Goal: Task Accomplishment & Management: Manage account settings

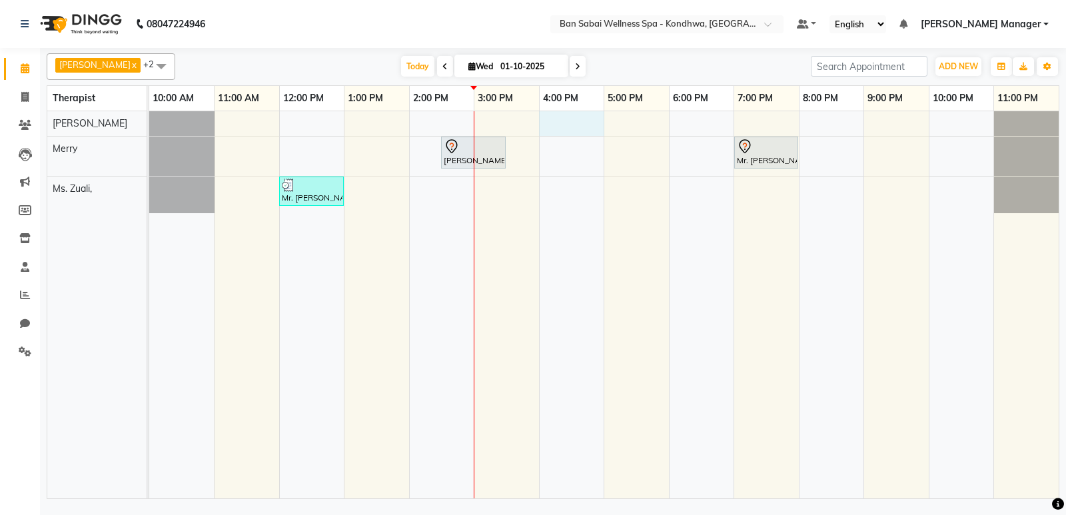
click at [555, 128] on div "Nilesh Gulvani, TK02, 02:30 PM-03:30 PM, Aroma Oil massage (Light Pressure)/60m…" at bounding box center [604, 304] width 910 height 387
select select "78604"
select select "960"
select select "tentative"
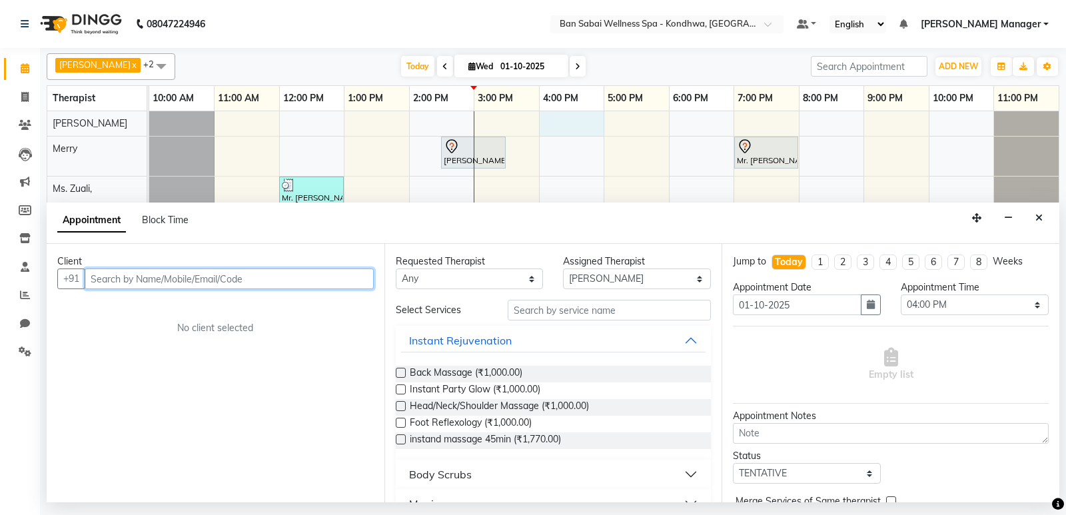
click at [277, 276] on input "text" at bounding box center [229, 279] width 289 height 21
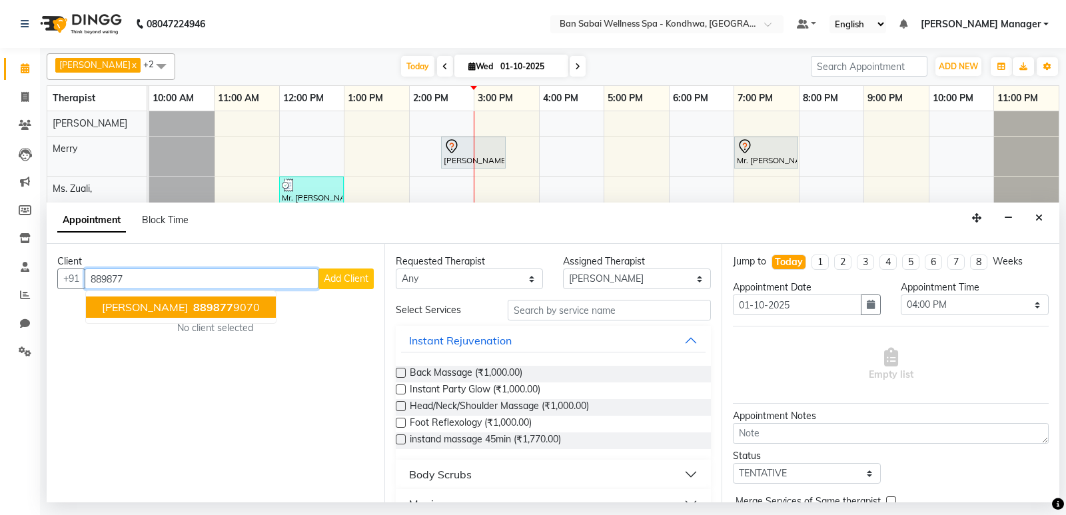
click at [200, 306] on span "889877" at bounding box center [213, 307] width 40 height 13
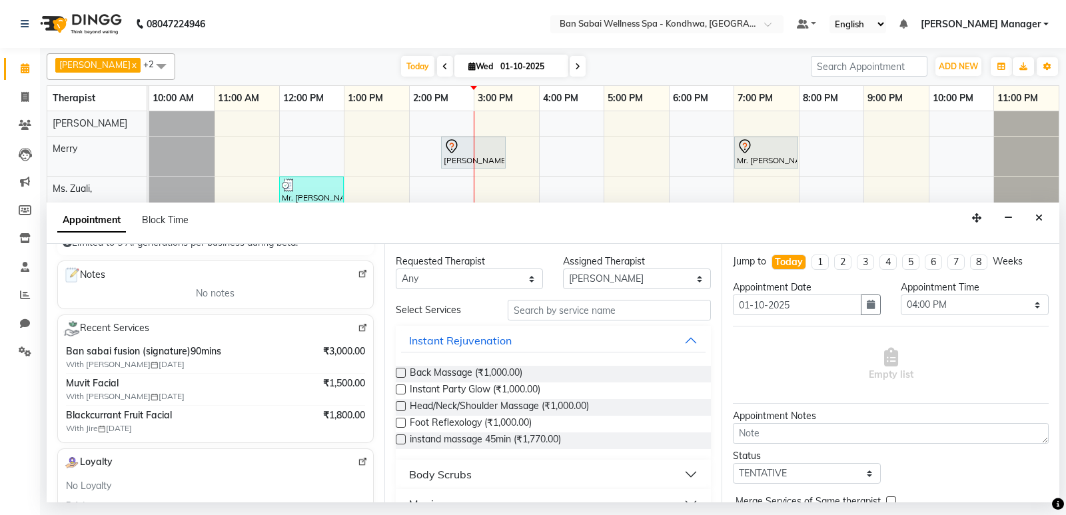
scroll to position [200, 0]
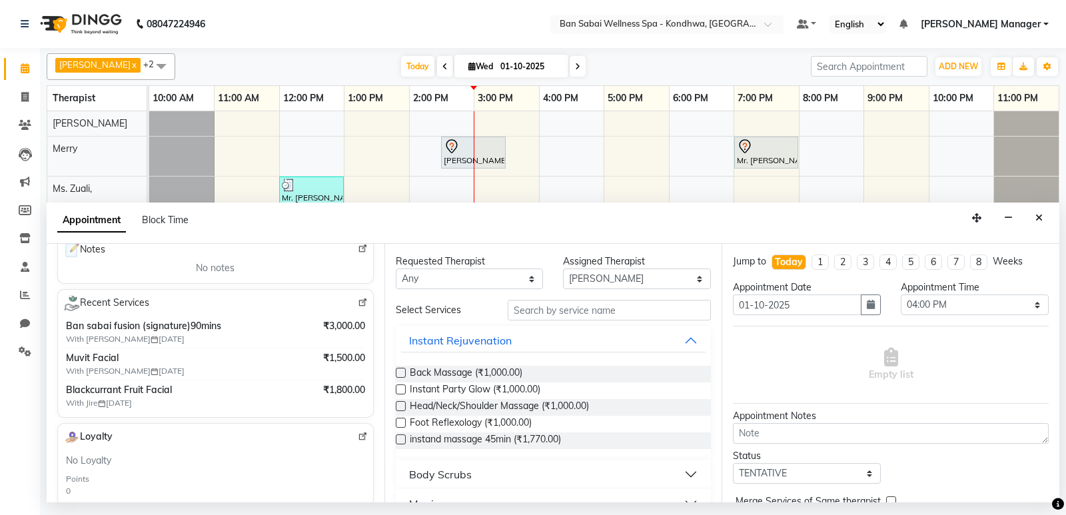
type input "8898779070"
click at [358, 299] on img at bounding box center [363, 303] width 10 height 10
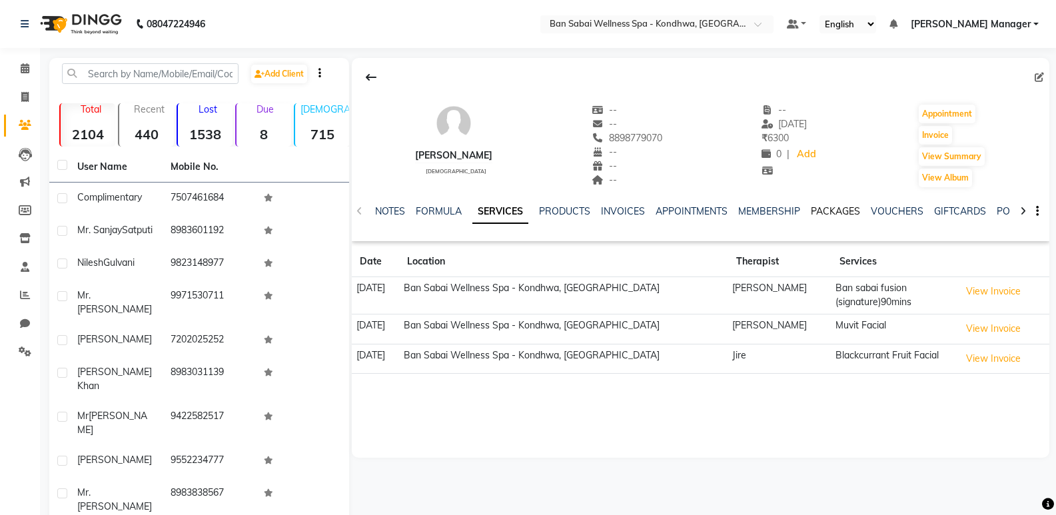
click at [827, 208] on link "PACKAGES" at bounding box center [835, 211] width 49 height 12
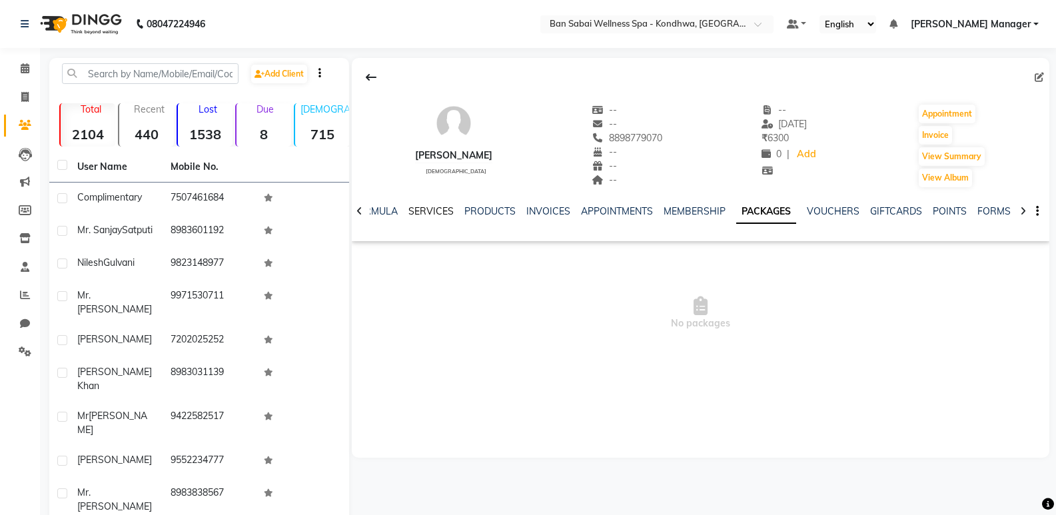
click at [432, 210] on link "SERVICES" at bounding box center [431, 211] width 45 height 12
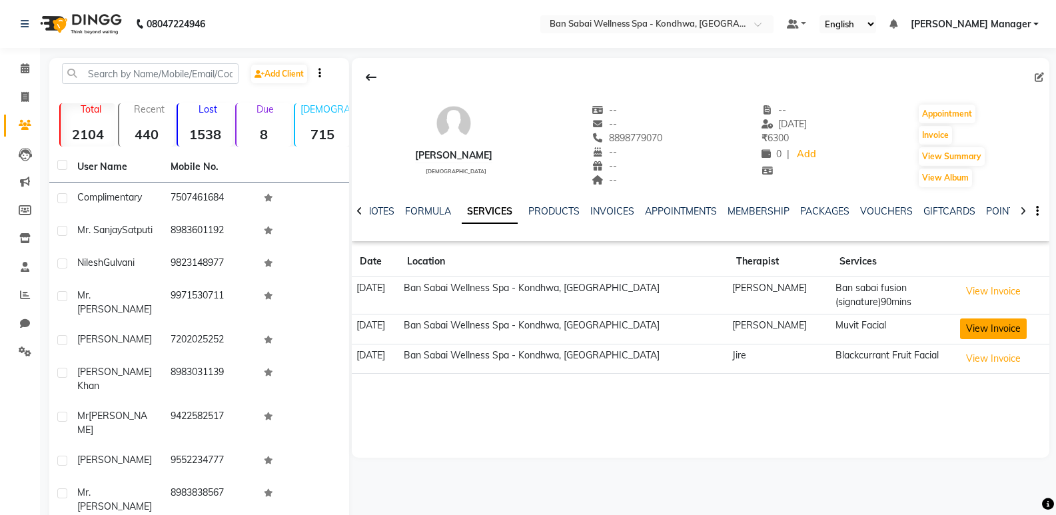
click at [978, 325] on button "View Invoice" at bounding box center [993, 329] width 67 height 21
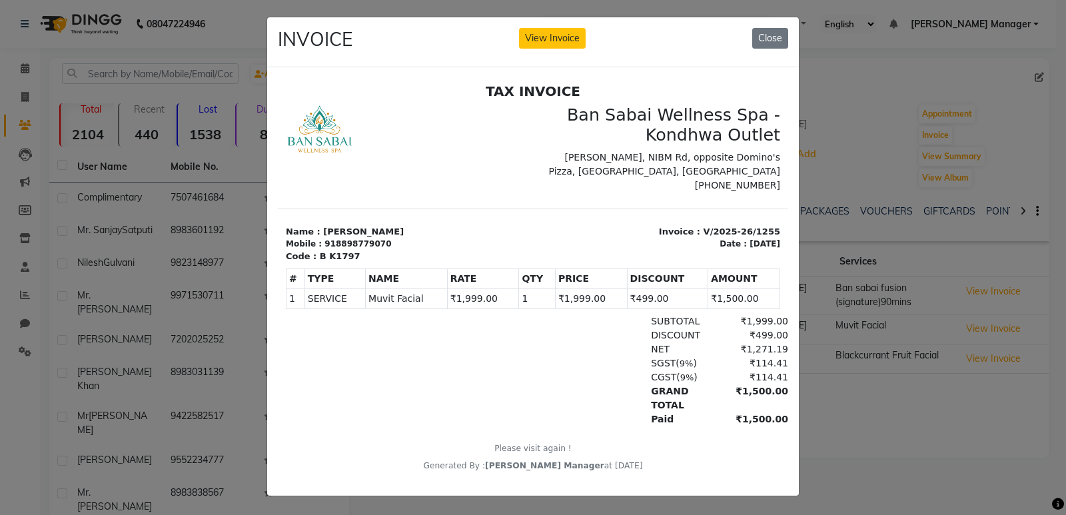
scroll to position [12, 0]
click at [757, 28] on button "Close" at bounding box center [771, 38] width 36 height 21
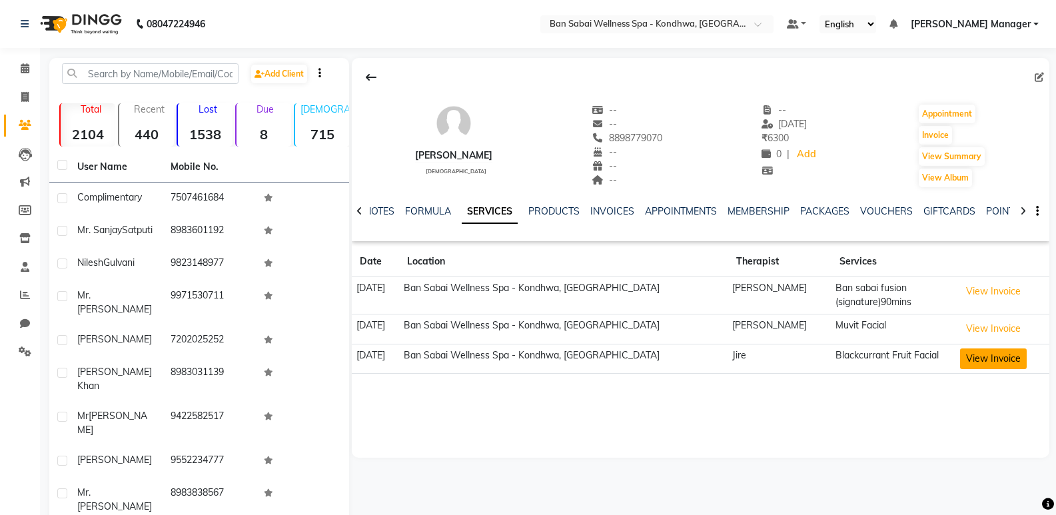
click at [986, 353] on button "View Invoice" at bounding box center [993, 359] width 67 height 21
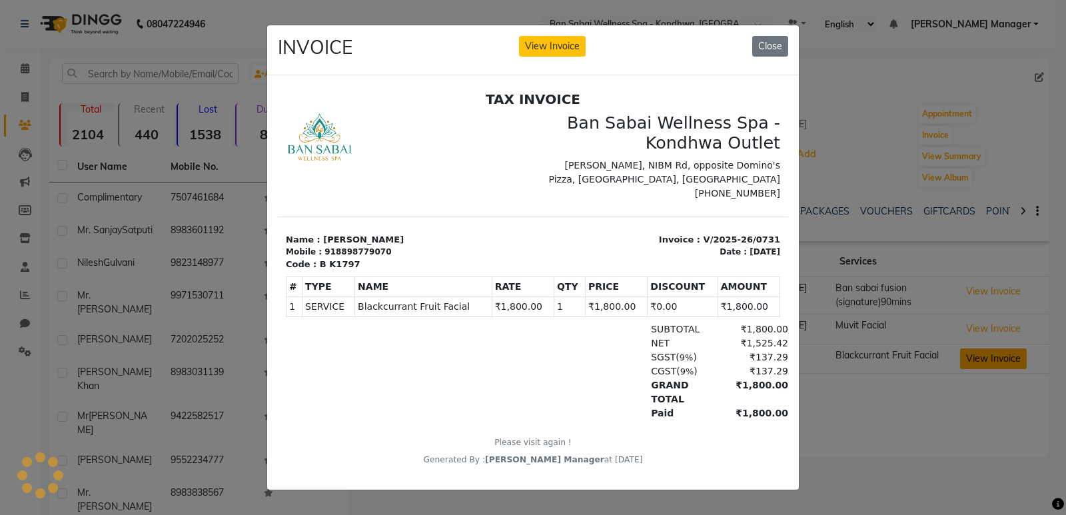
scroll to position [0, 0]
click at [777, 43] on button "Close" at bounding box center [771, 46] width 36 height 21
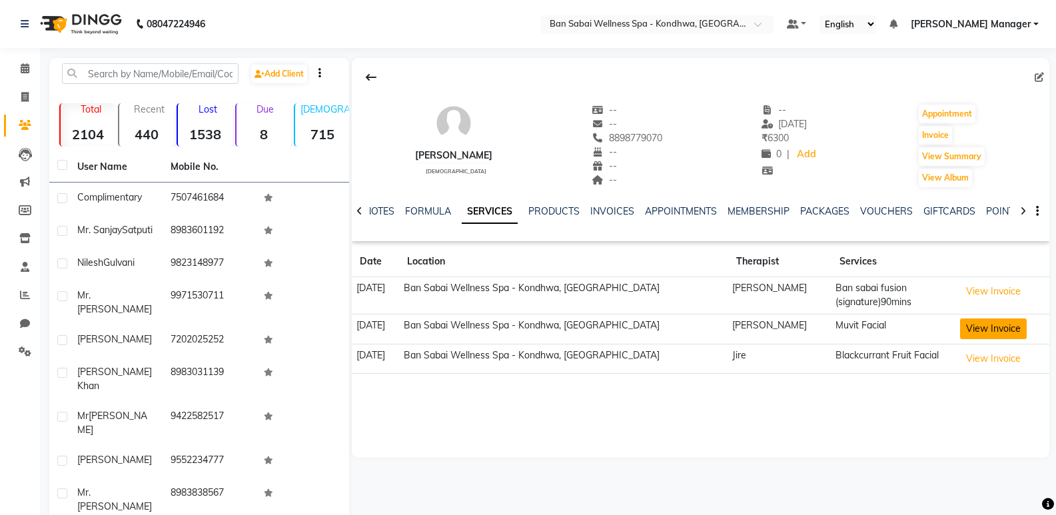
click at [992, 331] on button "View Invoice" at bounding box center [993, 329] width 67 height 21
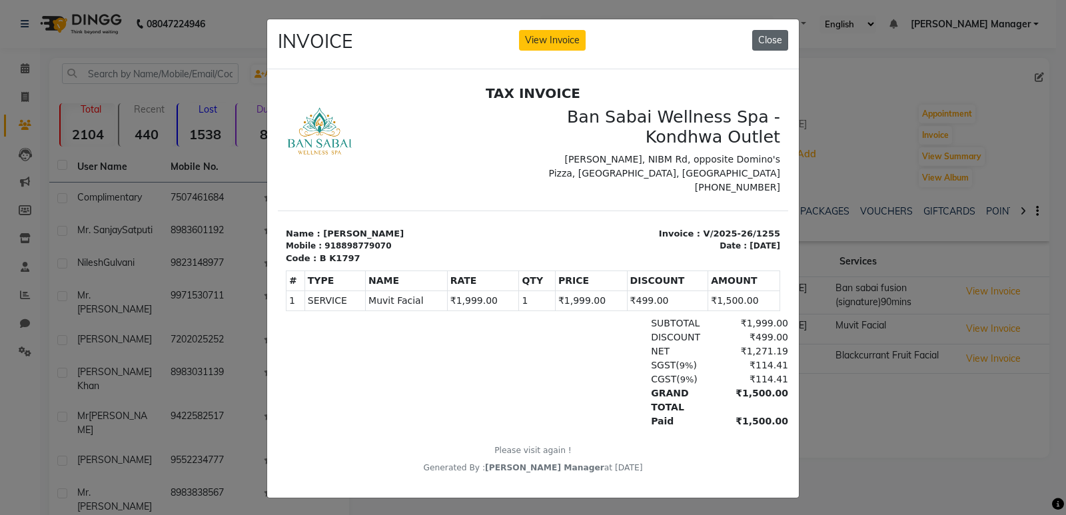
click at [773, 34] on button "Close" at bounding box center [771, 40] width 36 height 21
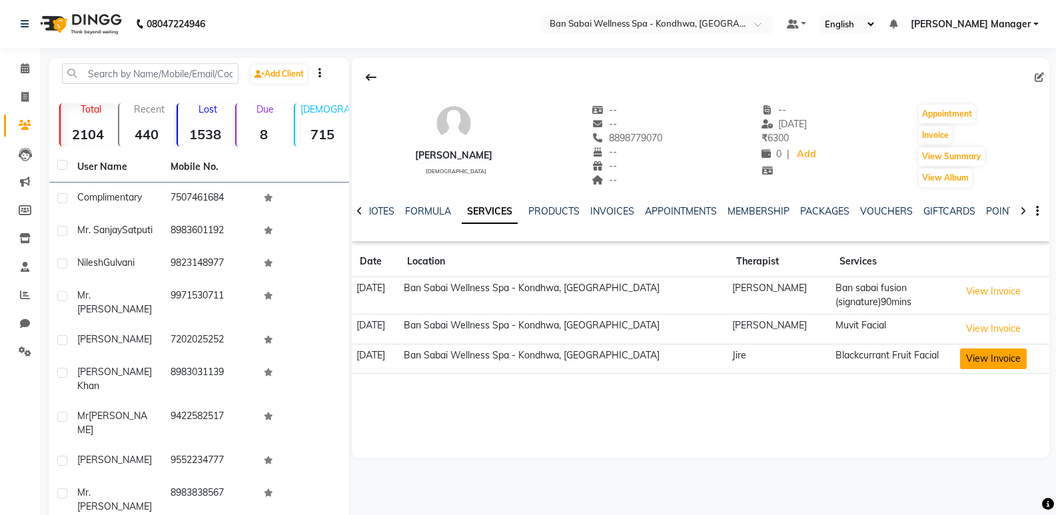
click at [996, 363] on button "View Invoice" at bounding box center [993, 359] width 67 height 21
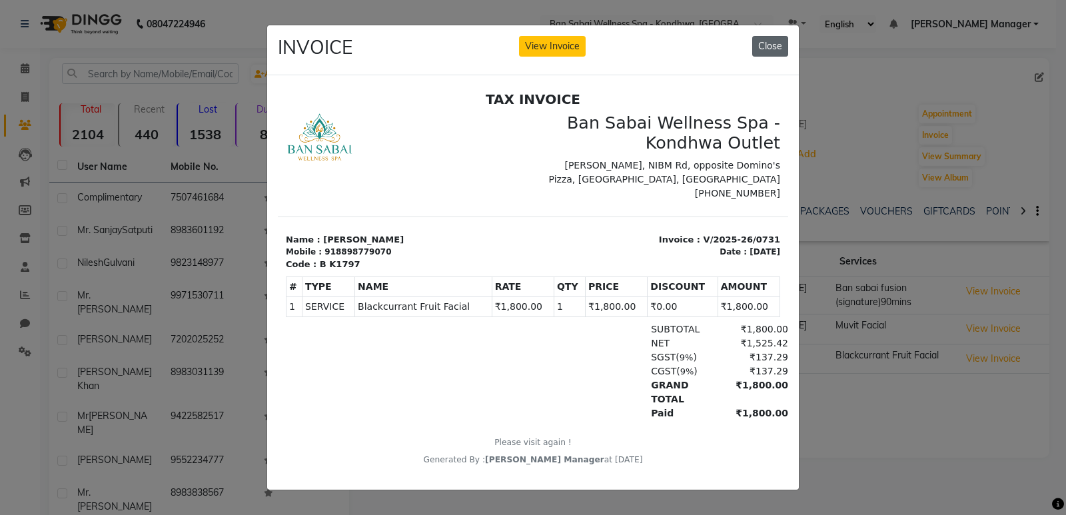
click at [763, 46] on button "Close" at bounding box center [771, 46] width 36 height 21
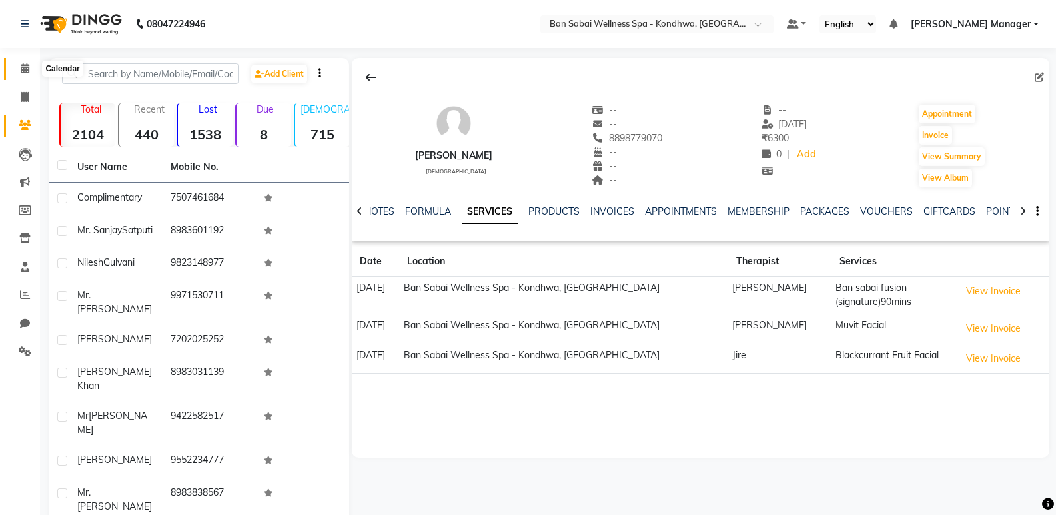
drag, startPoint x: 25, startPoint y: 71, endPoint x: 520, endPoint y: 508, distance: 660.2
click at [23, 75] on span at bounding box center [24, 68] width 23 height 15
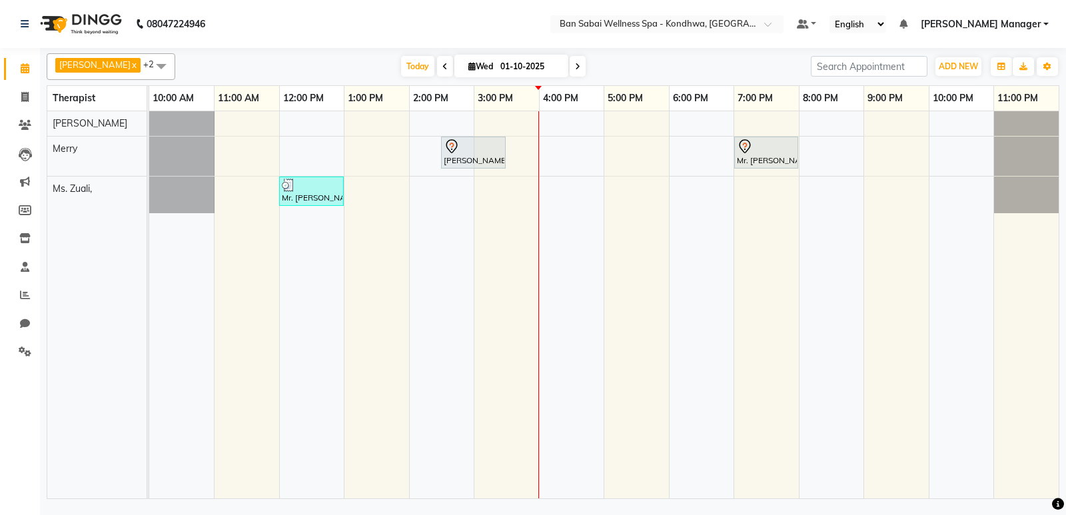
click at [580, 119] on div "Nilesh Gulvani, TK02, 02:30 PM-03:30 PM, Aroma Oil massage (Light Pressure)/60m…" at bounding box center [604, 304] width 910 height 387
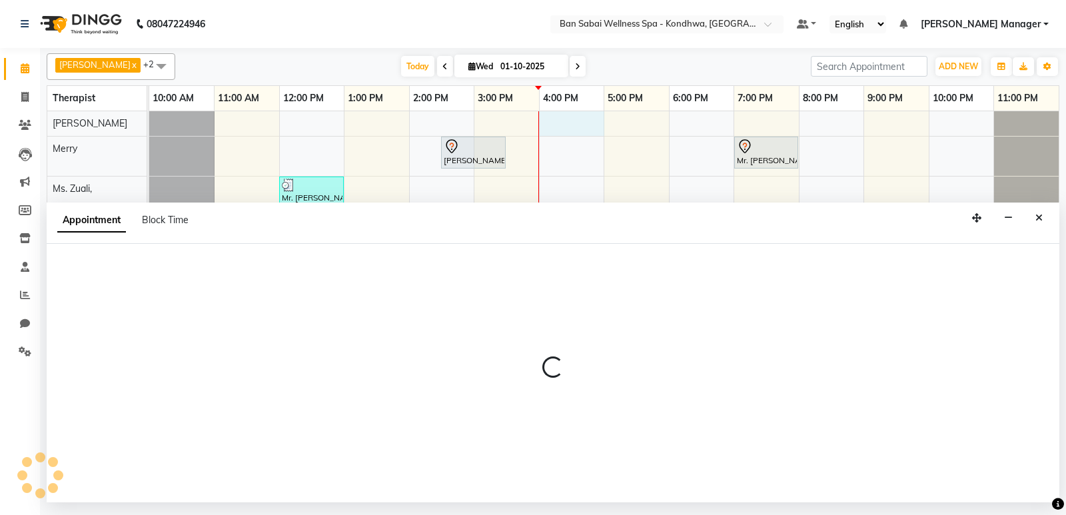
select select "78604"
select select "960"
select select "tentative"
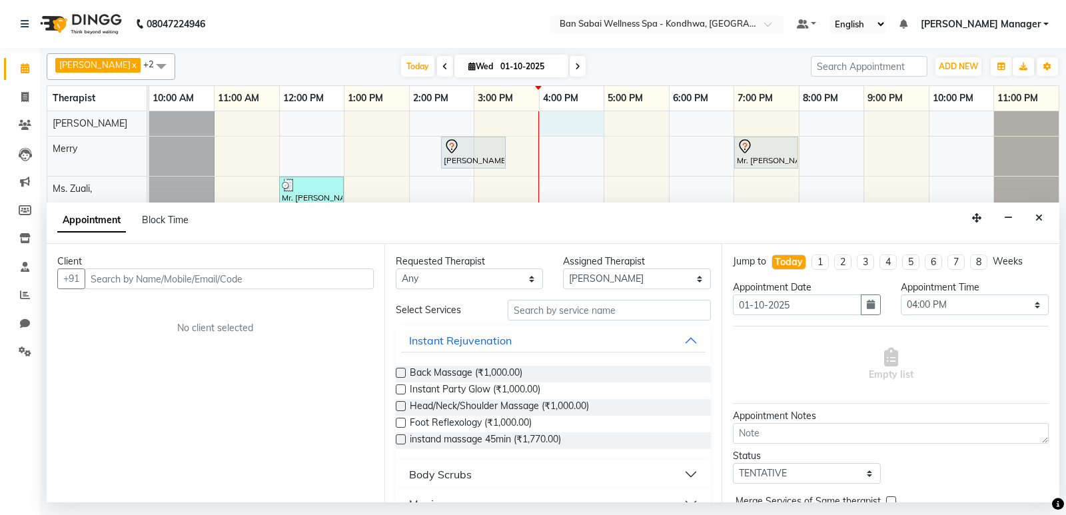
click at [303, 275] on input "text" at bounding box center [229, 279] width 289 height 21
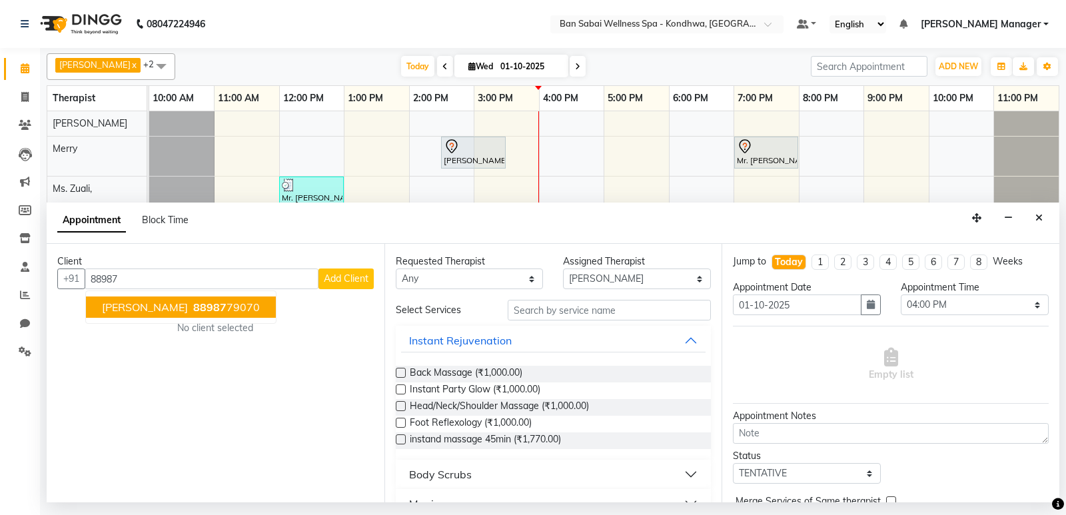
click at [248, 305] on ngb-highlight "88987 79070" at bounding box center [225, 307] width 69 height 13
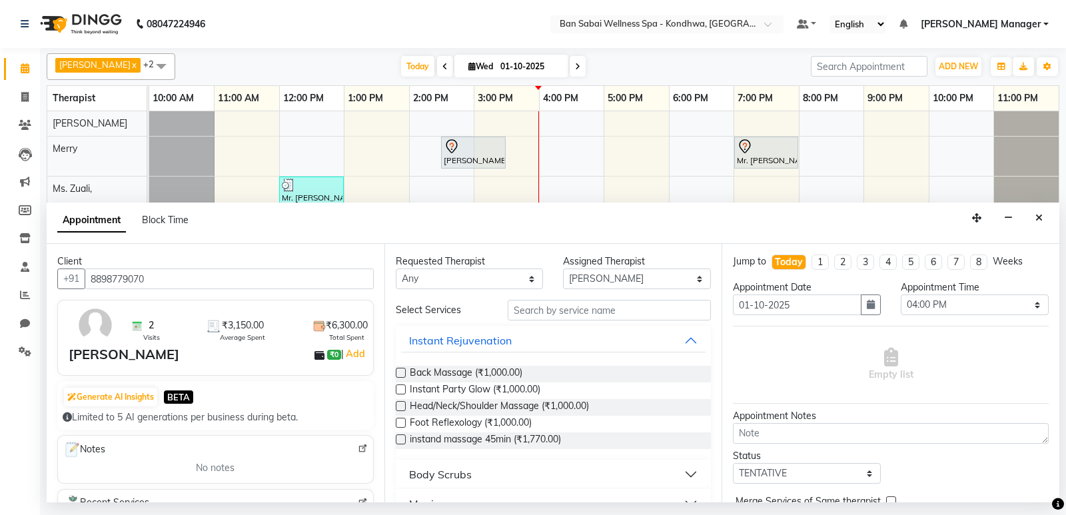
type input "8898779070"
click at [552, 315] on input "text" at bounding box center [610, 310] width 204 height 21
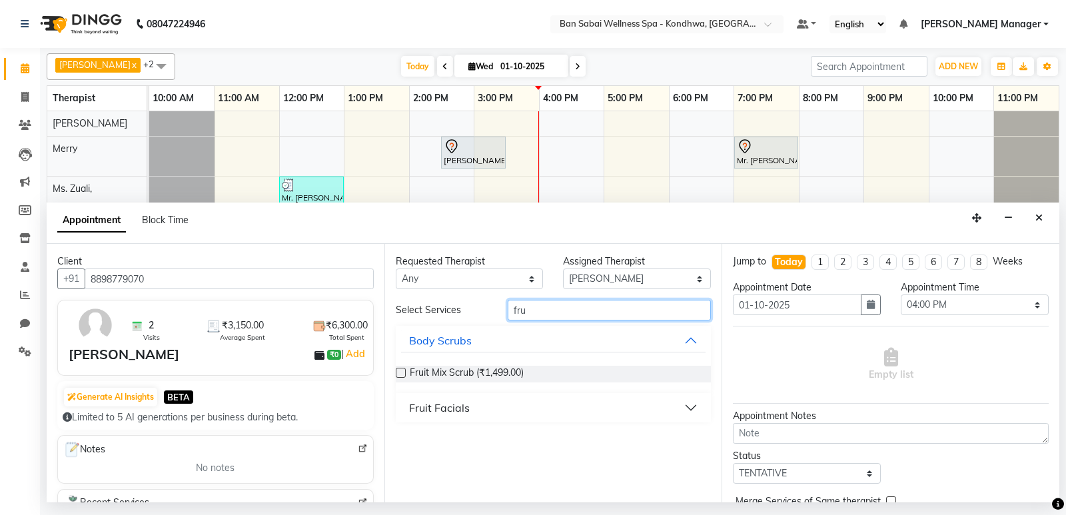
type input "fru"
click at [445, 409] on div "Fruit Facials" at bounding box center [439, 408] width 61 height 16
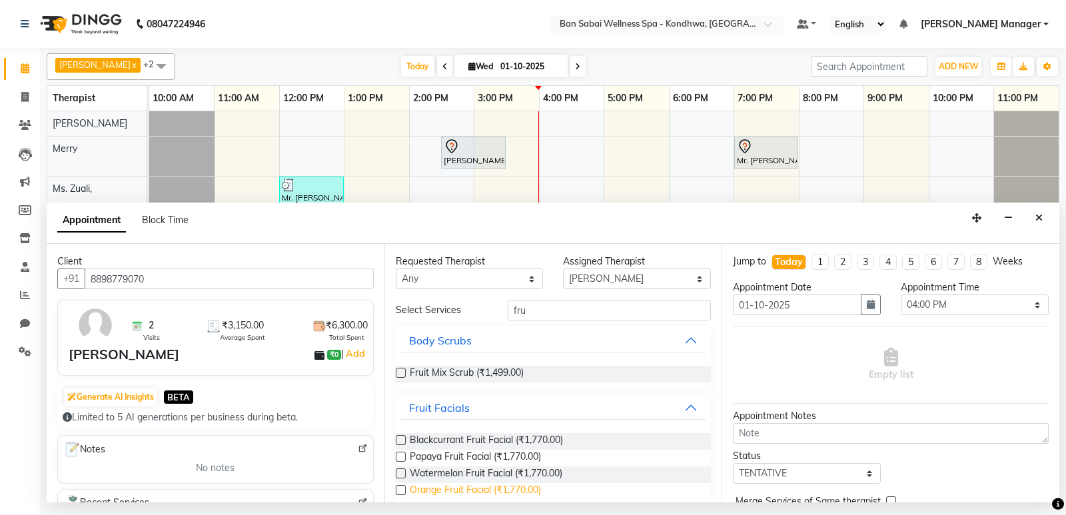
click at [443, 489] on span "Orange Fruit Facial (₹1,770.00)" at bounding box center [475, 491] width 131 height 17
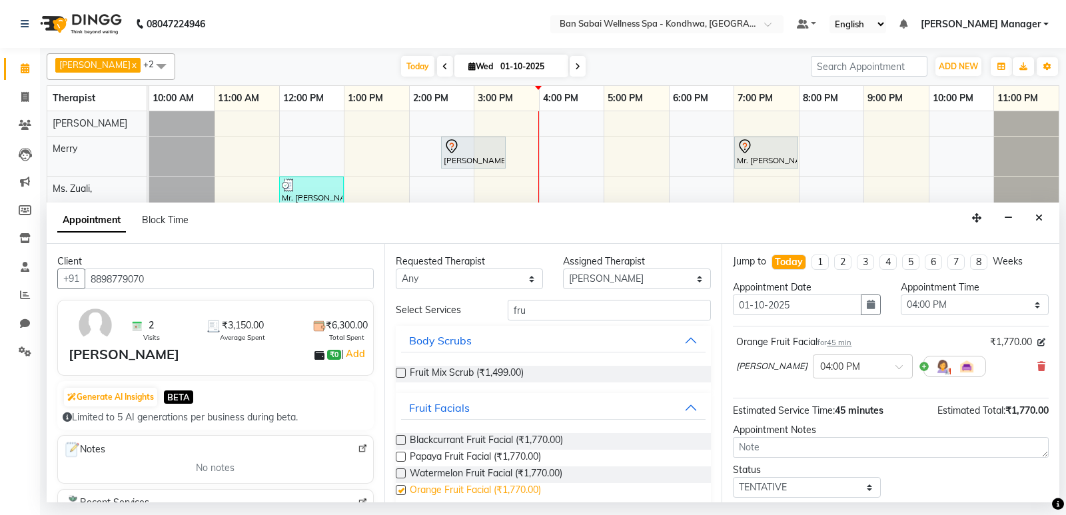
checkbox input "false"
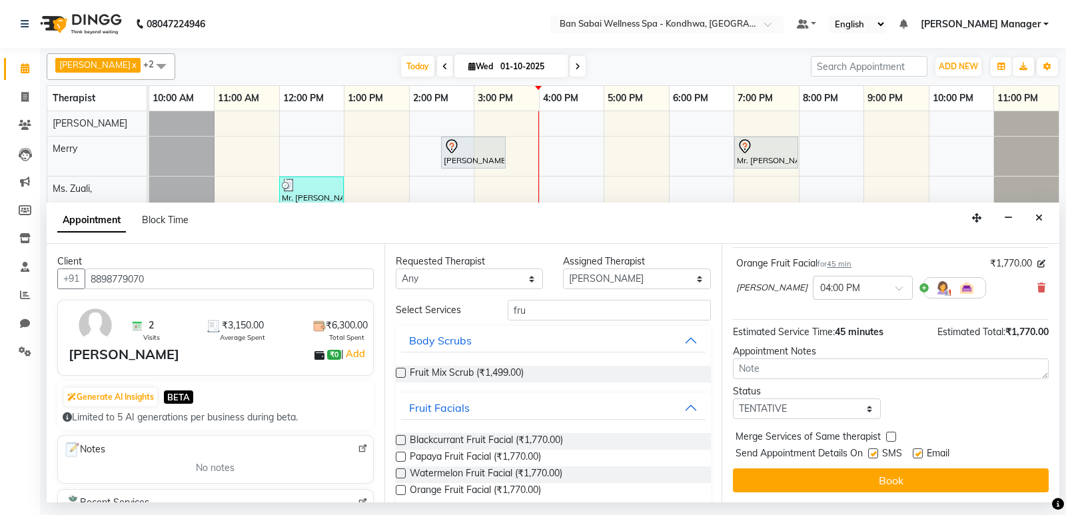
scroll to position [79, 0]
click at [491, 371] on span "Fruit Mix Scrub (₹1,499.00)" at bounding box center [467, 374] width 114 height 17
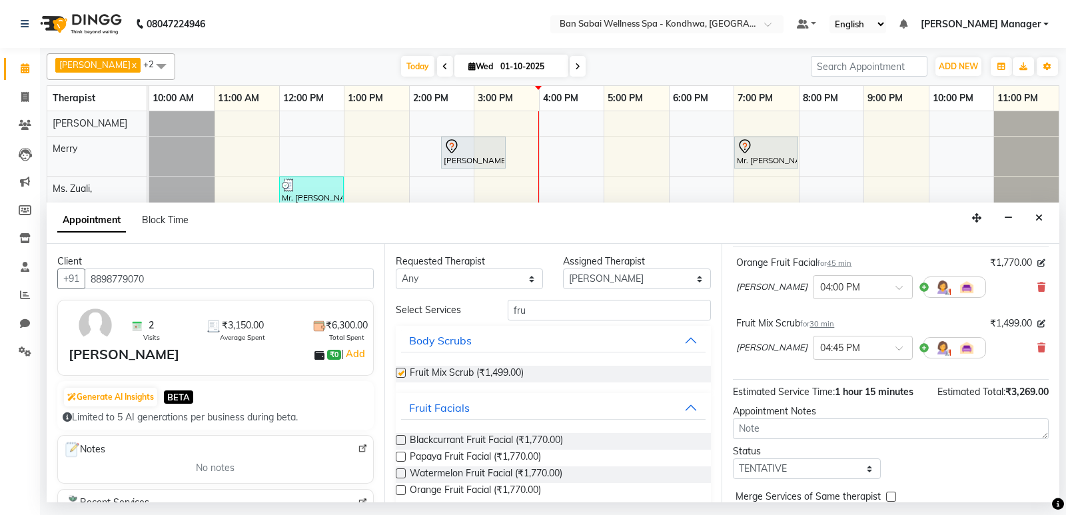
checkbox input "false"
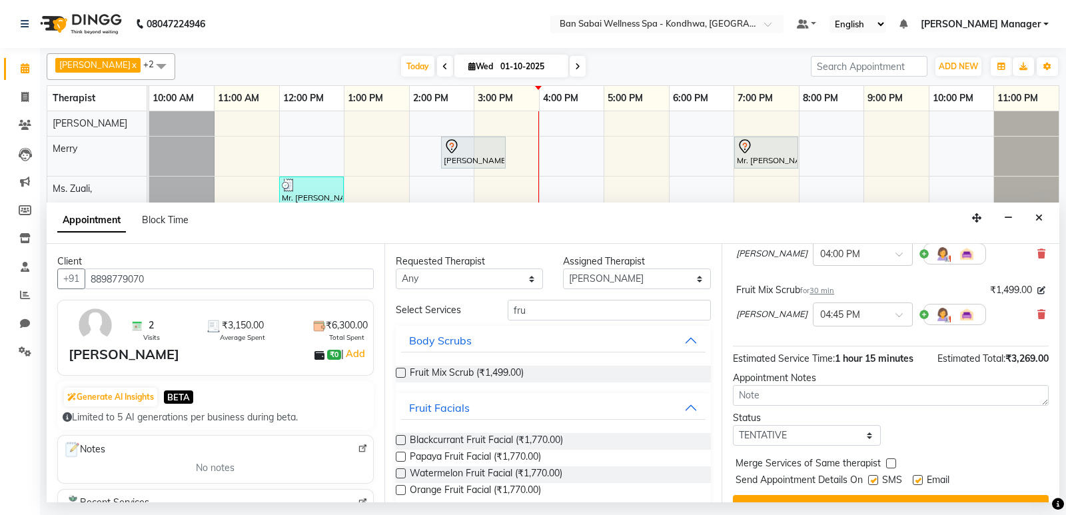
scroll to position [140, 0]
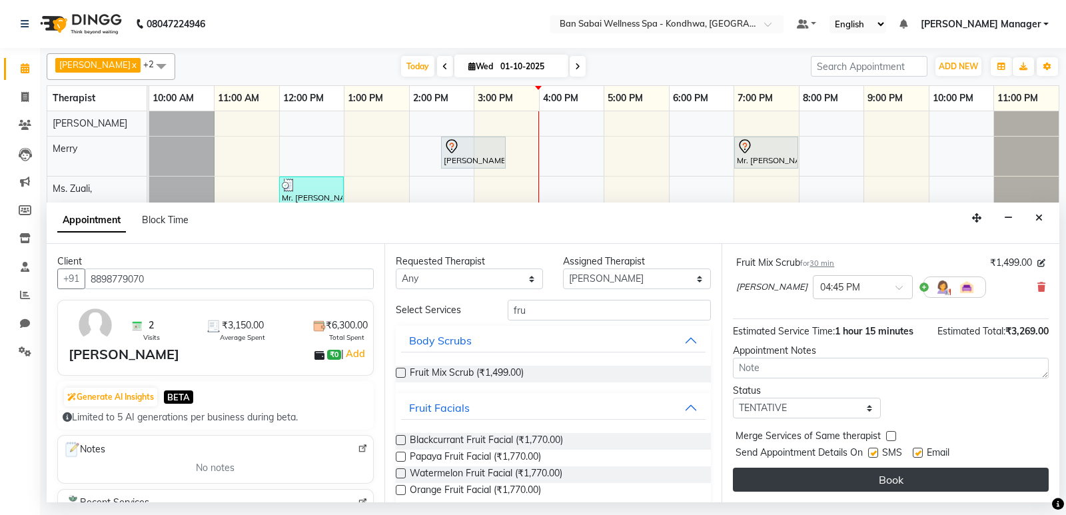
click at [904, 473] on button "Book" at bounding box center [891, 480] width 316 height 24
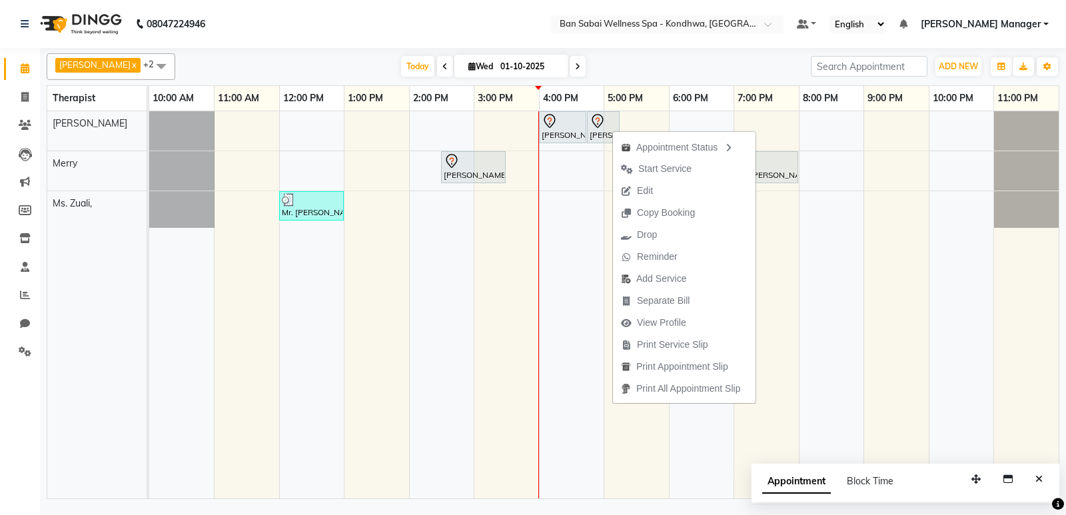
click at [594, 22] on ul "Select Location × Ban Sabai Wellness Spa - Kondhwa, Kondhwa" at bounding box center [667, 24] width 247 height 18
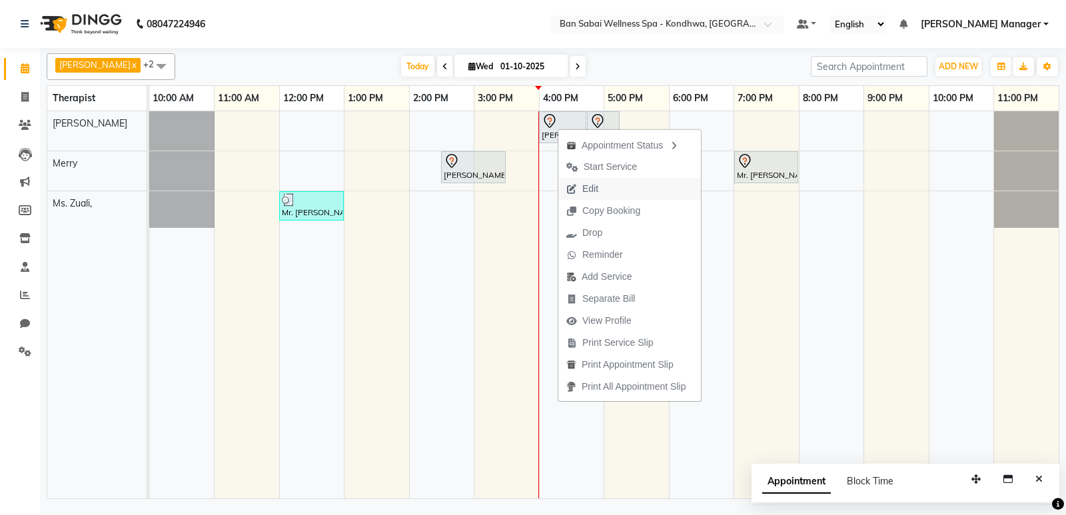
click at [628, 194] on button "Edit" at bounding box center [630, 189] width 143 height 22
select select "tentative"
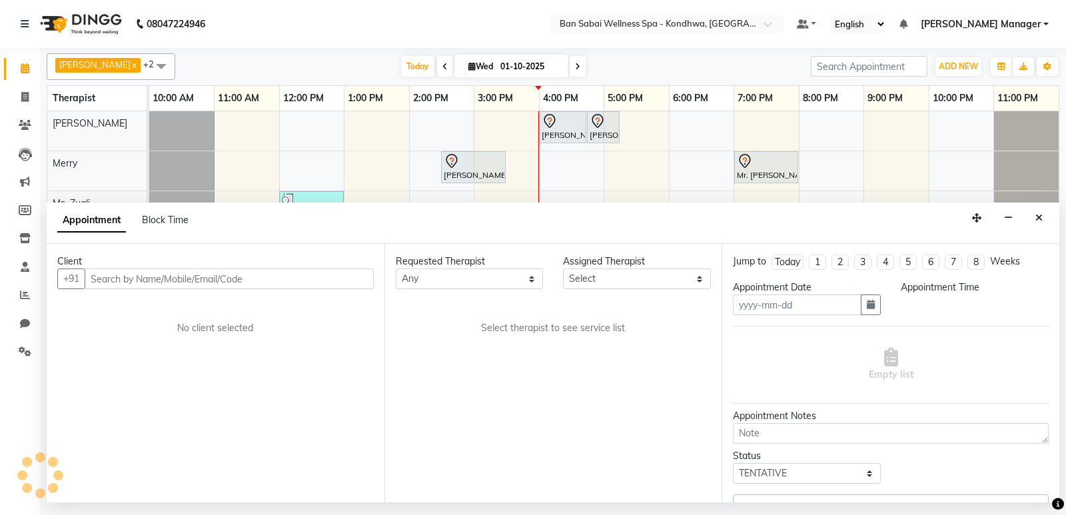
type input "01-10-2025"
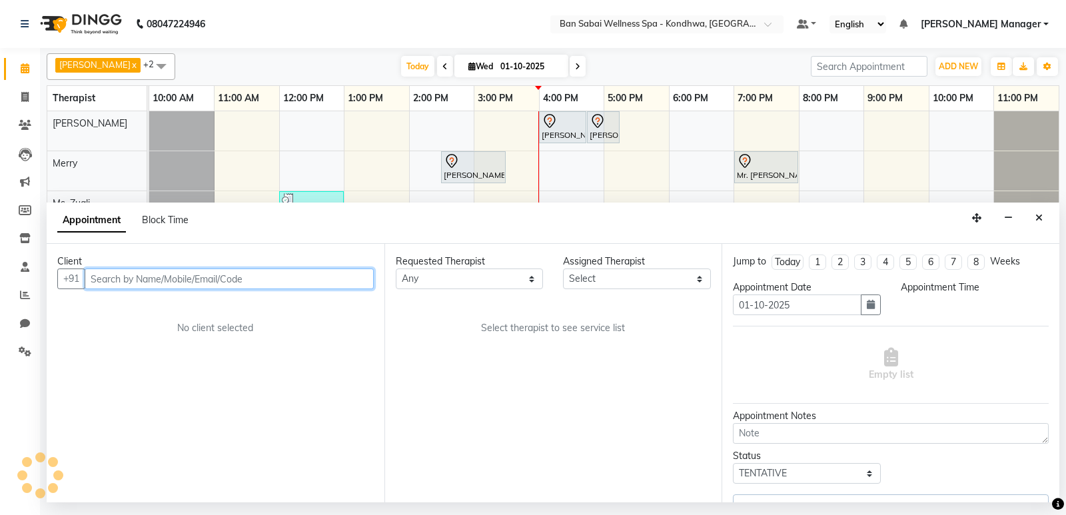
select select "78604"
select select "960"
select select "4131"
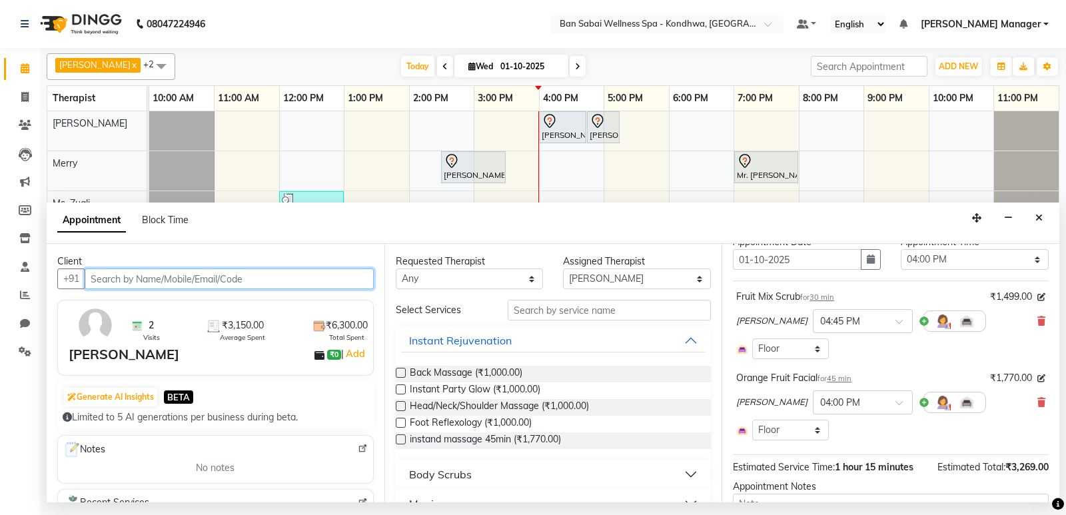
scroll to position [67, 0]
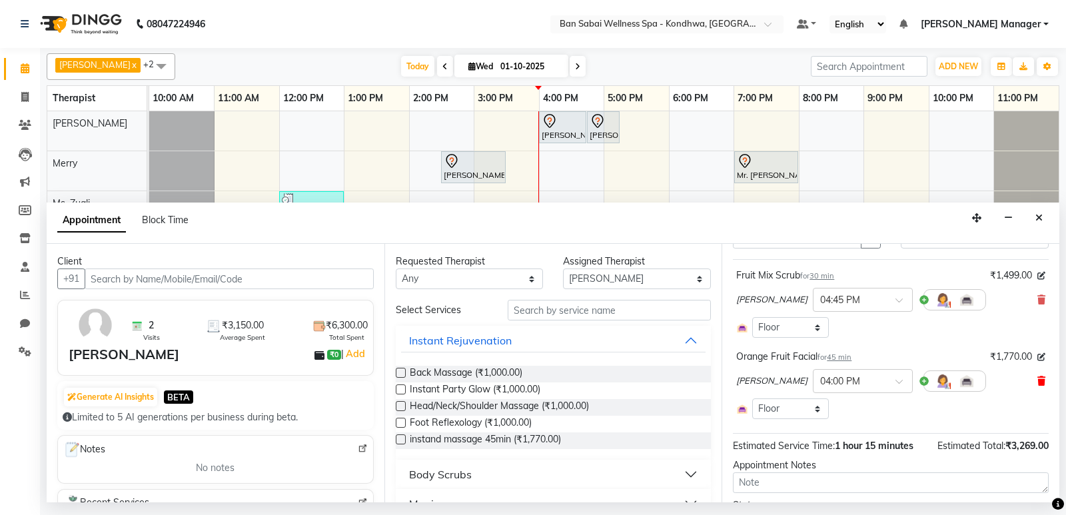
click at [1038, 379] on icon at bounding box center [1042, 381] width 8 height 9
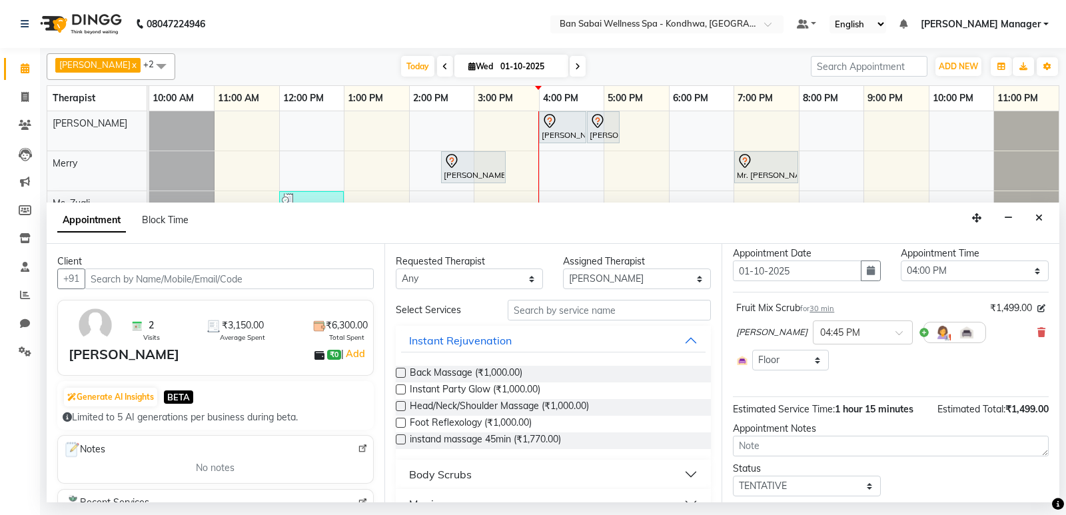
scroll to position [0, 0]
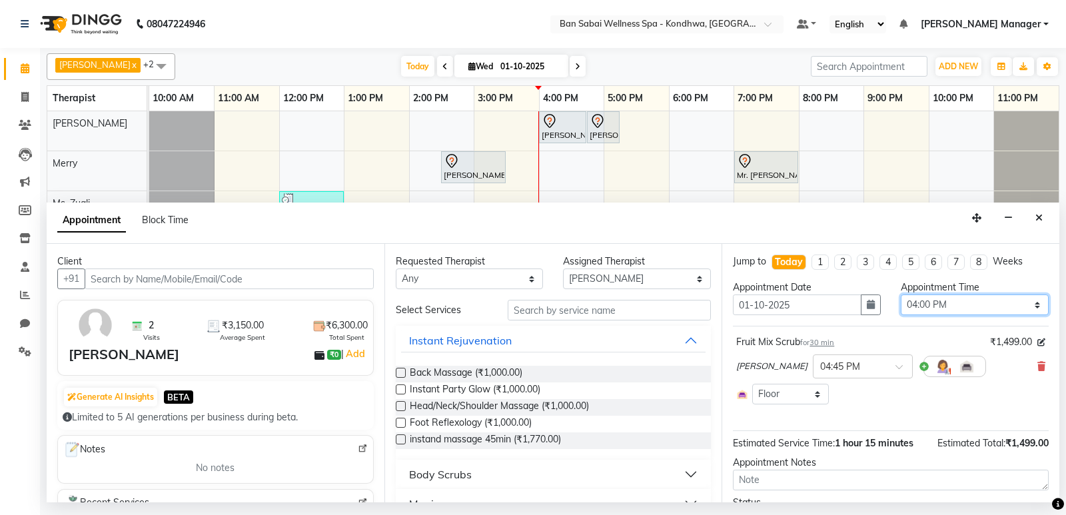
click at [1023, 312] on select "Select 11:00 AM 11:05 AM 11:10 AM 11:15 AM 11:20 AM 11:25 AM 11:30 AM 11:35 AM …" at bounding box center [975, 305] width 148 height 21
select select "990"
click at [901, 295] on select "Select 11:00 AM 11:05 AM 11:10 AM 11:15 AM 11:20 AM 11:25 AM 11:30 AM 11:35 AM …" at bounding box center [975, 305] width 148 height 21
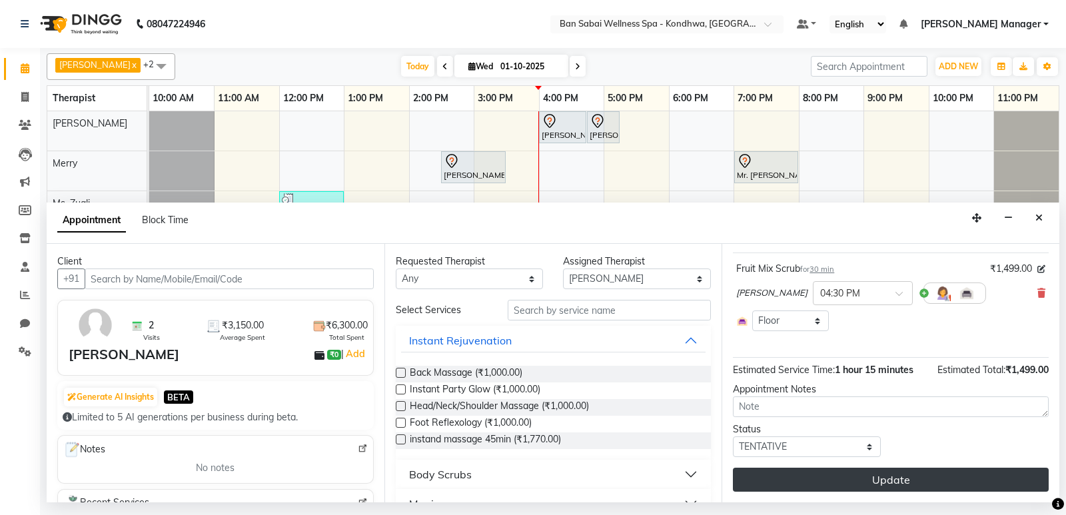
click at [930, 485] on button "Update" at bounding box center [891, 480] width 316 height 24
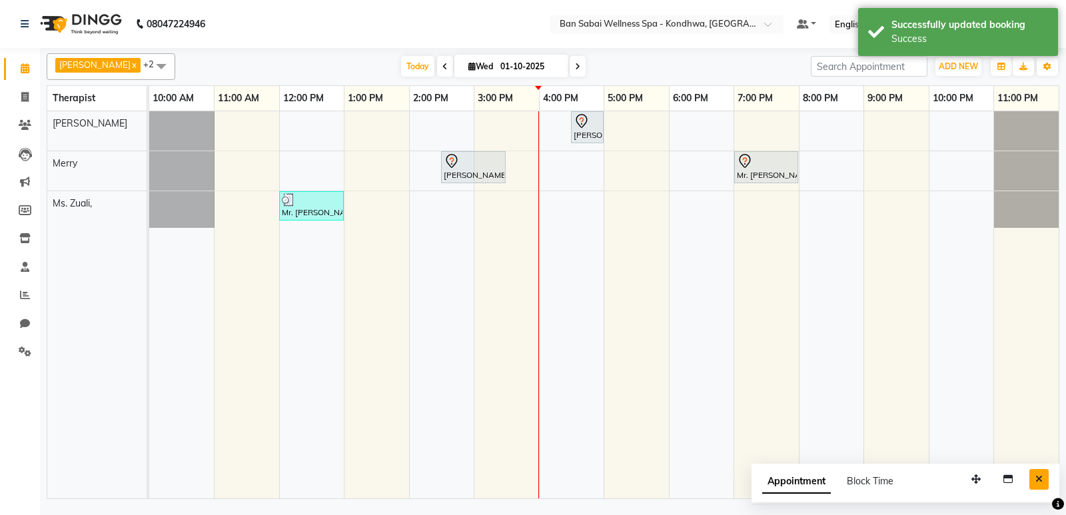
click at [1036, 481] on icon "Close" at bounding box center [1039, 479] width 7 height 9
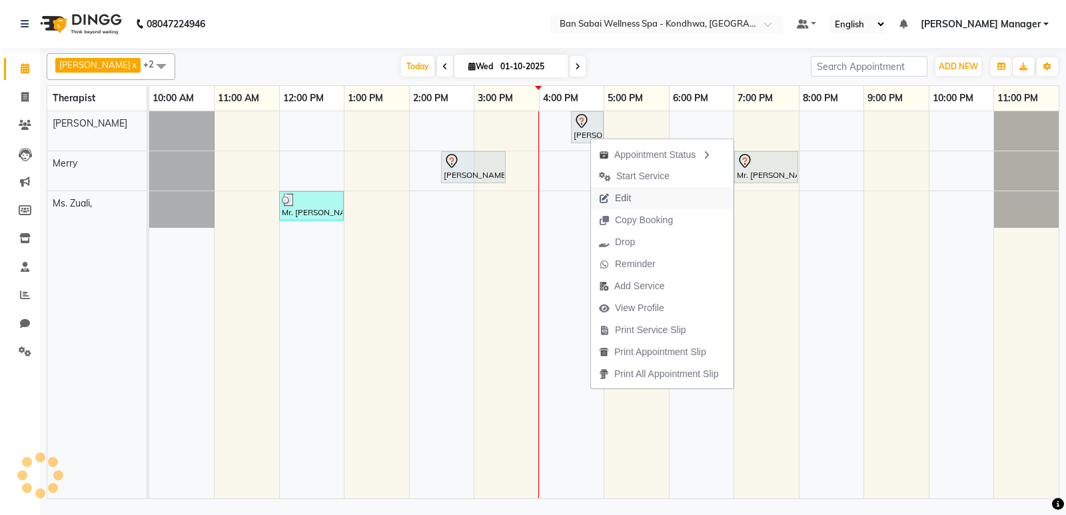
click at [631, 198] on span "Edit" at bounding box center [623, 198] width 16 height 14
select select "tentative"
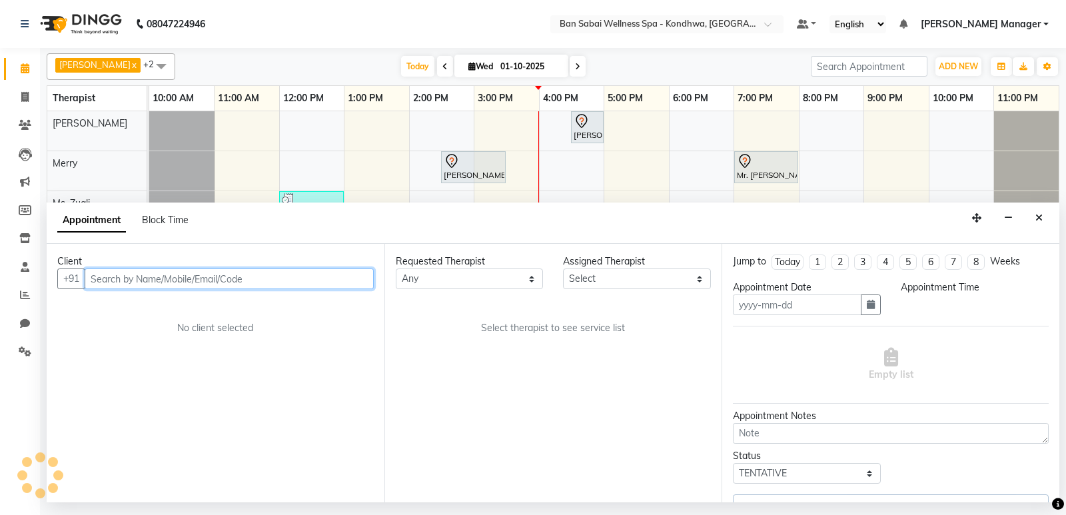
type input "01-10-2025"
select select "78604"
select select "990"
select select "4131"
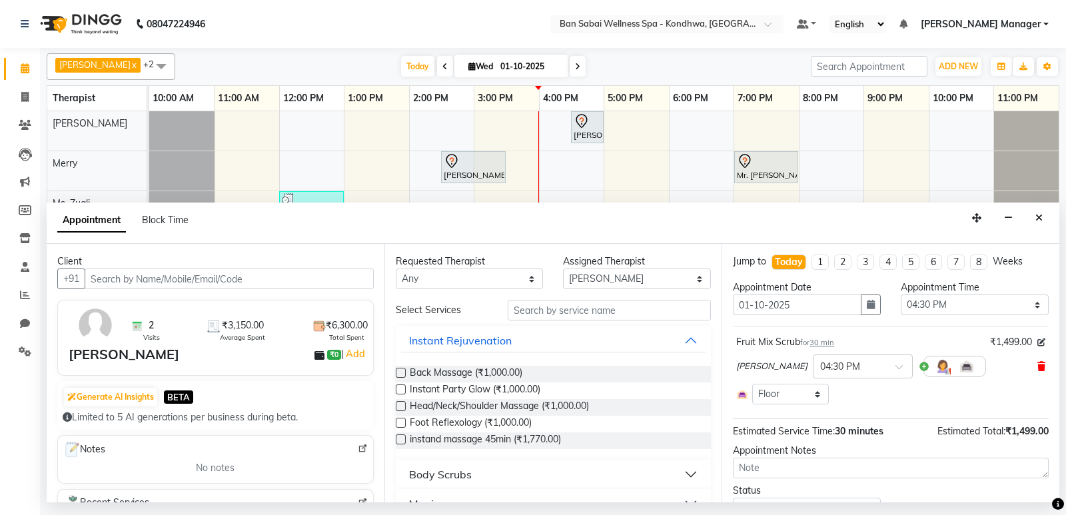
click at [1038, 366] on icon at bounding box center [1042, 366] width 8 height 9
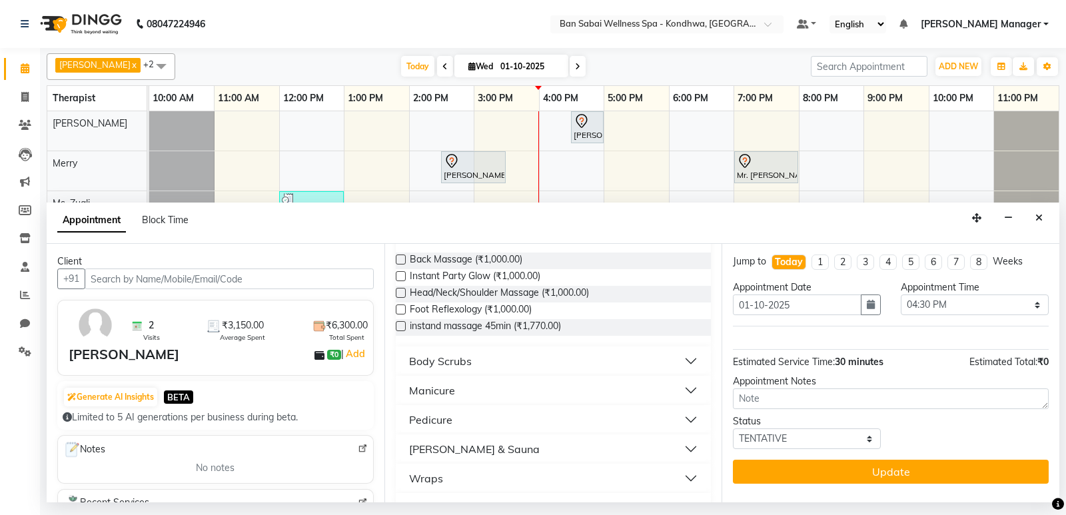
scroll to position [200, 0]
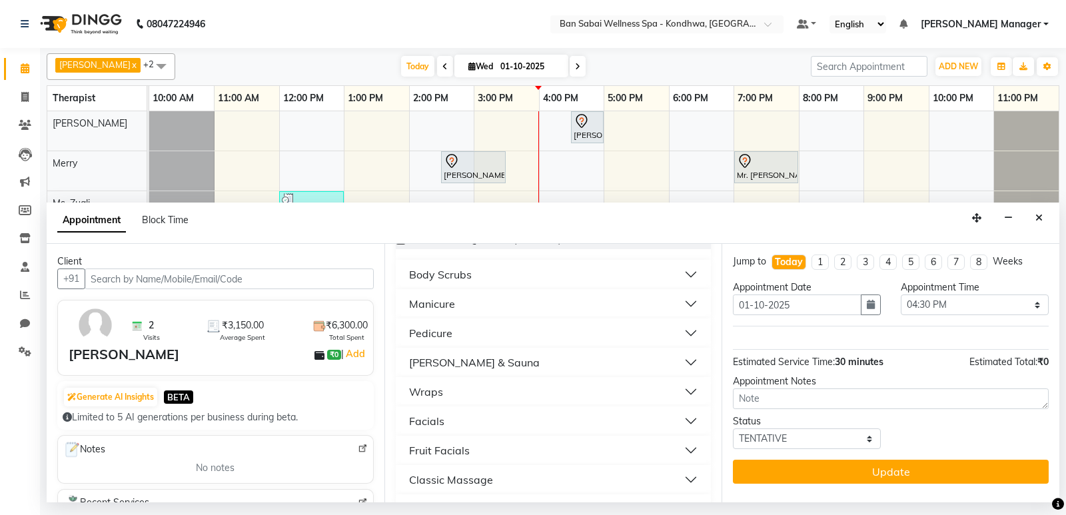
click at [674, 427] on button "Facials" at bounding box center [553, 421] width 305 height 24
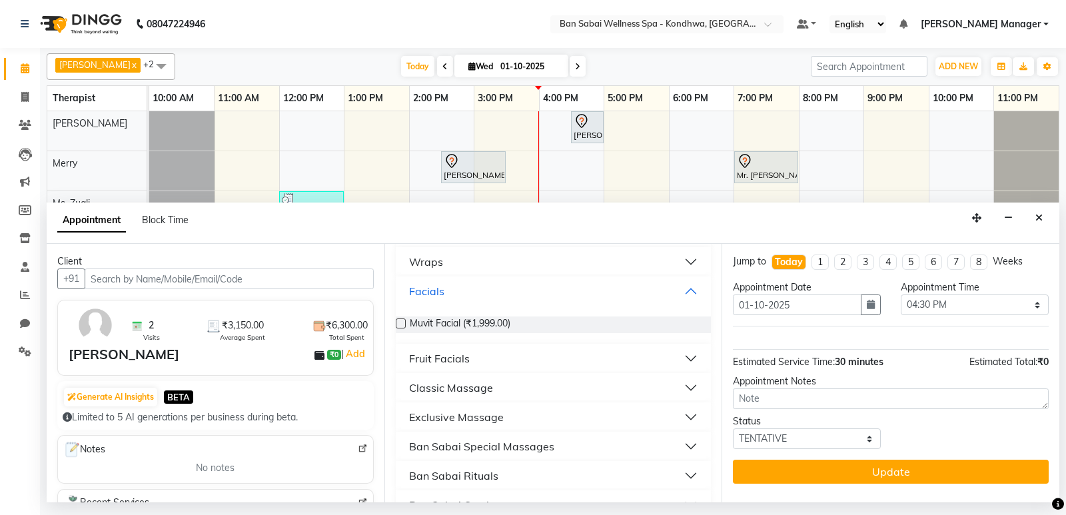
scroll to position [333, 0]
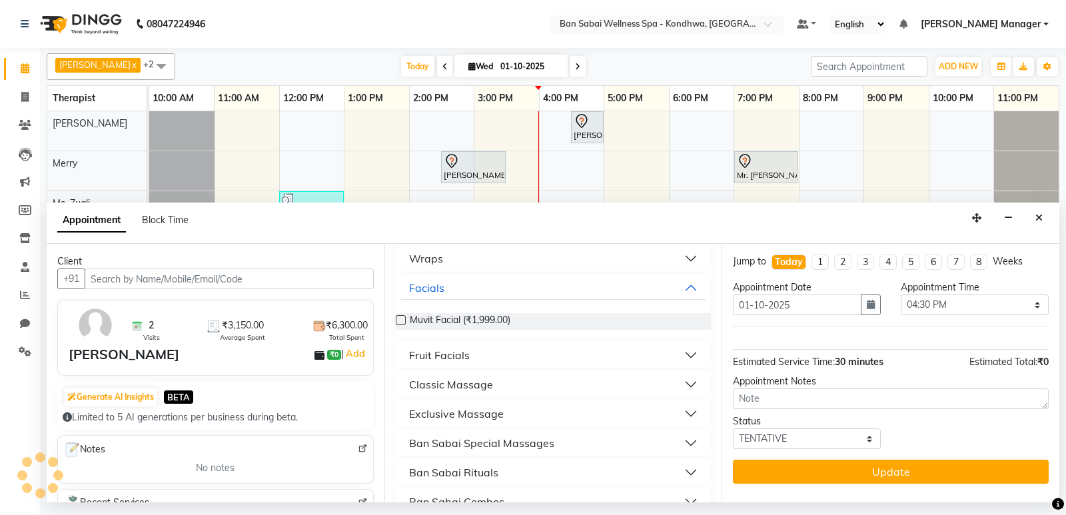
click at [675, 354] on button "Fruit Facials" at bounding box center [553, 355] width 305 height 24
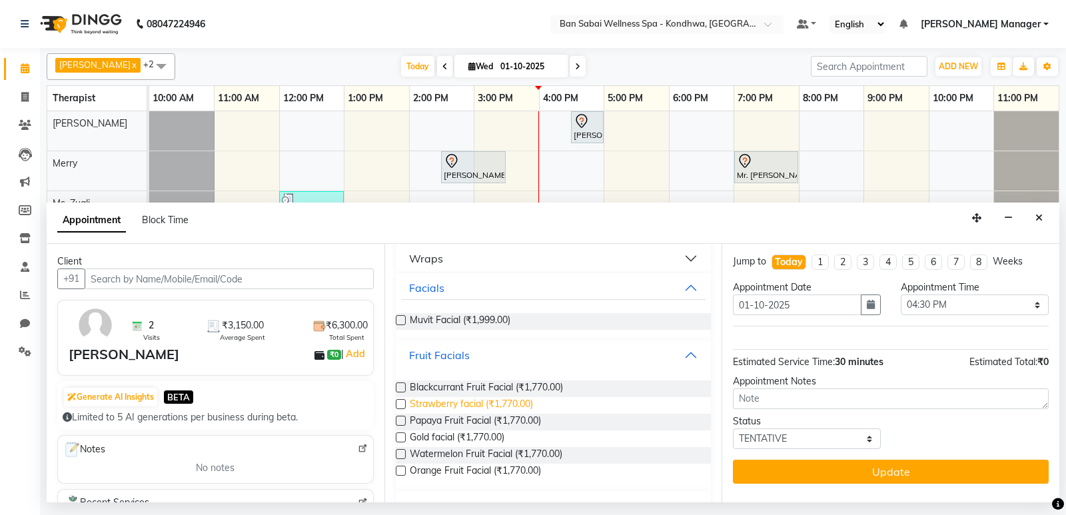
scroll to position [400, 0]
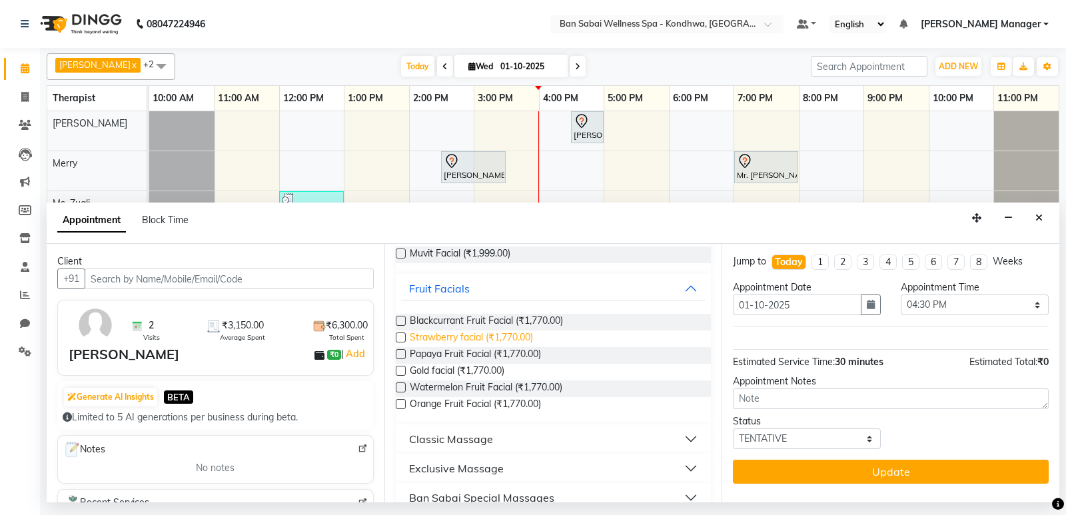
click at [459, 407] on span "Orange Fruit Facial (₹1,770.00)" at bounding box center [475, 405] width 131 height 17
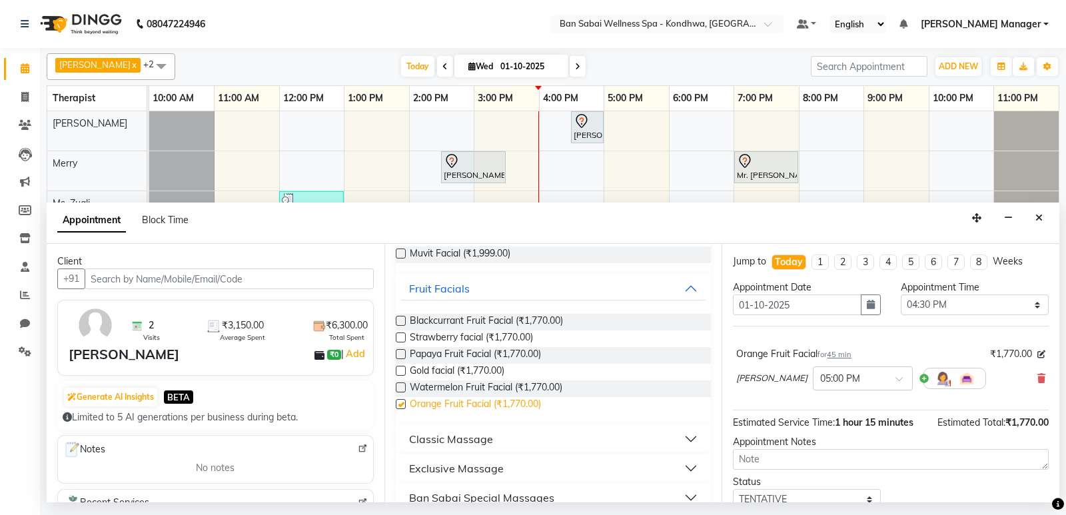
checkbox input "false"
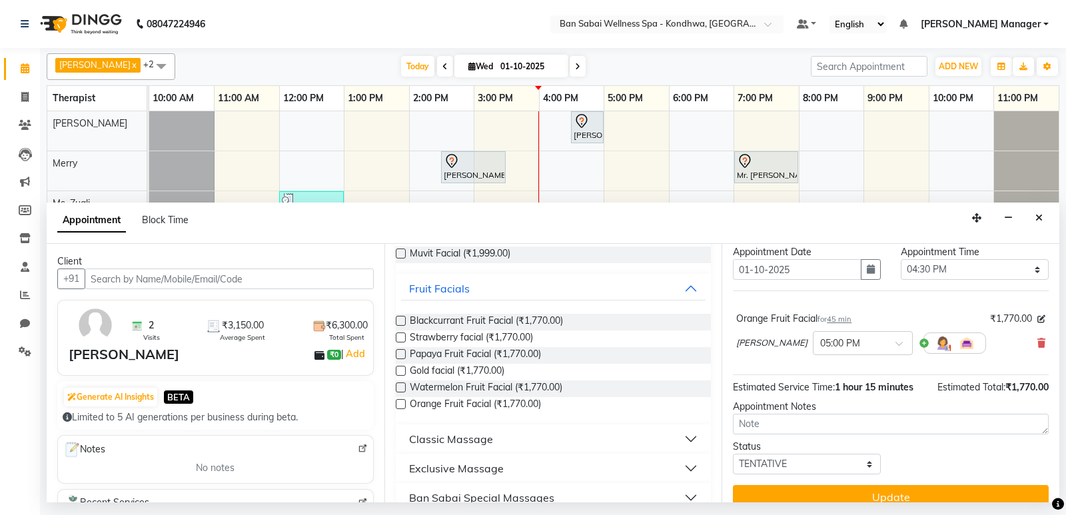
scroll to position [53, 0]
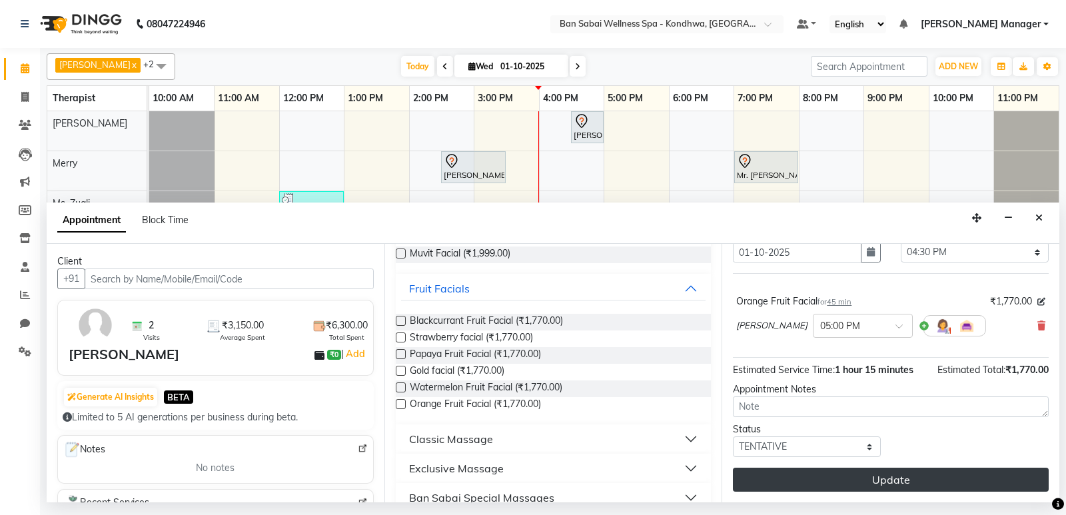
click at [920, 480] on button "Update" at bounding box center [891, 480] width 316 height 24
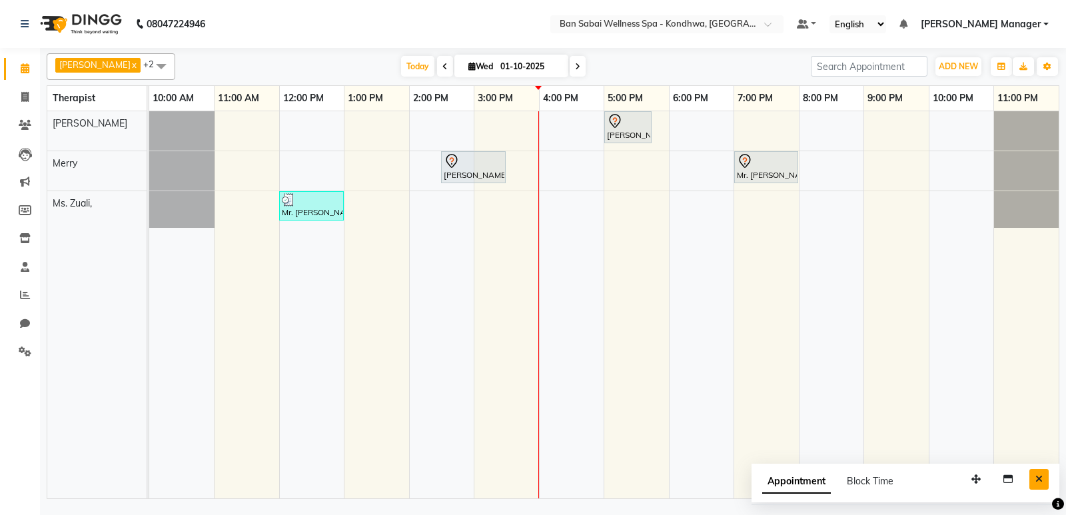
click at [1040, 481] on icon "Close" at bounding box center [1039, 479] width 7 height 9
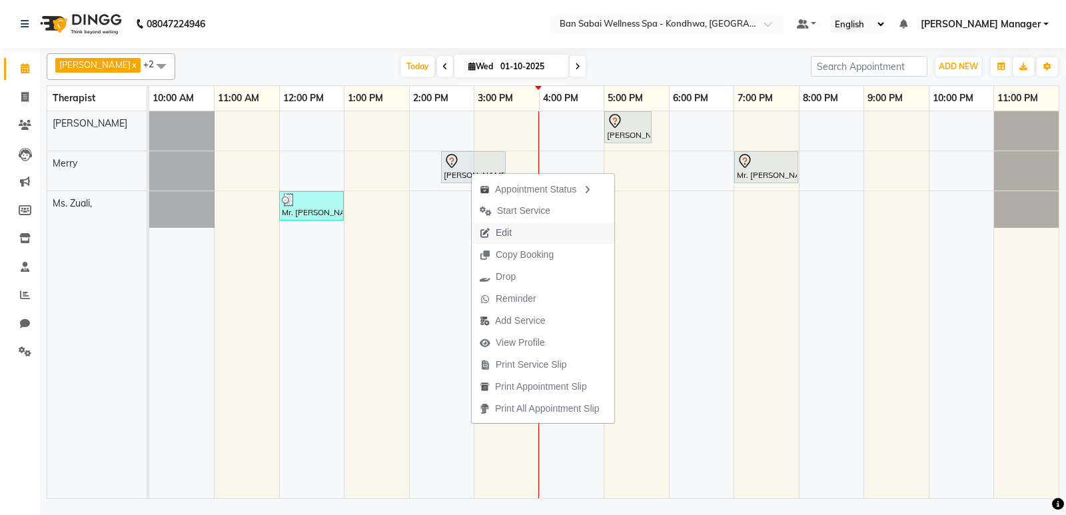
click at [531, 239] on button "Edit" at bounding box center [543, 233] width 143 height 22
select select "870"
select select "tentative"
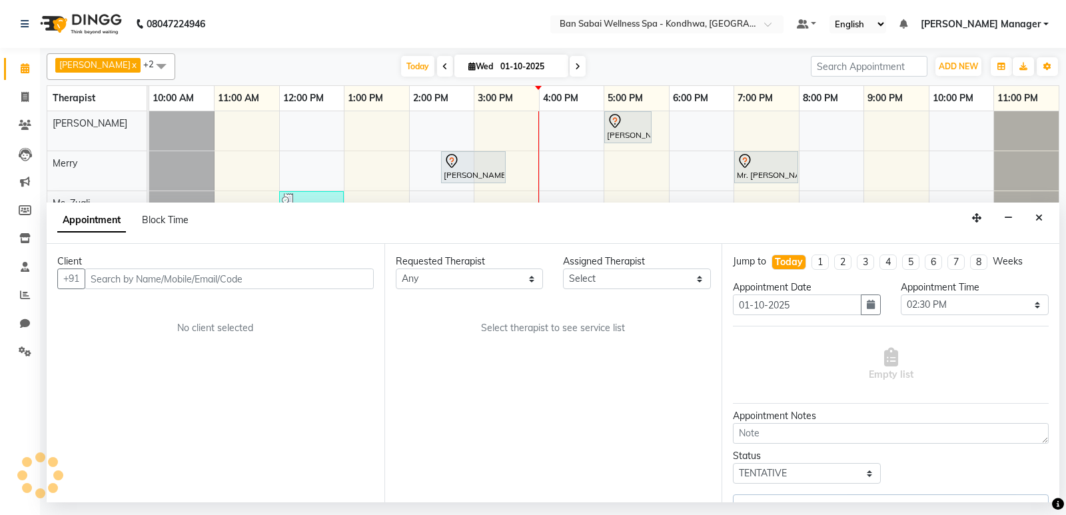
select select "78586"
select select "4131"
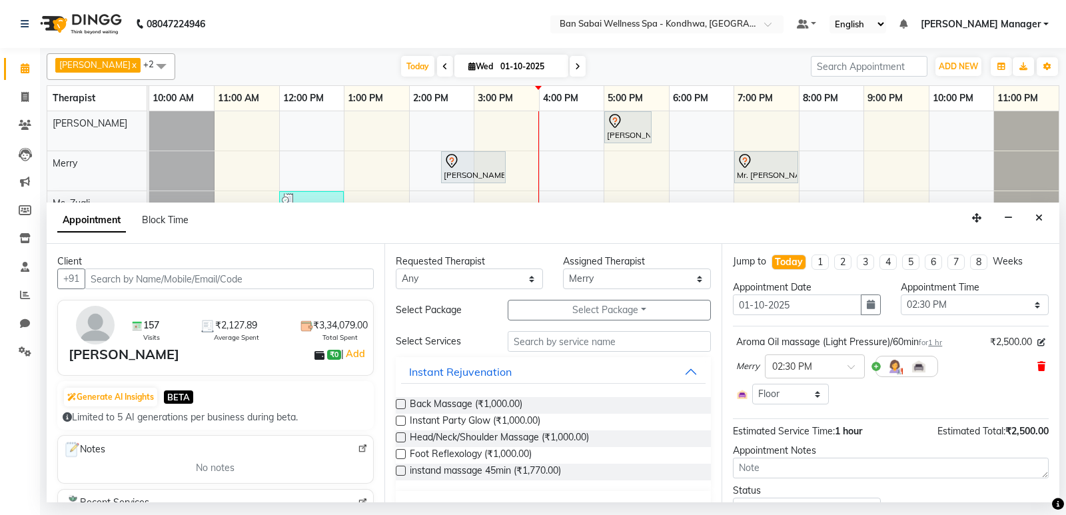
click at [1038, 369] on icon at bounding box center [1042, 366] width 8 height 9
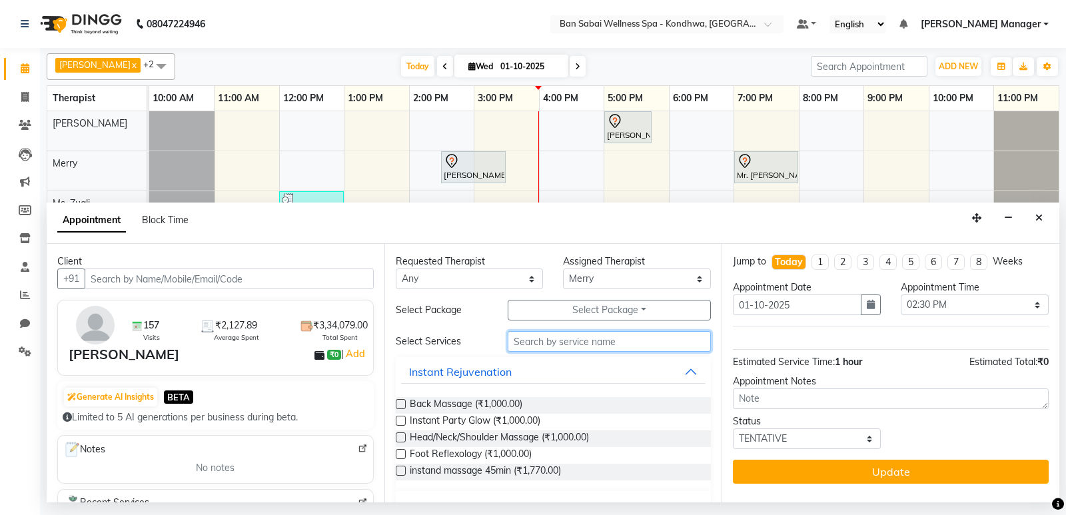
click at [527, 341] on input "text" at bounding box center [610, 341] width 204 height 21
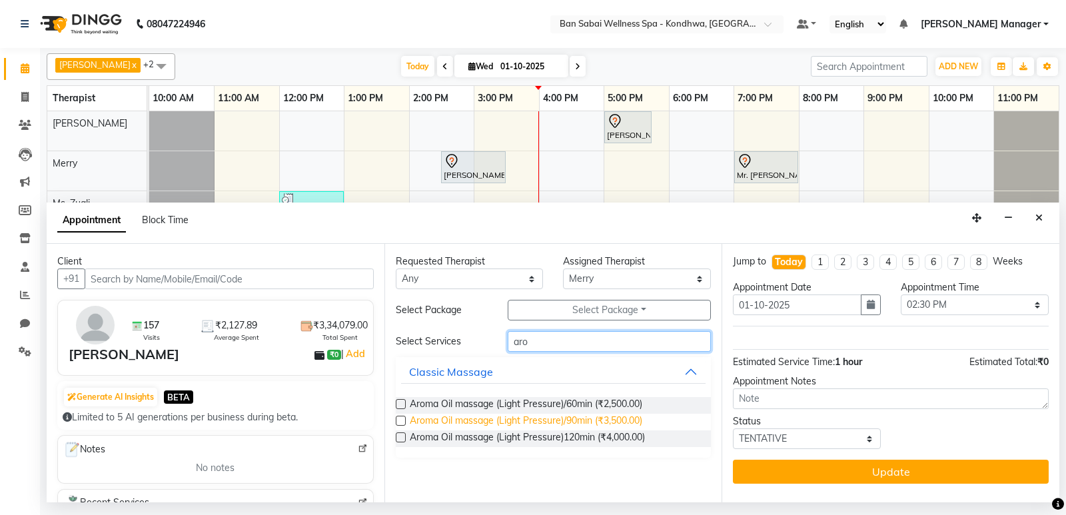
type input "aro"
click at [569, 421] on span "Aroma Oil massage (Light Pressure)/90min (₹3,500.00)" at bounding box center [526, 422] width 233 height 17
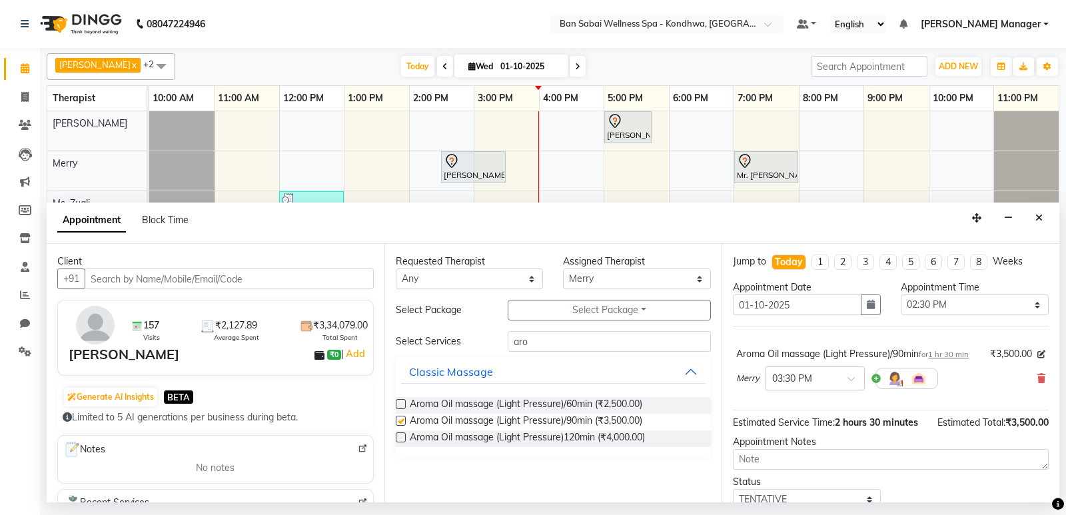
checkbox input "false"
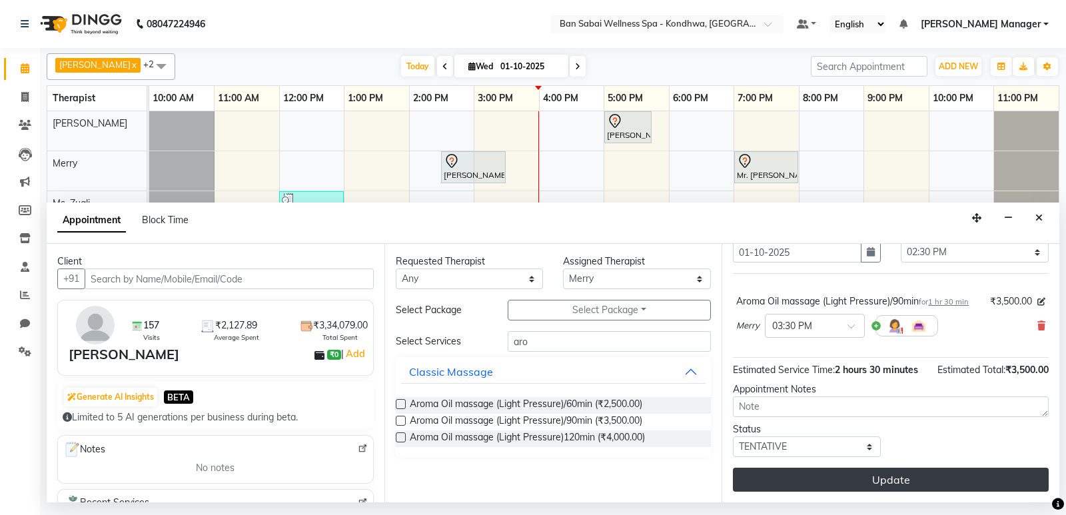
click at [901, 483] on button "Update" at bounding box center [891, 480] width 316 height 24
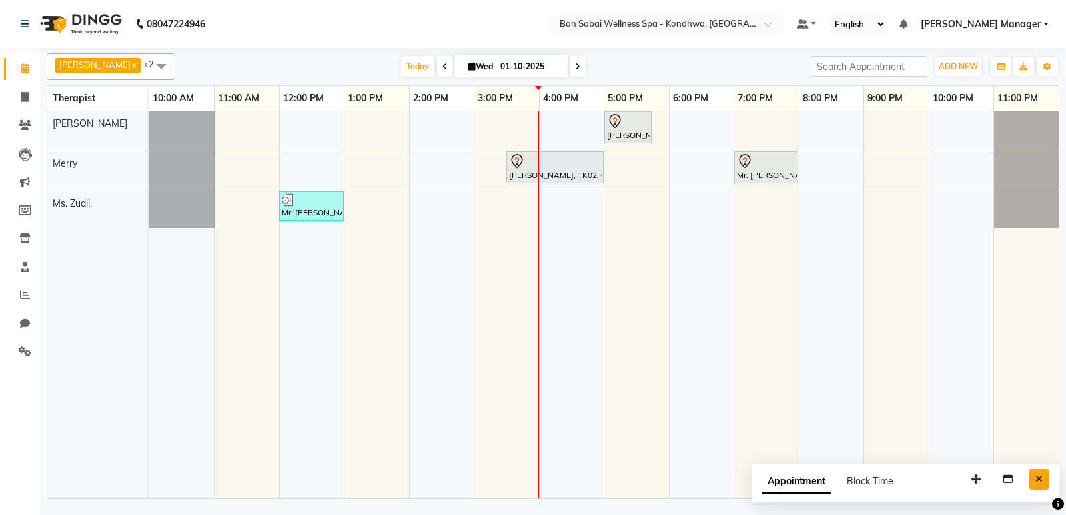
click at [1048, 481] on button "Close" at bounding box center [1039, 479] width 19 height 21
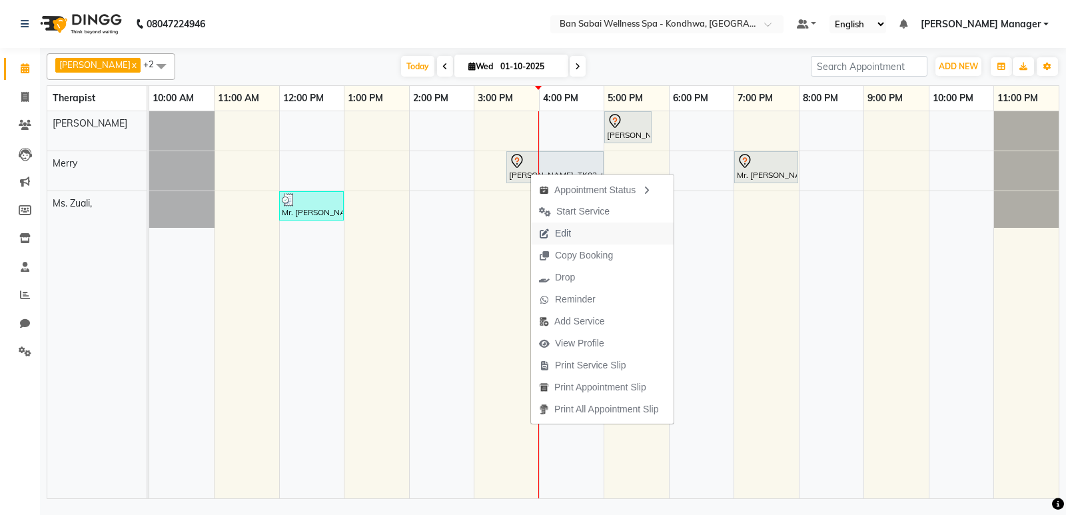
click at [562, 233] on span "Edit" at bounding box center [563, 234] width 16 height 14
select select "78586"
select select "930"
select select "tentative"
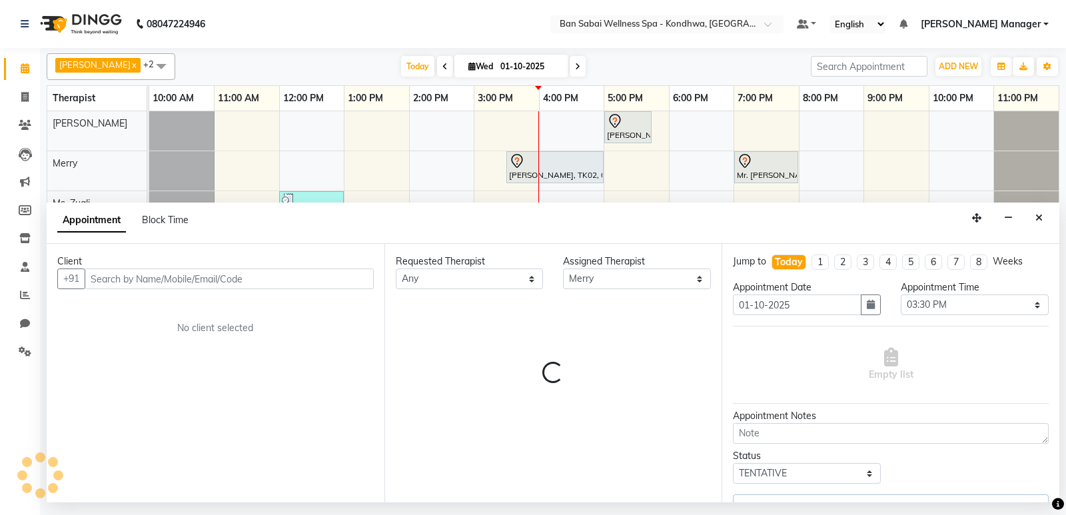
select select "4131"
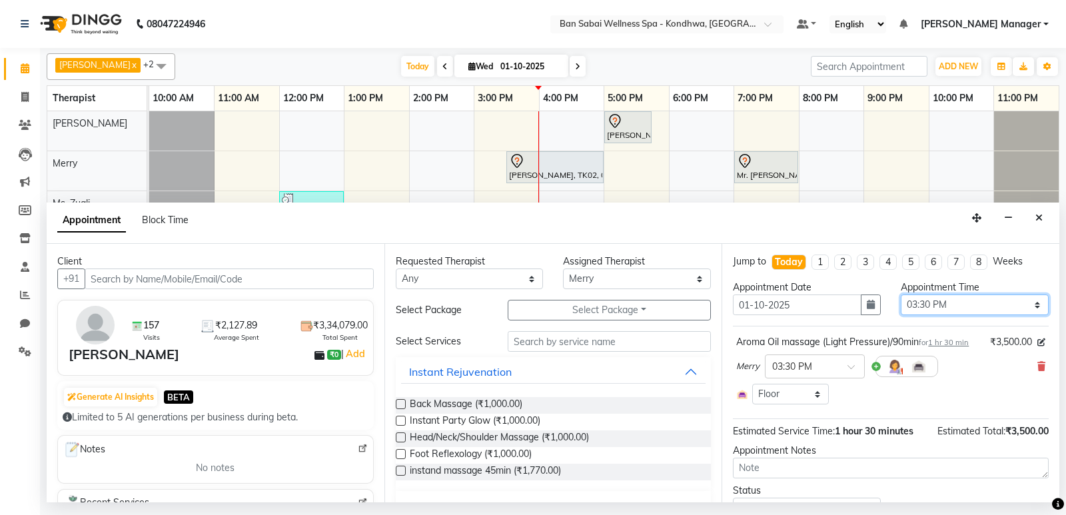
click at [1024, 307] on select "Select 11:00 AM 11:05 AM 11:10 AM 11:15 AM 11:20 AM 11:25 AM 11:30 AM 11:35 AM …" at bounding box center [975, 305] width 148 height 21
select select "870"
click at [901, 295] on select "Select 11:00 AM 11:05 AM 11:10 AM 11:15 AM 11:20 AM 11:25 AM 11:30 AM 11:35 AM …" at bounding box center [975, 305] width 148 height 21
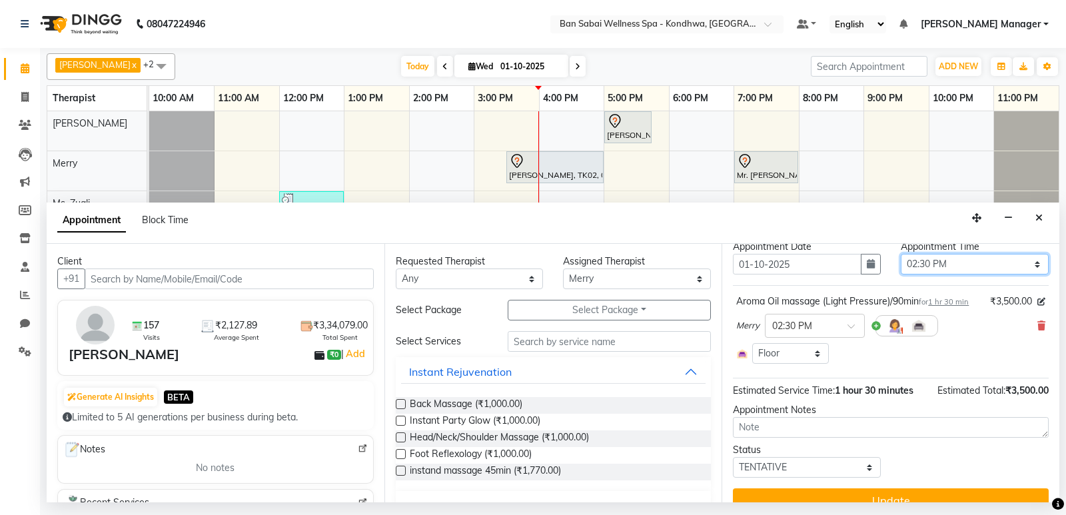
scroll to position [75, 0]
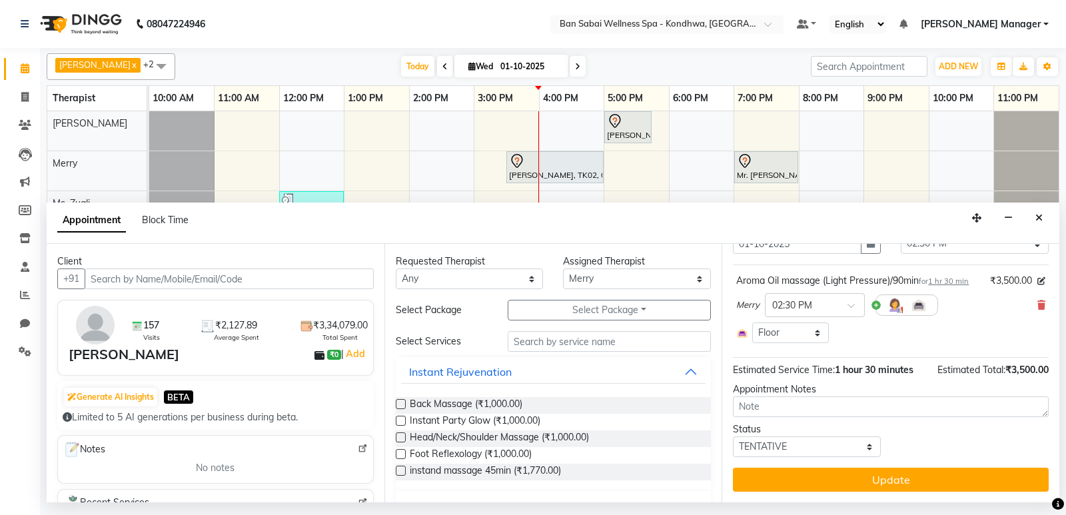
click at [912, 483] on button "Update" at bounding box center [891, 480] width 316 height 24
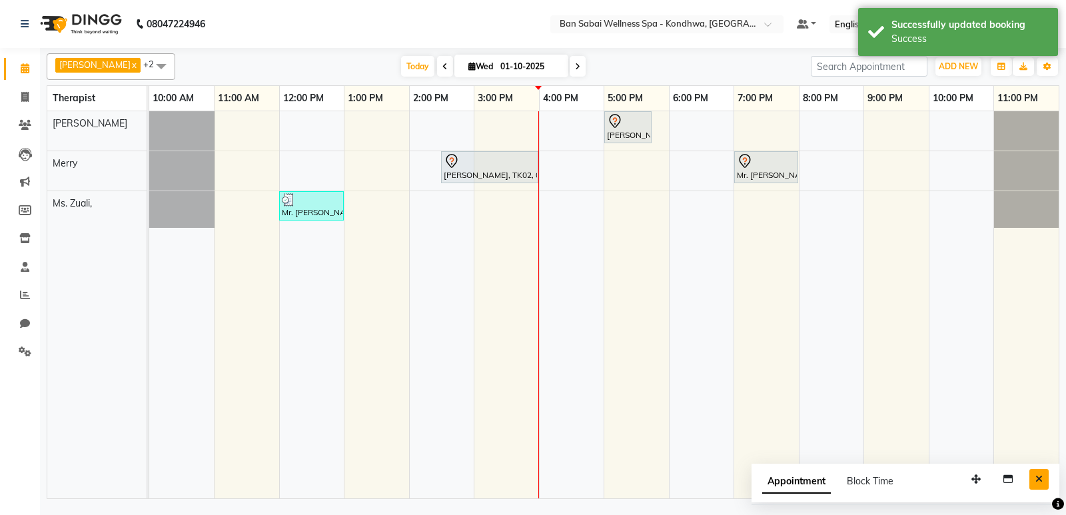
click at [1042, 481] on icon "Close" at bounding box center [1039, 479] width 7 height 9
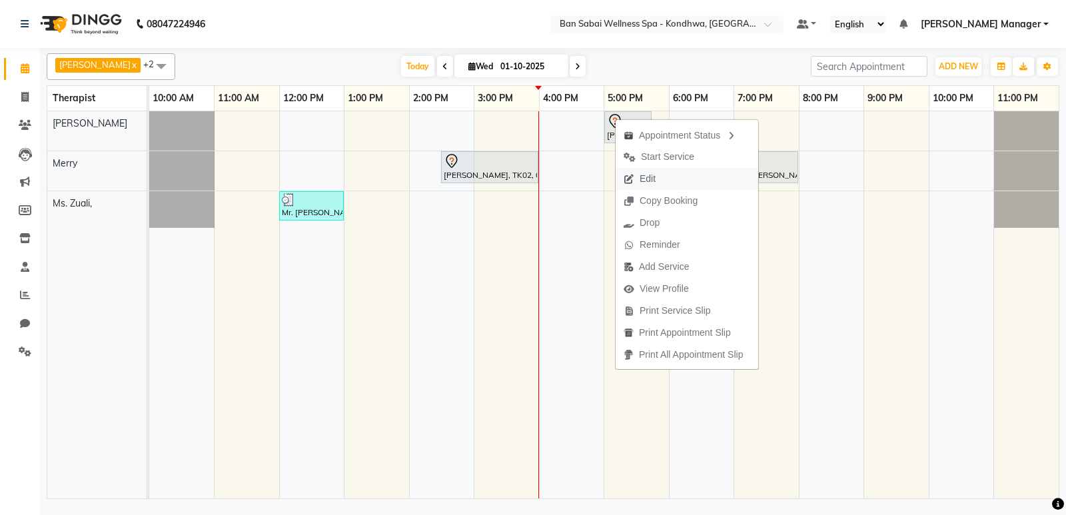
click at [656, 184] on span "Edit" at bounding box center [648, 179] width 16 height 14
select select "tentative"
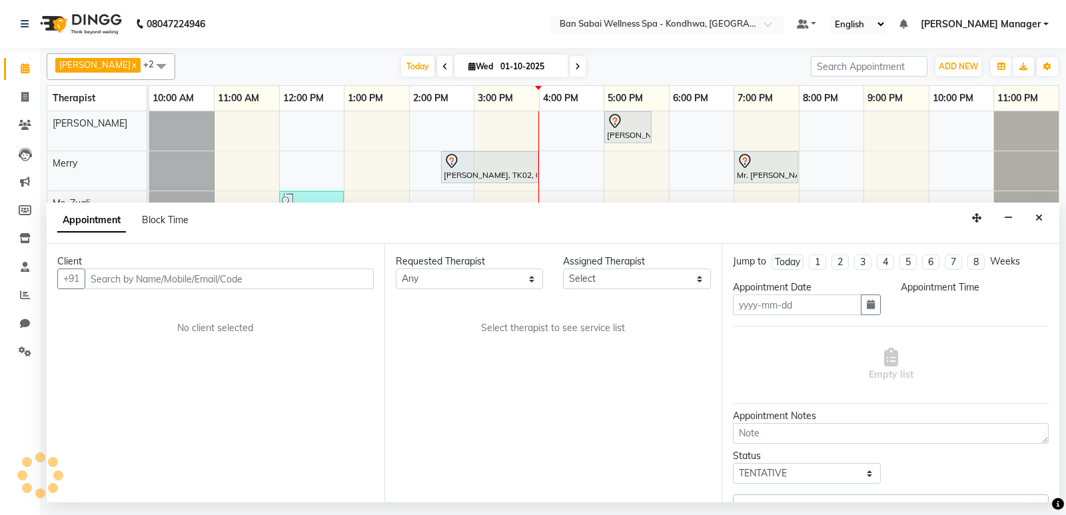
type input "01-10-2025"
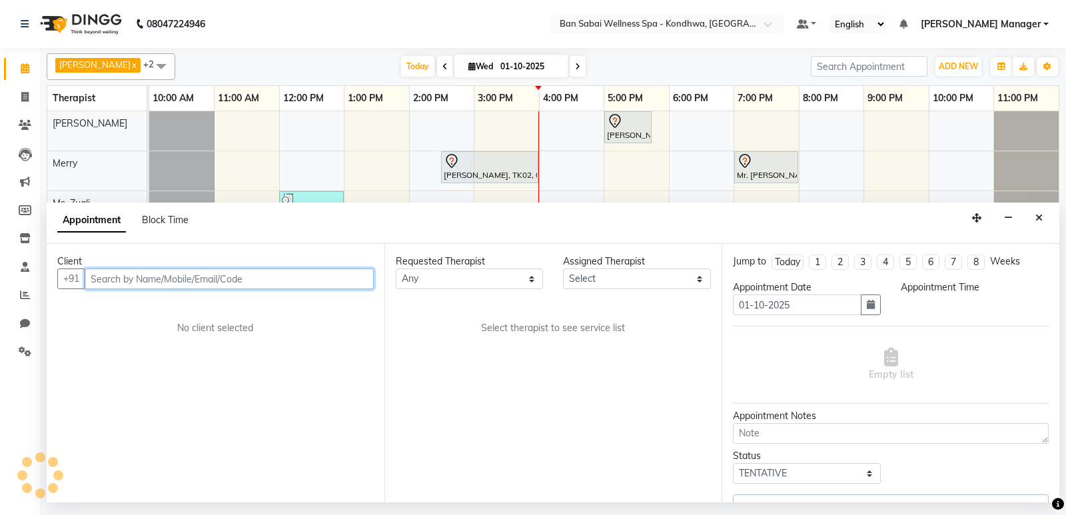
select select "78604"
select select "1020"
select select "4131"
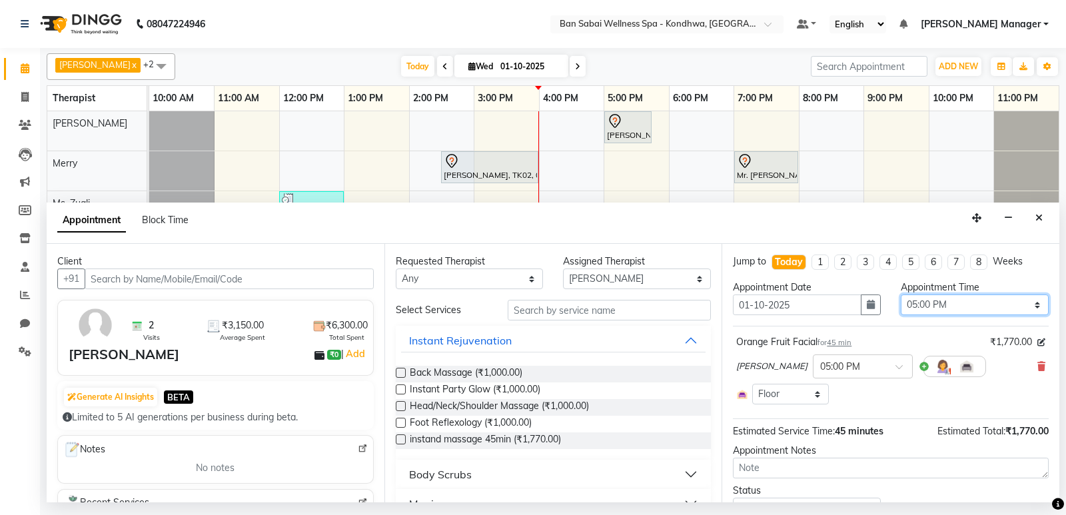
click at [1023, 307] on select "Select 11:00 AM 11:05 AM 11:10 AM 11:15 AM 11:20 AM 11:25 AM 11:30 AM 11:35 AM …" at bounding box center [975, 305] width 148 height 21
select select "990"
click at [901, 295] on select "Select 11:00 AM 11:05 AM 11:10 AM 11:15 AM 11:20 AM 11:25 AM 11:30 AM 11:35 AM …" at bounding box center [975, 305] width 148 height 21
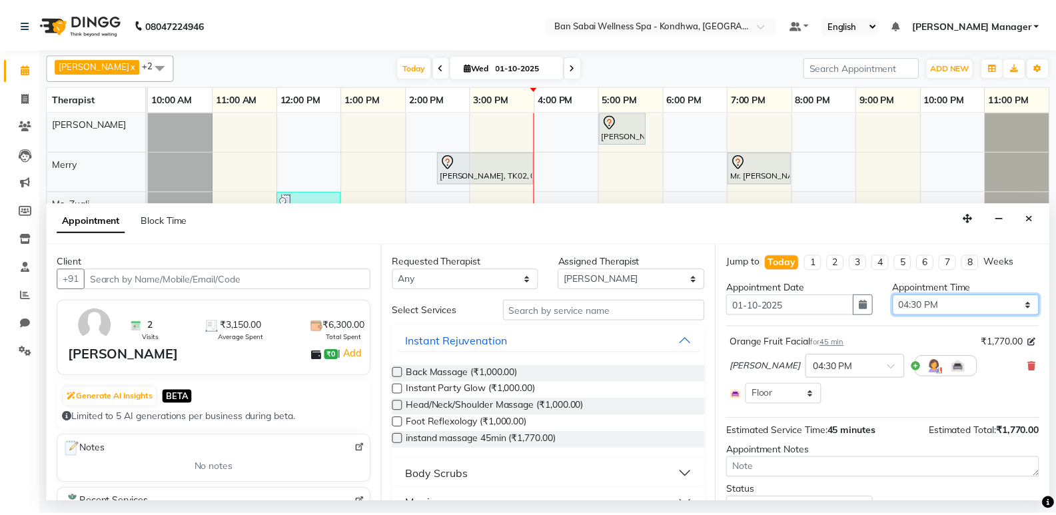
scroll to position [61, 0]
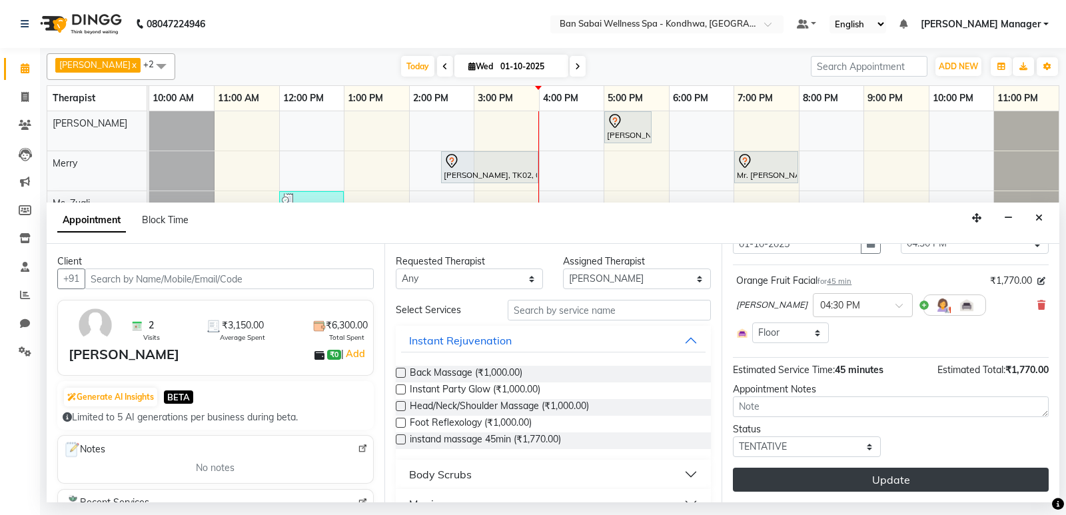
click at [911, 481] on button "Update" at bounding box center [891, 480] width 316 height 24
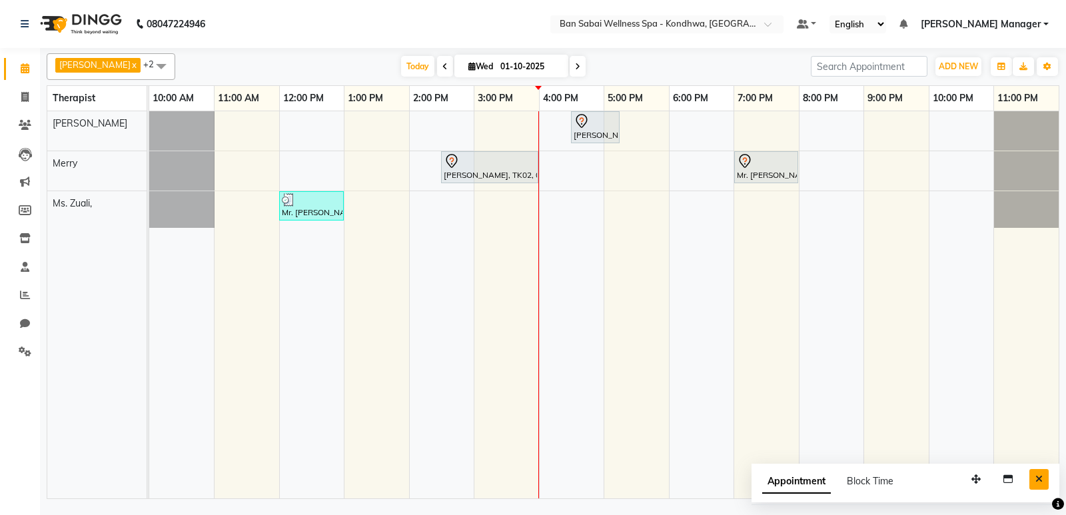
click at [1046, 481] on button "Close" at bounding box center [1039, 479] width 19 height 21
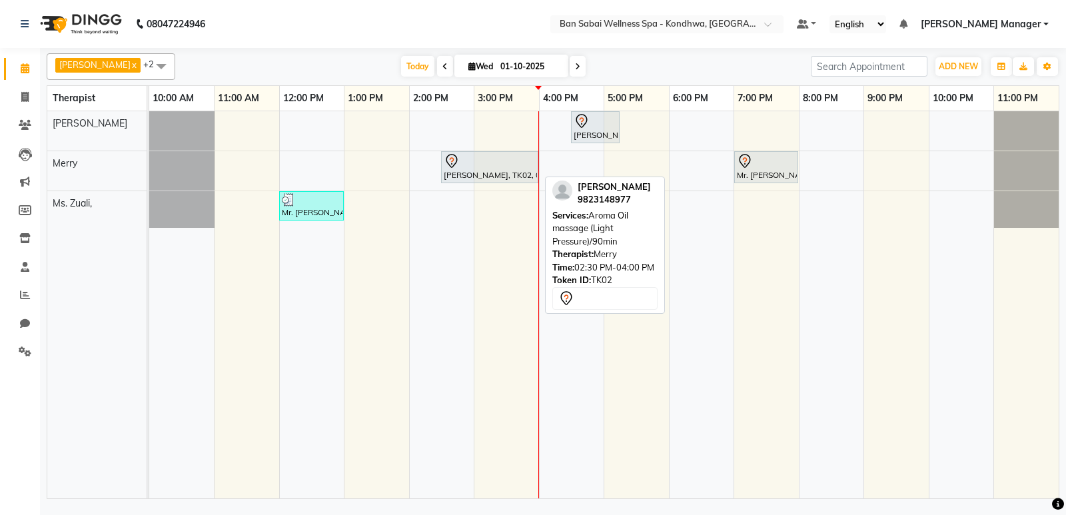
click at [500, 164] on div at bounding box center [490, 161] width 92 height 16
select select "7"
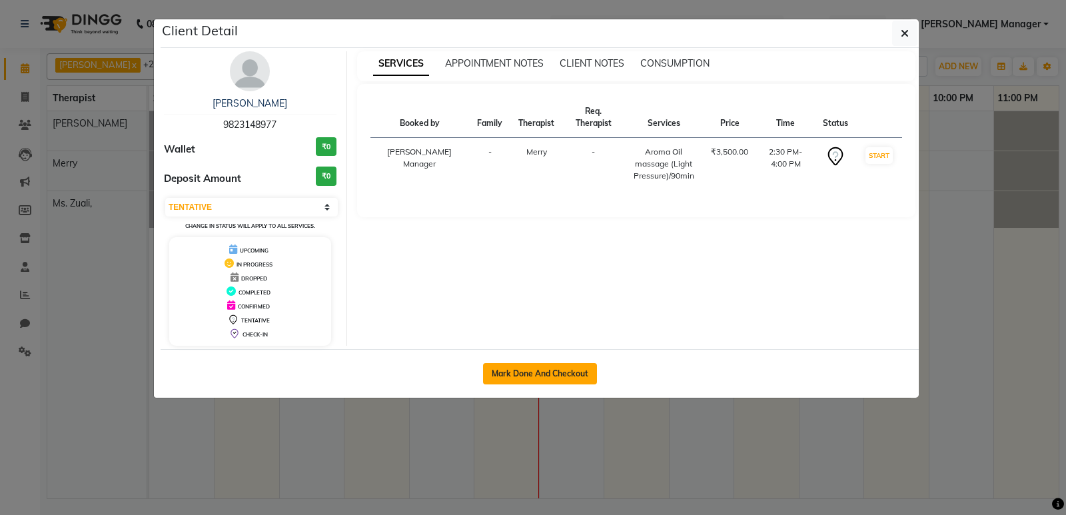
click at [546, 369] on button "Mark Done And Checkout" at bounding box center [540, 373] width 114 height 21
select select "8227"
select select "service"
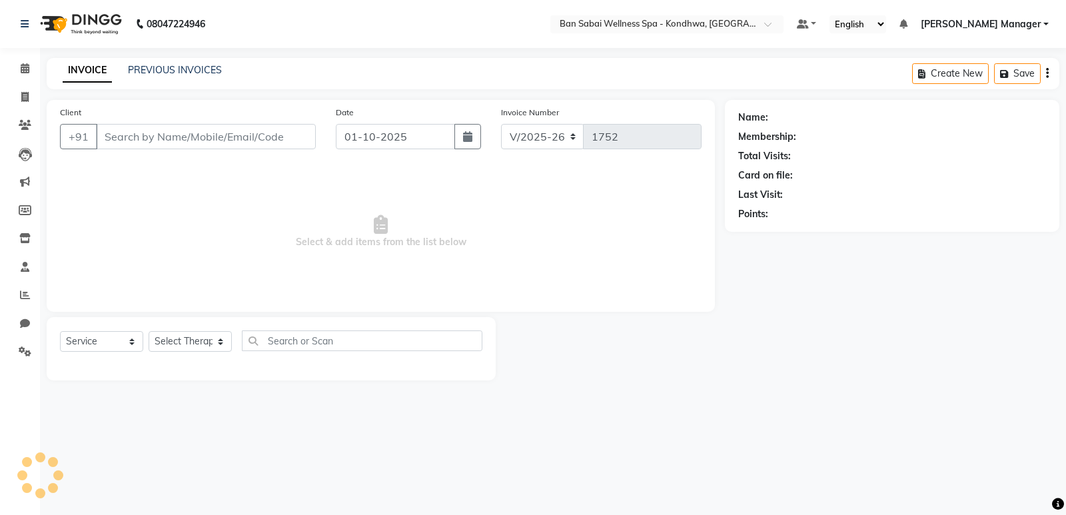
type input "9823148977"
select select "78586"
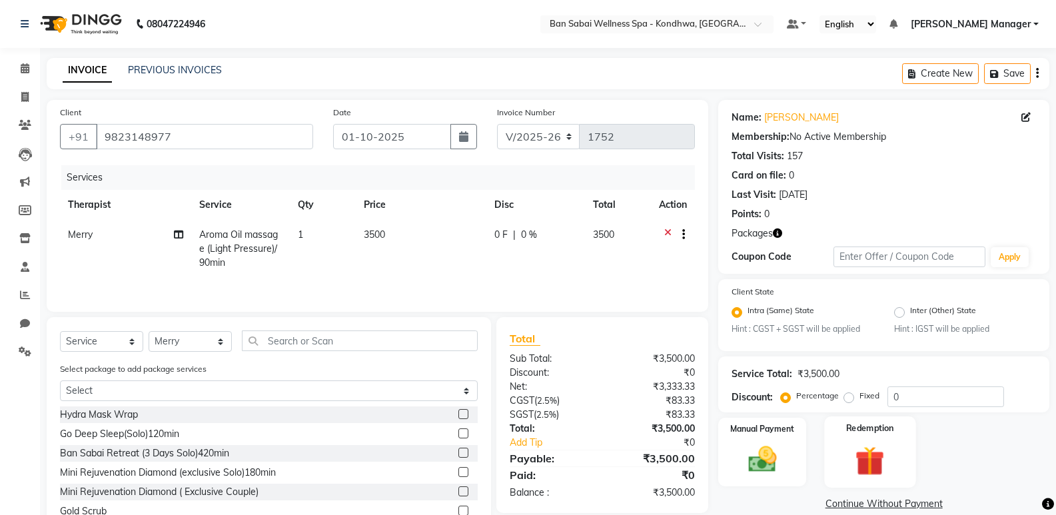
click at [908, 444] on div "Redemption" at bounding box center [870, 452] width 91 height 71
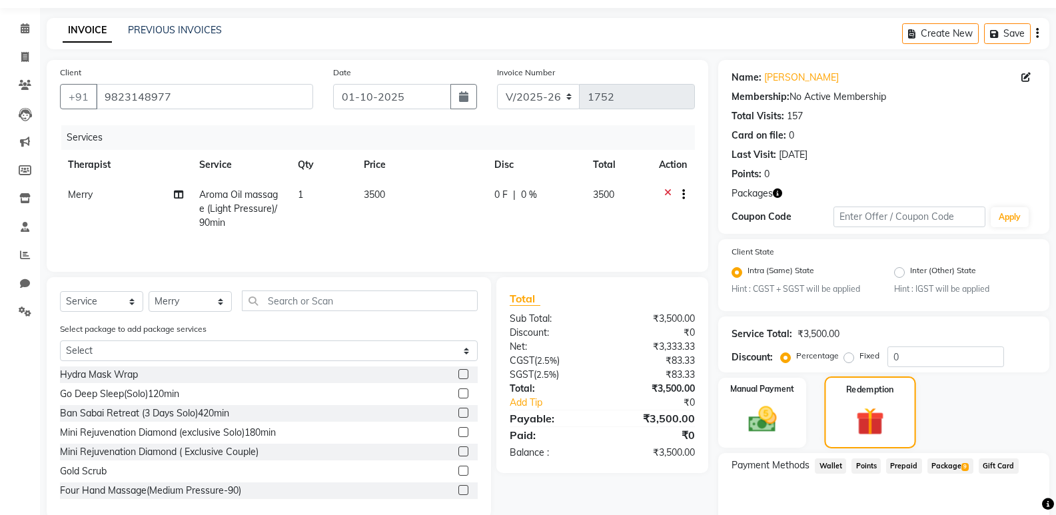
scroll to position [105, 0]
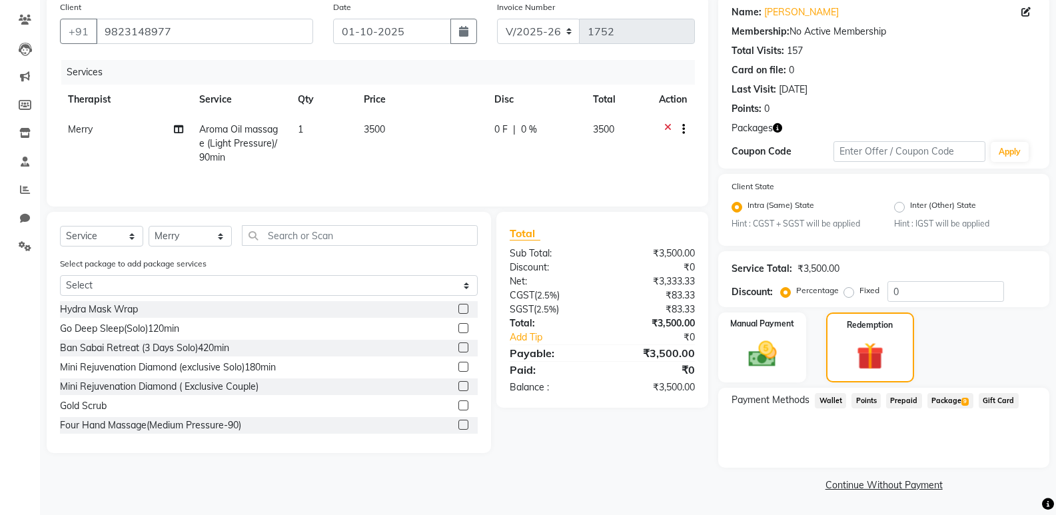
click at [946, 398] on span "Package 9" at bounding box center [951, 400] width 46 height 15
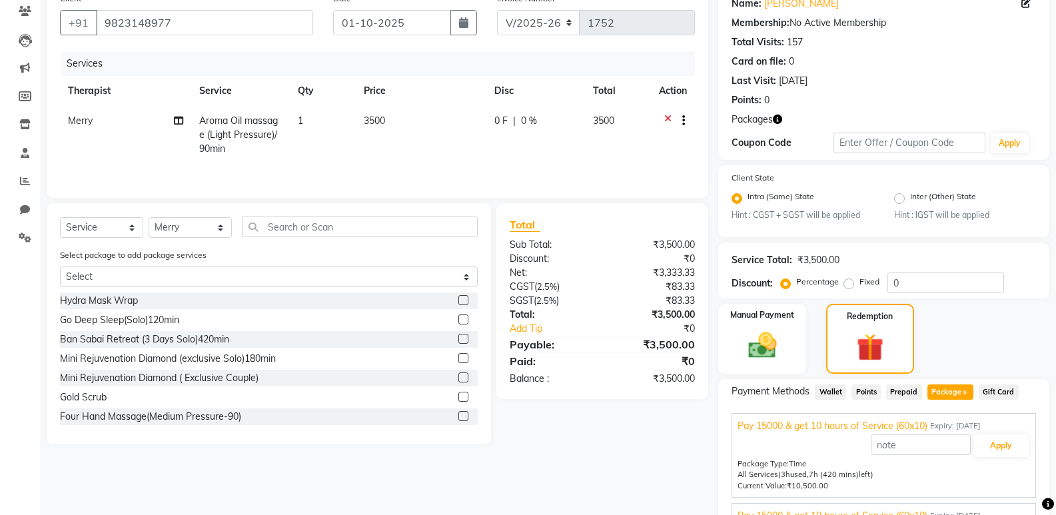
scroll to position [213, 0]
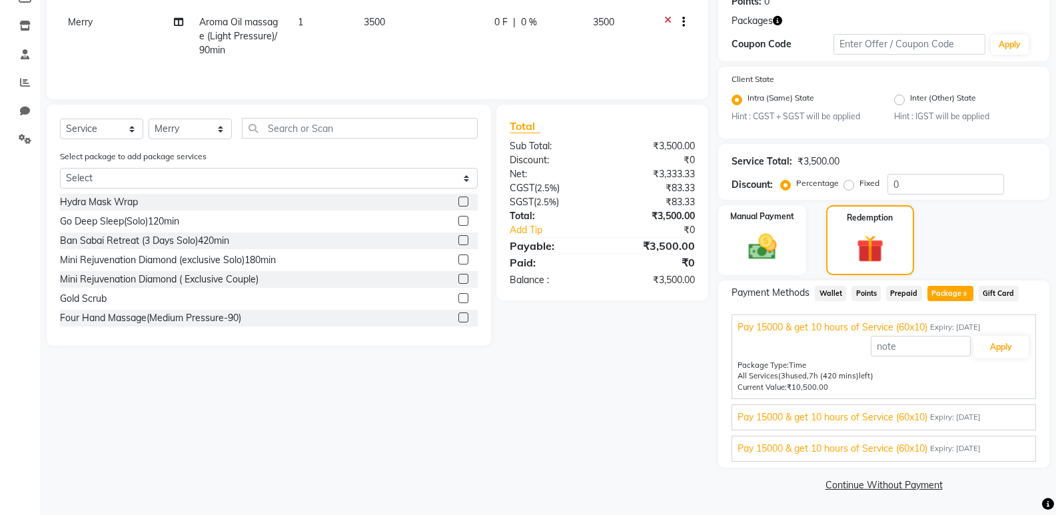
click at [981, 415] on span "Expiry: 07-08-2026" at bounding box center [955, 417] width 51 height 11
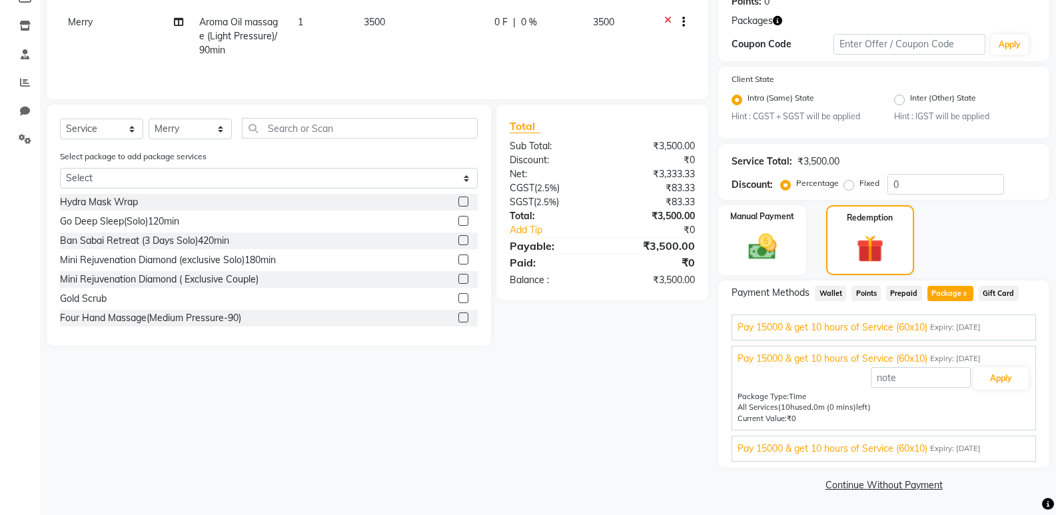
click at [927, 451] on span "Pay 15000 & get 10 hours of Service (60x10)" at bounding box center [833, 449] width 190 height 14
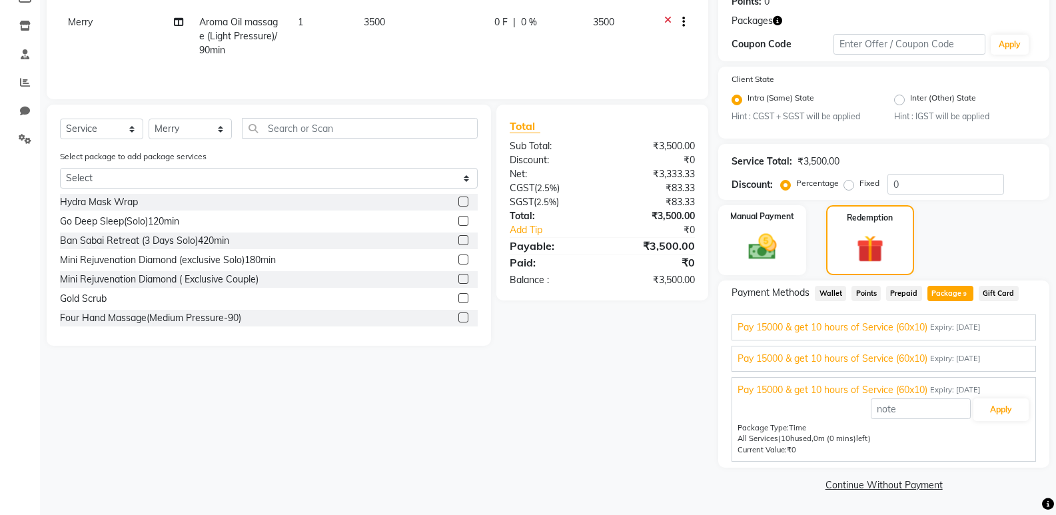
click at [939, 329] on span "Expiry: 24-09-2026" at bounding box center [955, 327] width 51 height 11
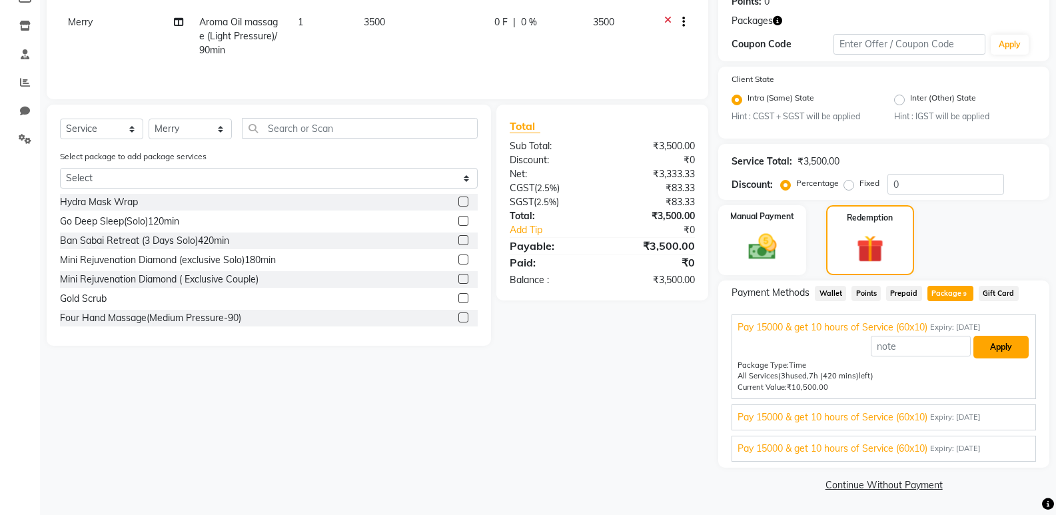
click at [990, 344] on button "Apply" at bounding box center [1001, 347] width 55 height 23
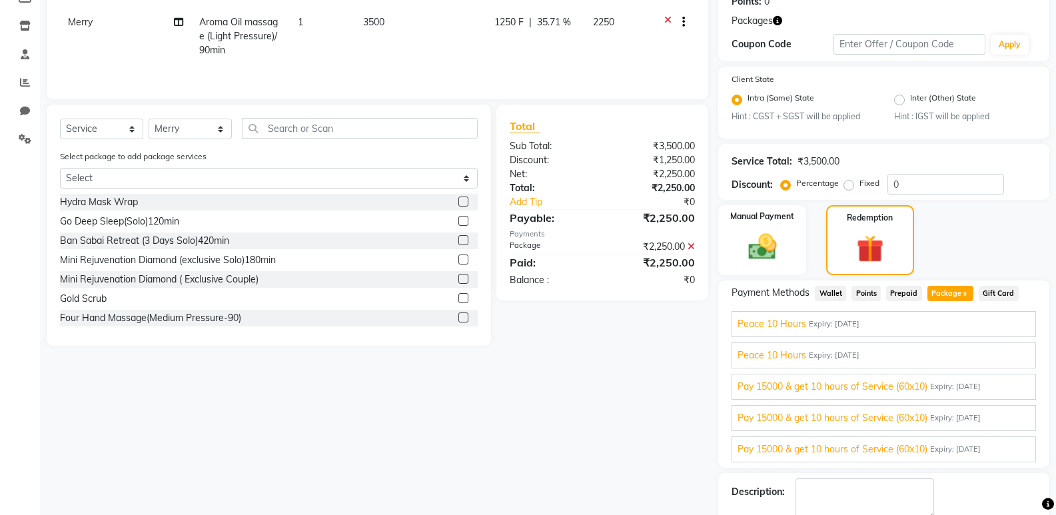
scroll to position [288, 0]
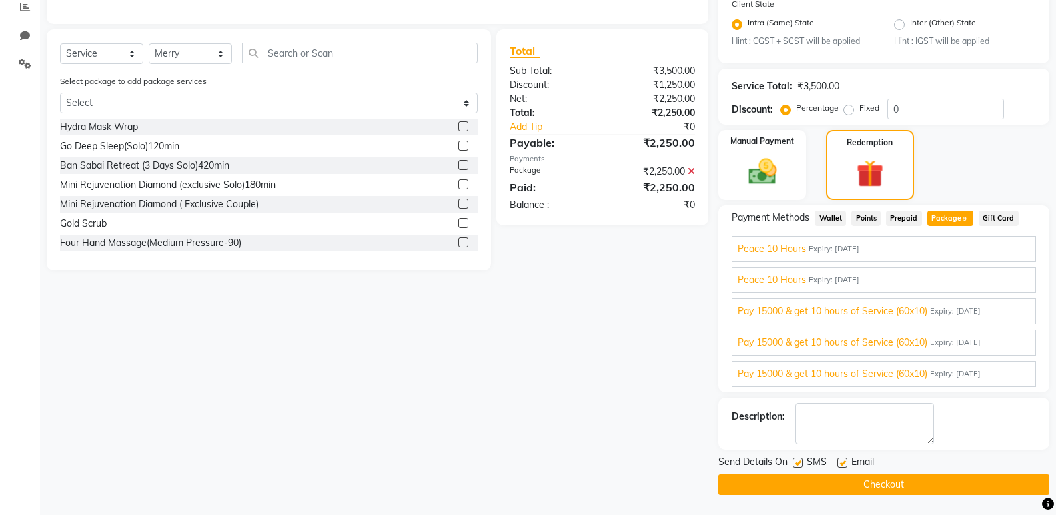
click at [902, 486] on button "Checkout" at bounding box center [884, 485] width 331 height 21
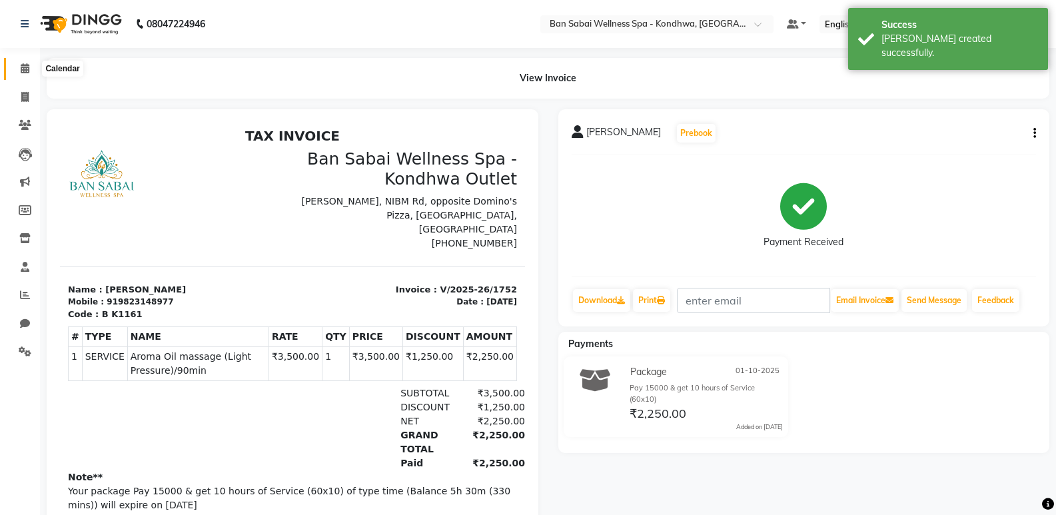
click at [22, 63] on span at bounding box center [24, 68] width 23 height 15
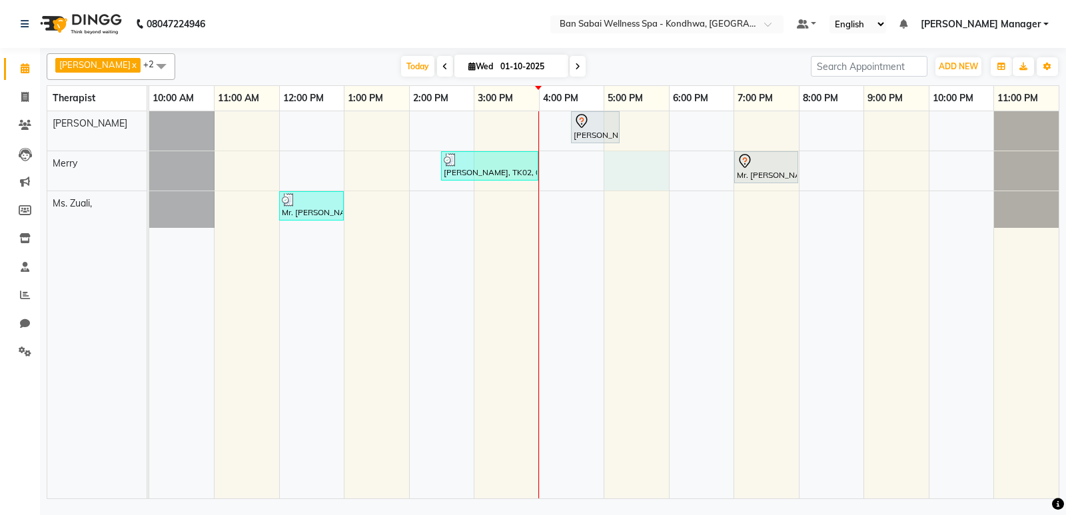
click at [622, 179] on div "Mr.Ganesh Gole, TK04, 04:30 PM-05:15 PM, Orange Fruit Facial Nilesh Gulvani, TK…" at bounding box center [604, 304] width 910 height 387
select select "78586"
select select "tentative"
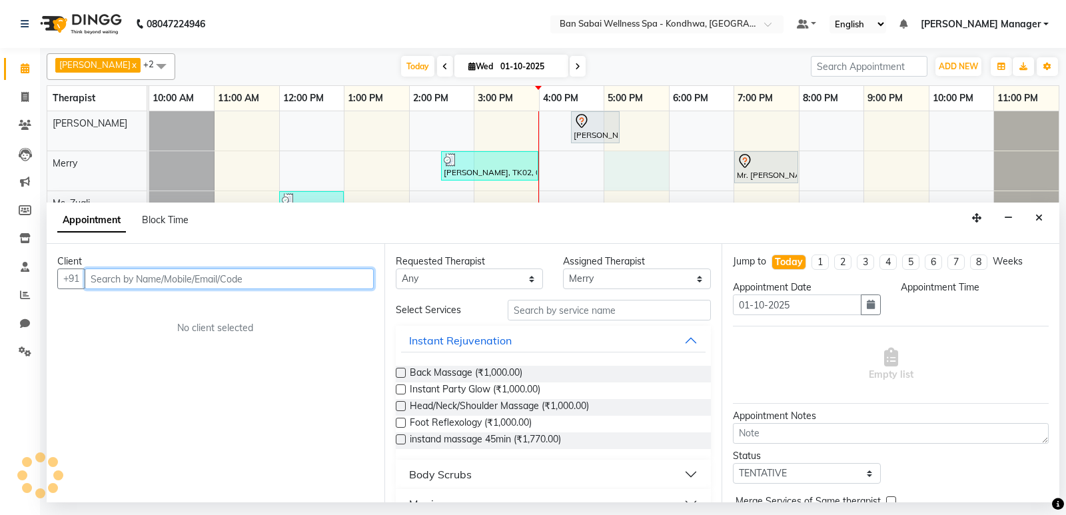
select select "1020"
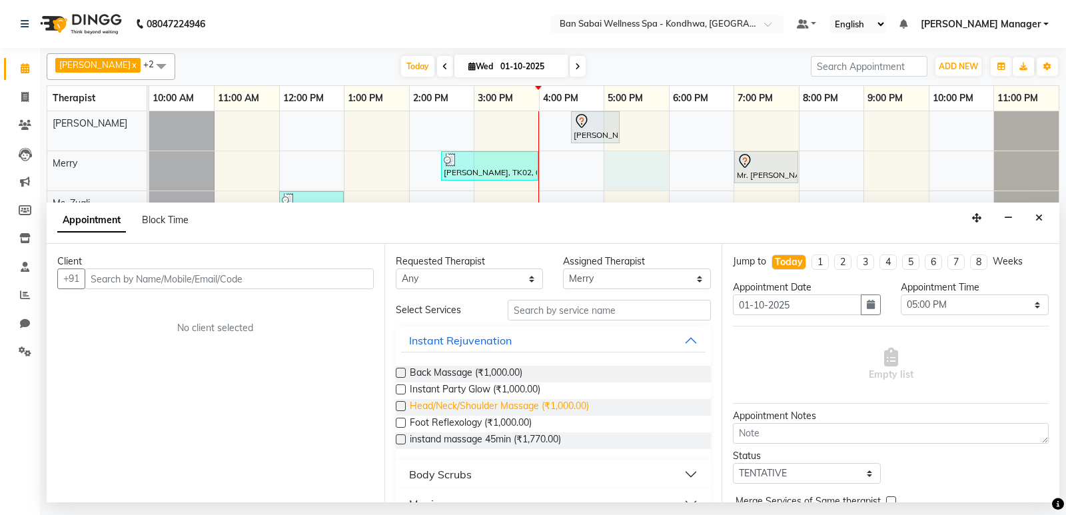
click at [456, 406] on span "Head/Neck/Shoulder Massage (₹1,000.00)" at bounding box center [499, 407] width 179 height 17
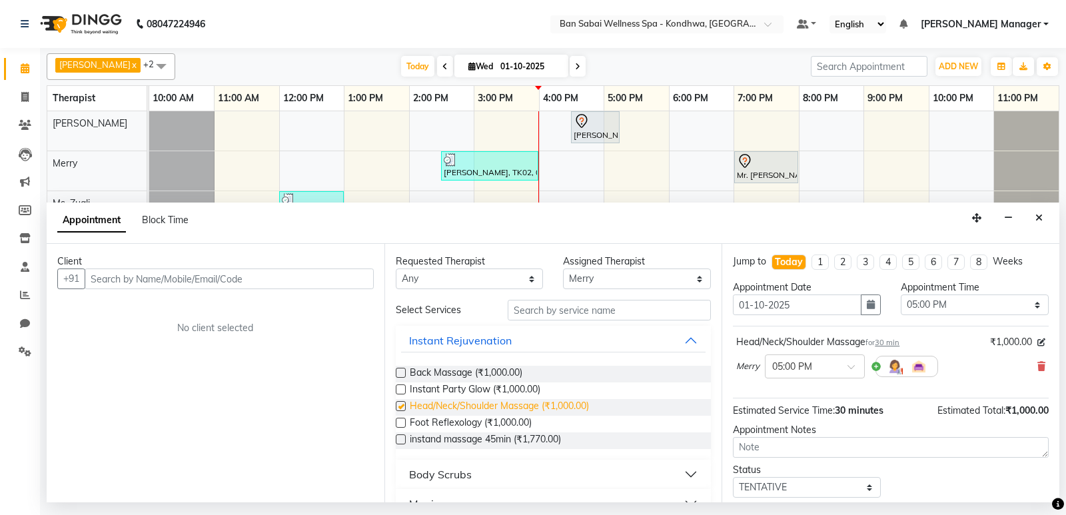
checkbox input "false"
click at [1042, 219] on icon "Close" at bounding box center [1039, 217] width 7 height 9
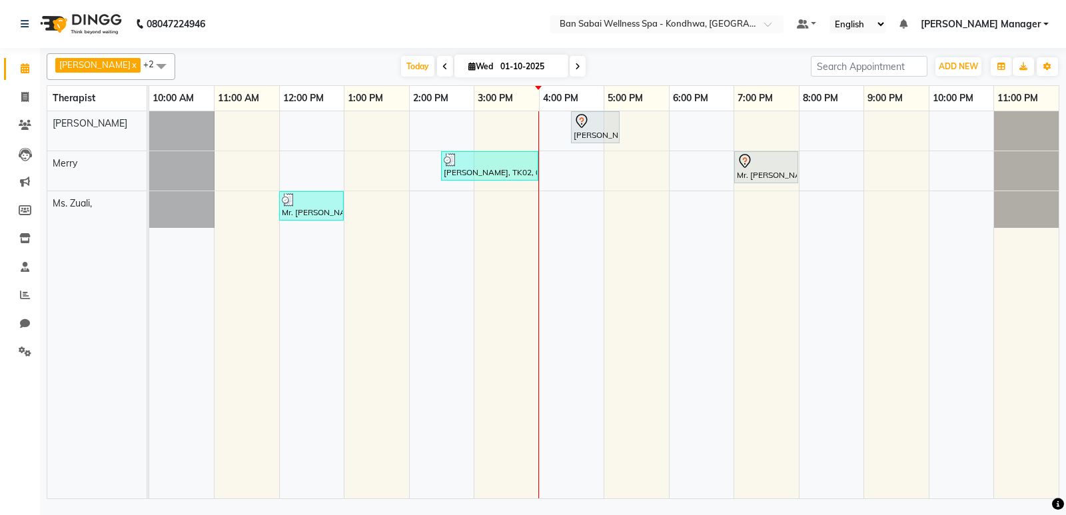
click at [751, 127] on div "Mr.Ganesh Gole, TK04, 04:30 PM-05:15 PM, Orange Fruit Facial Nilesh Gulvani, TK…" at bounding box center [604, 304] width 910 height 387
select select "78604"
select select "tentative"
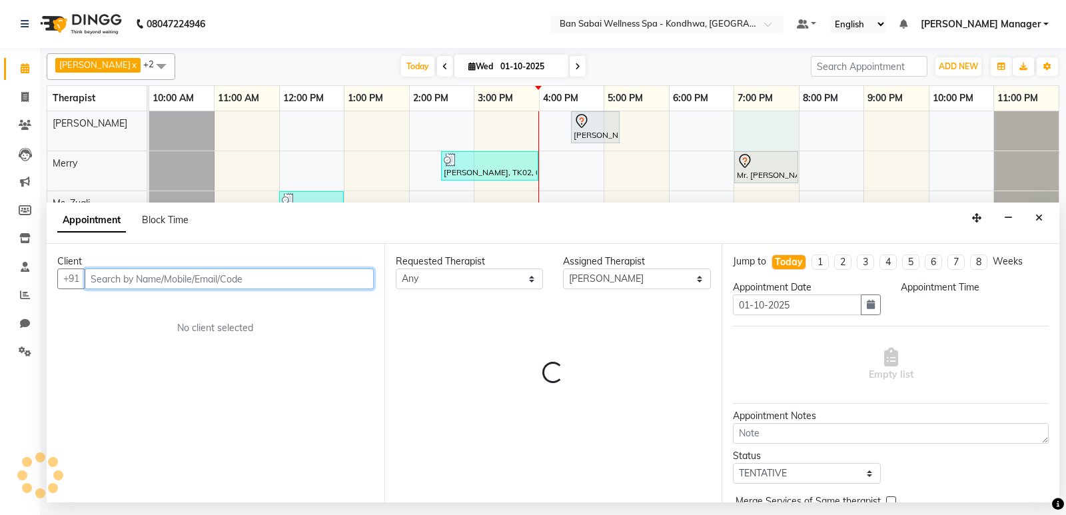
select select "1140"
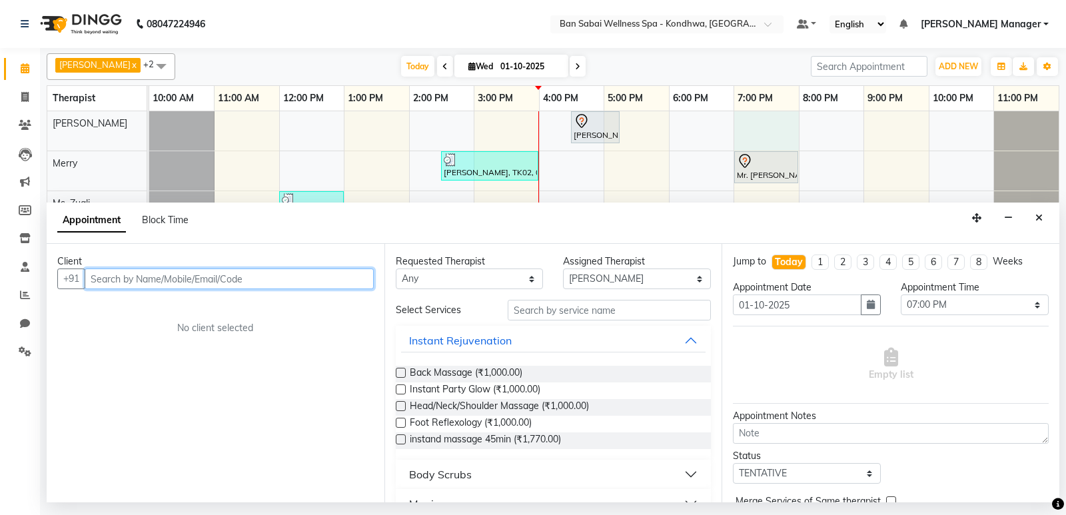
click at [301, 283] on input "text" at bounding box center [229, 279] width 289 height 21
click at [273, 287] on input "M003" at bounding box center [202, 279] width 234 height 21
type input "M"
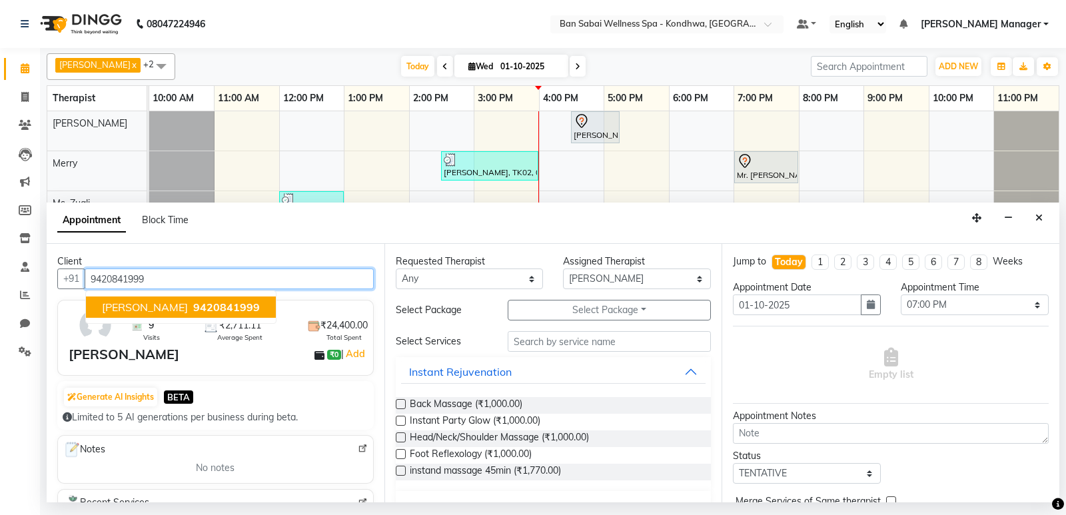
click at [215, 305] on span "9420841999" at bounding box center [226, 307] width 67 height 13
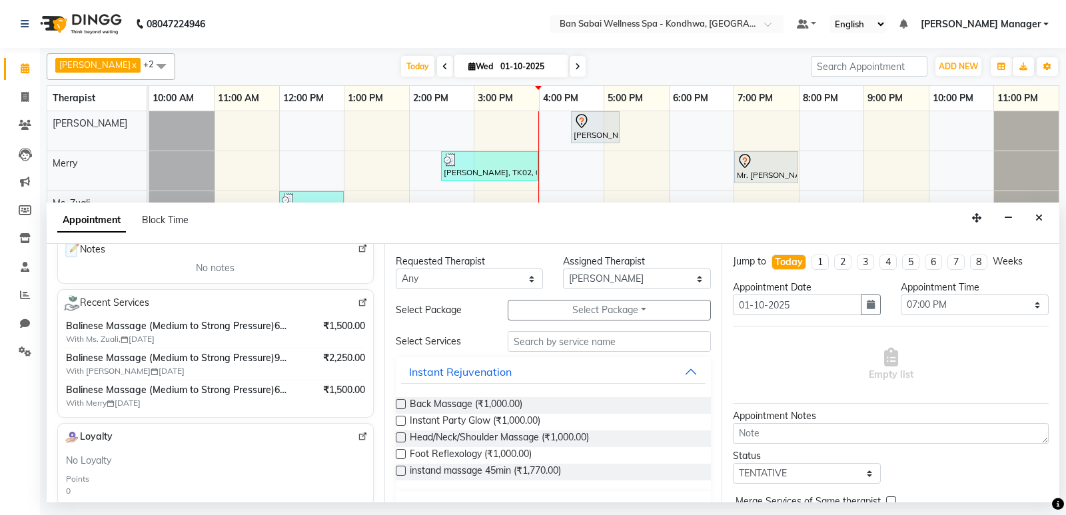
scroll to position [133, 0]
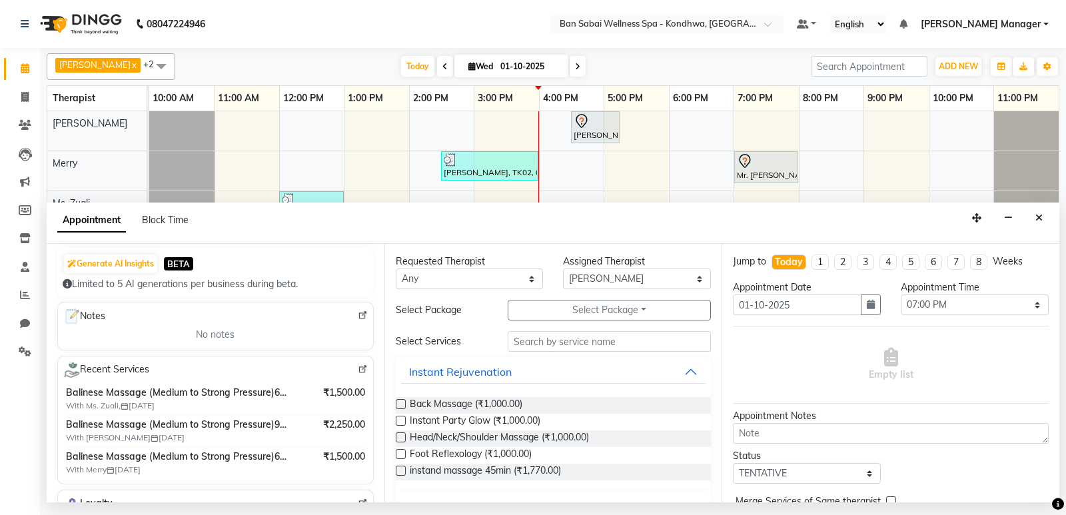
type input "9420841999"
click at [584, 341] on input "text" at bounding box center [610, 341] width 204 height 21
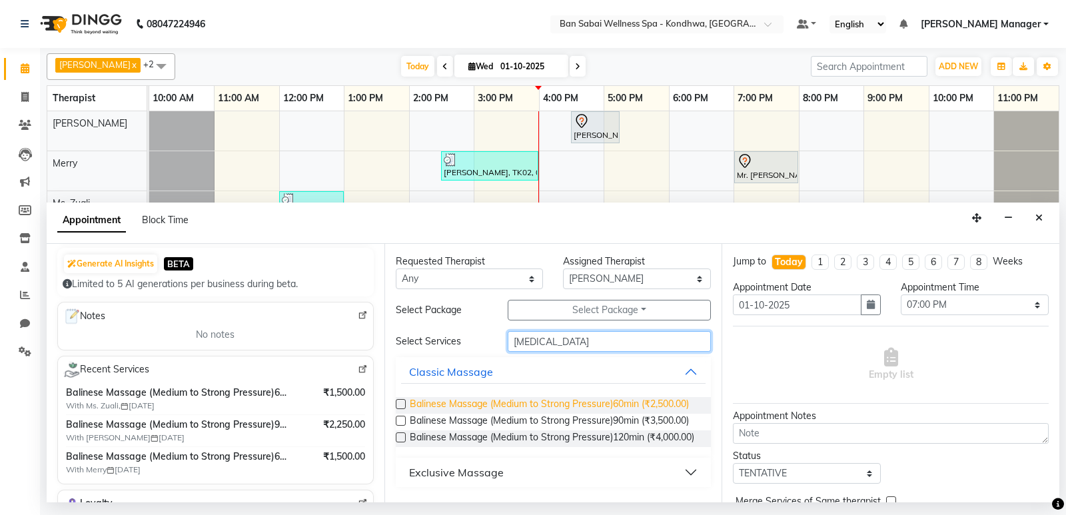
type input "bal"
click at [475, 405] on span "Balinese Massage (Medium to Strong Pressure)60min (₹2,500.00)" at bounding box center [549, 405] width 279 height 17
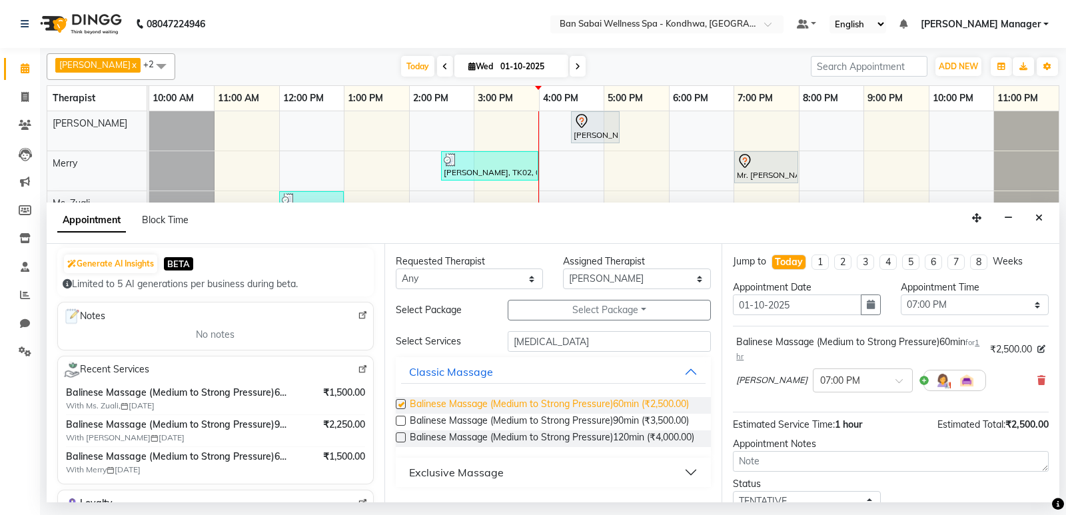
checkbox input "false"
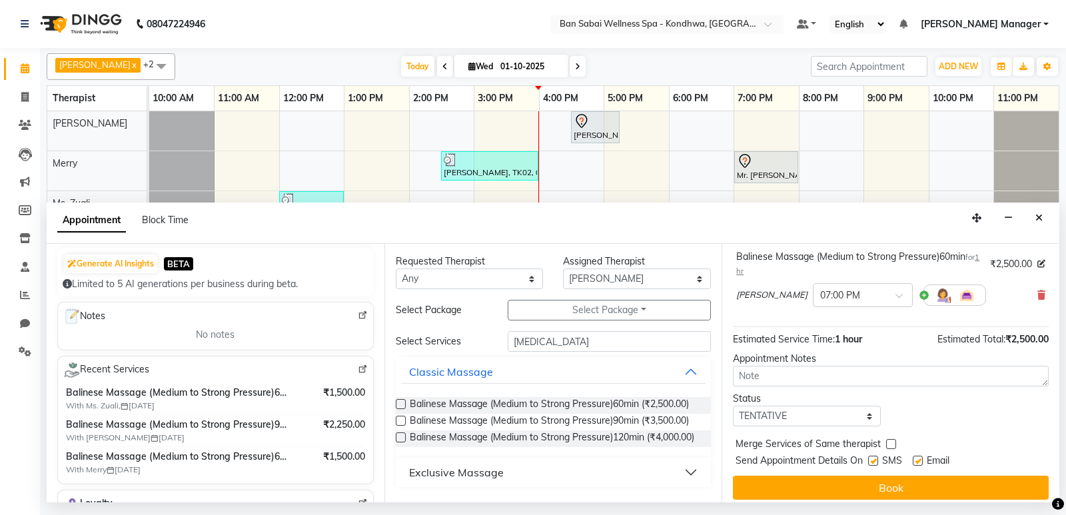
scroll to position [93, 0]
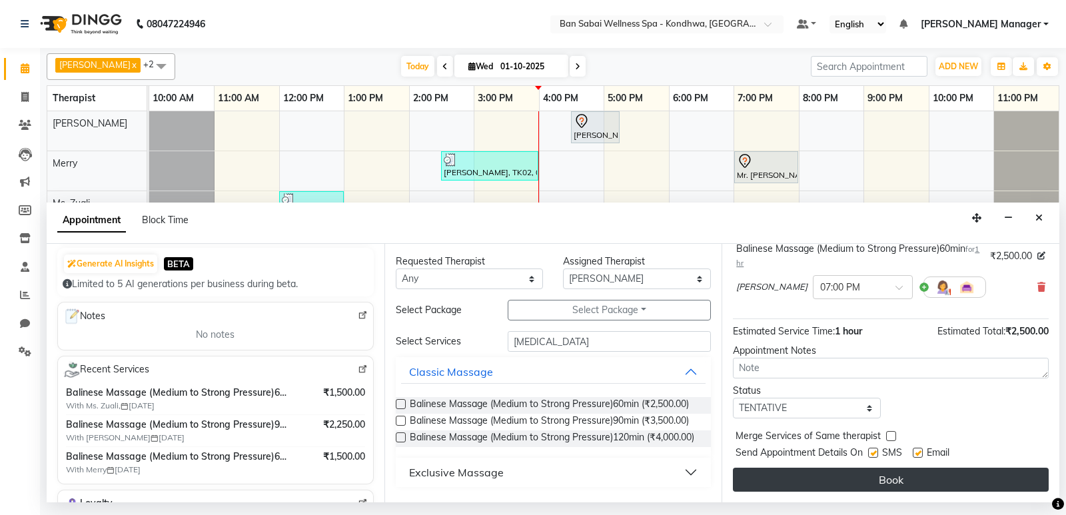
click at [923, 475] on button "Book" at bounding box center [891, 480] width 316 height 24
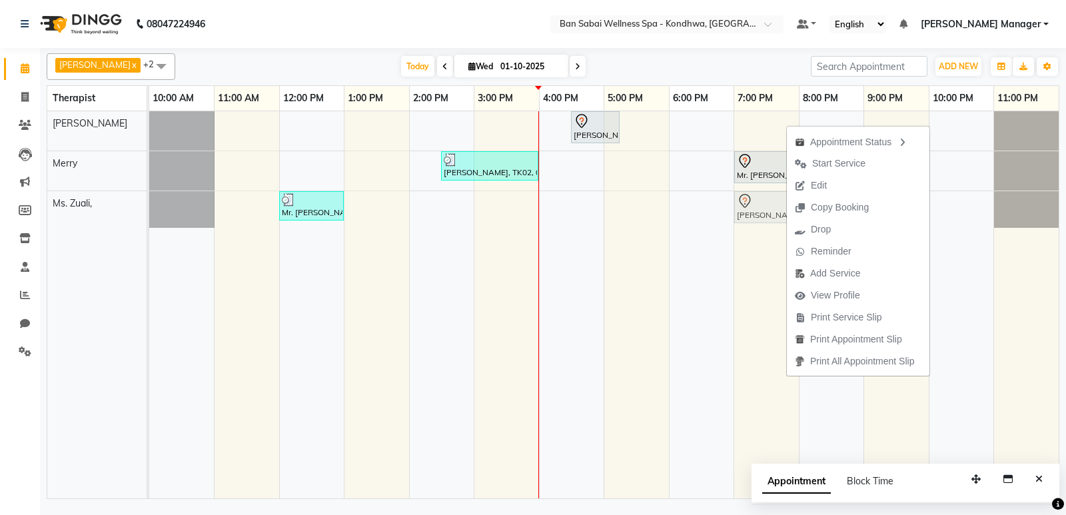
drag, startPoint x: 747, startPoint y: 131, endPoint x: 756, endPoint y: 207, distance: 75.9
click at [756, 207] on tbody "Mr.Ganesh Gole, TK04, 04:30 PM-05:15 PM, Orange Fruit Facial Mr Singh, TK05, 07…" at bounding box center [604, 169] width 910 height 117
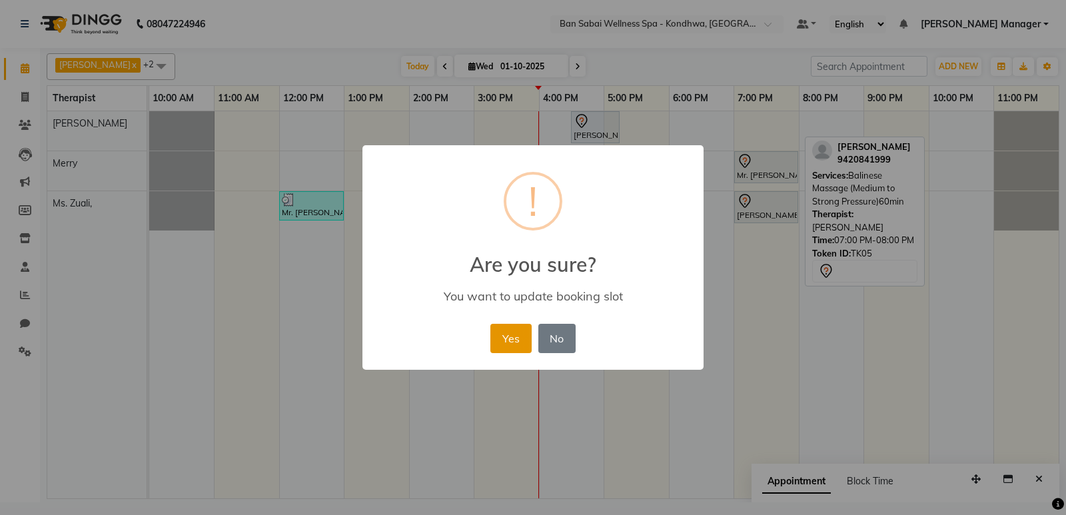
click at [509, 343] on button "Yes" at bounding box center [511, 338] width 41 height 29
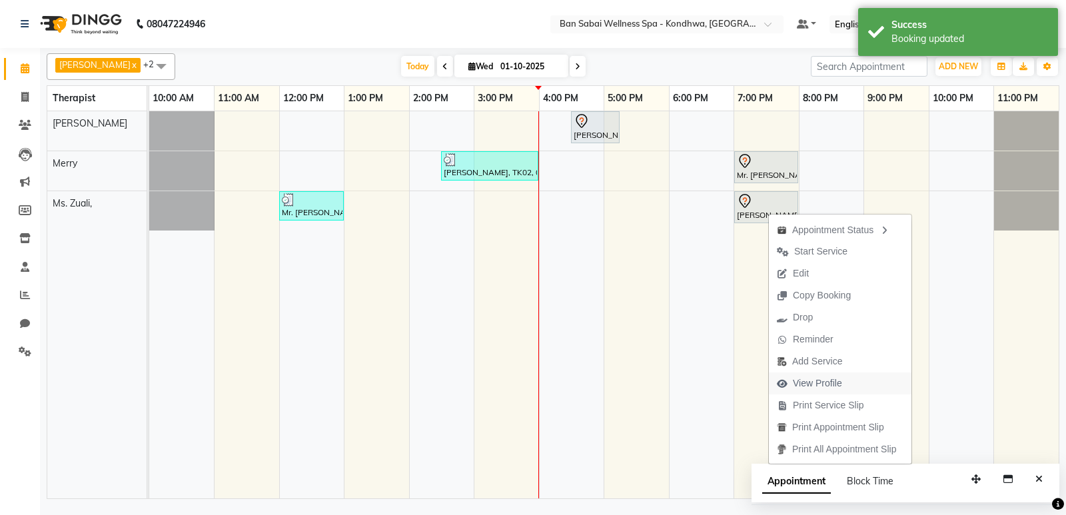
click at [826, 379] on span "View Profile" at bounding box center [817, 384] width 49 height 14
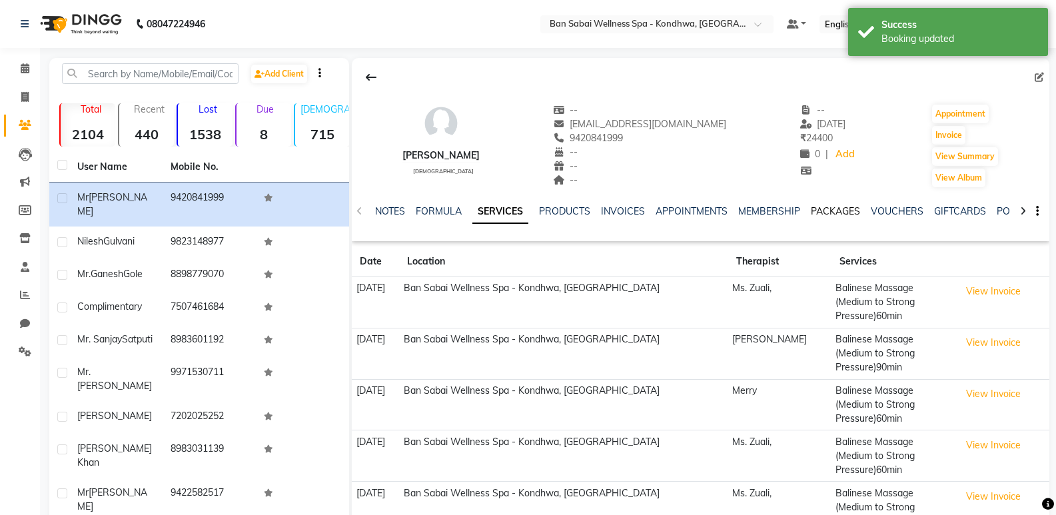
click at [835, 207] on link "PACKAGES" at bounding box center [835, 211] width 49 height 12
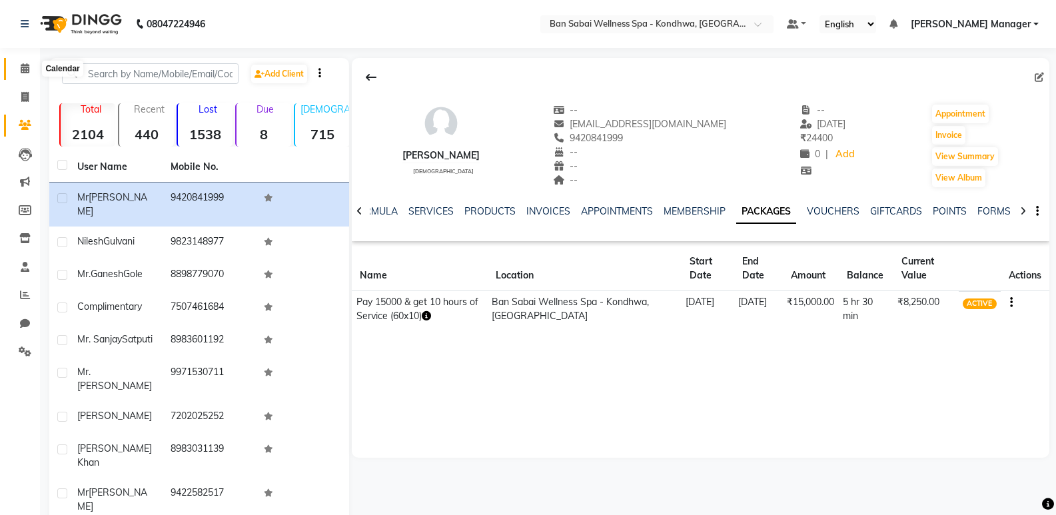
click at [24, 71] on icon at bounding box center [25, 68] width 9 height 10
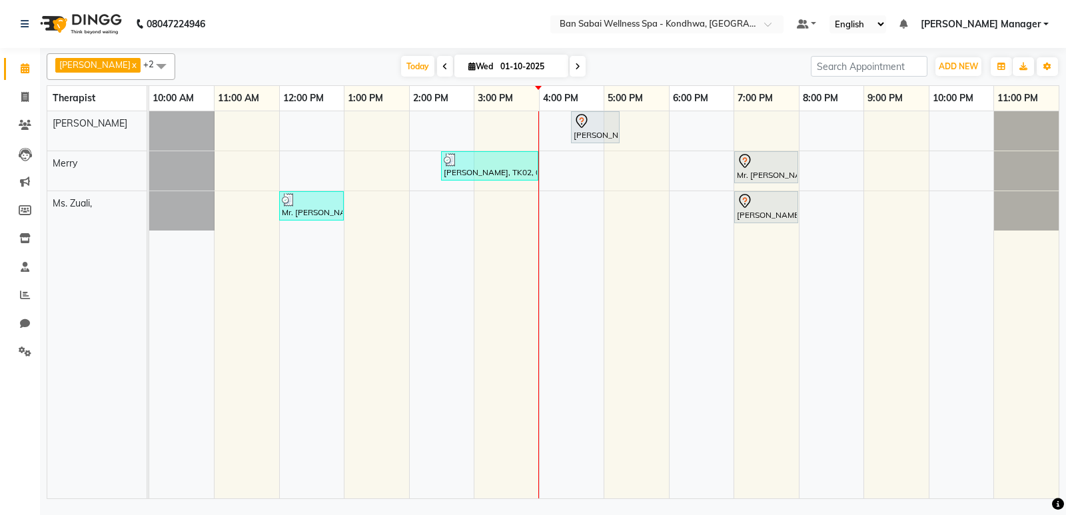
click at [619, 168] on div "Mr.Ganesh Gole, TK04, 04:30 PM-05:15 PM, Orange Fruit Facial Nilesh Gulvani, TK…" at bounding box center [604, 304] width 910 height 387
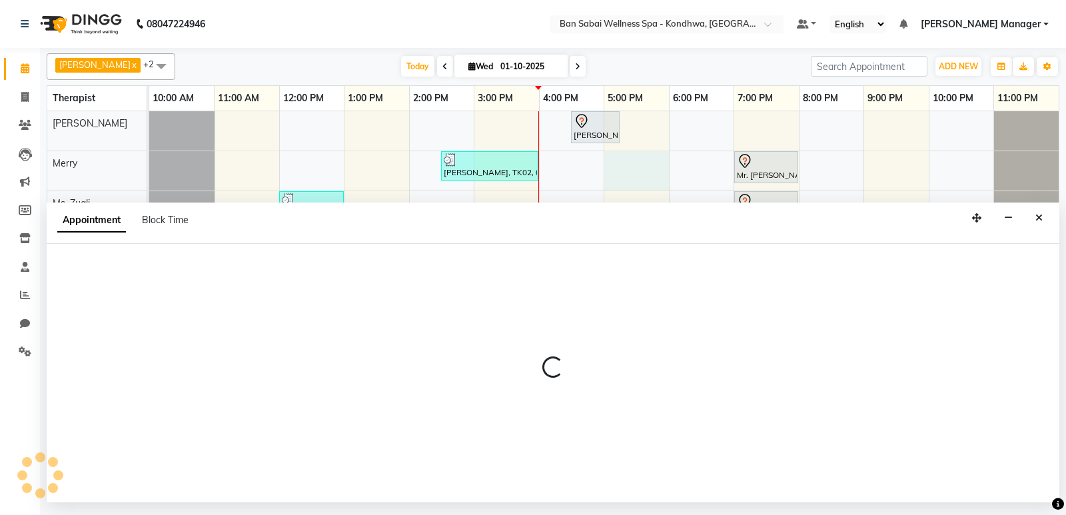
select select "78586"
select select "1020"
select select "tentative"
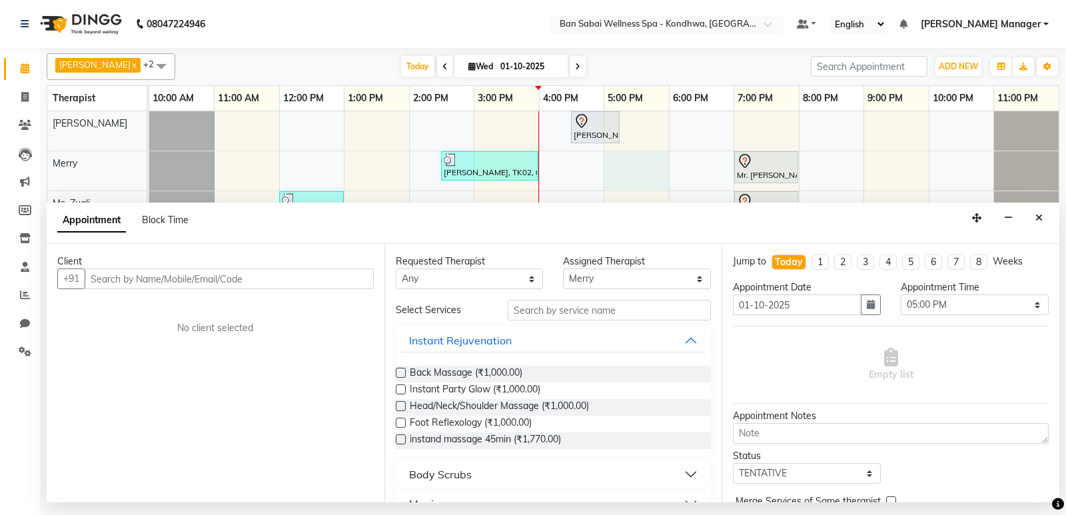
click at [183, 276] on input "text" at bounding box center [229, 279] width 289 height 21
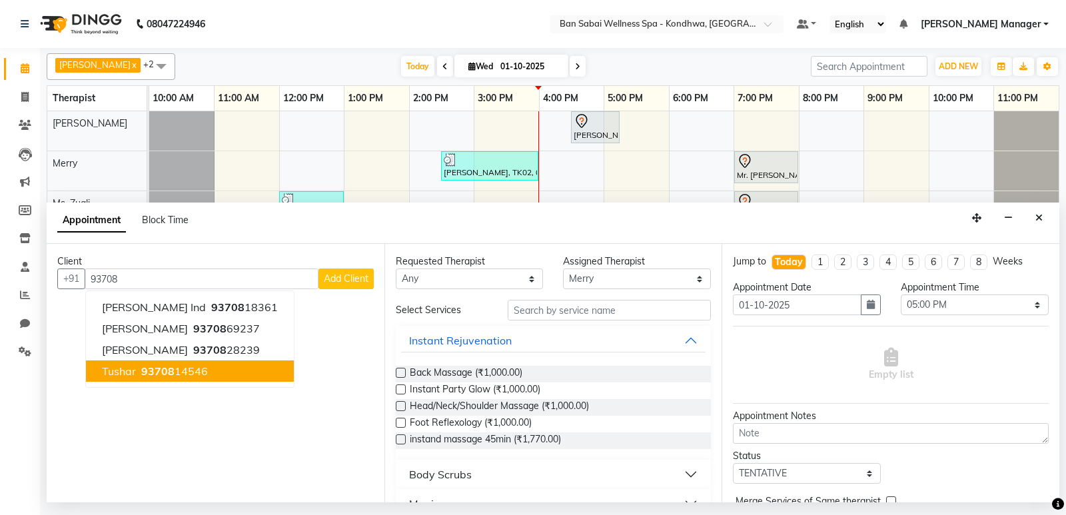
click at [174, 373] on ngb-highlight "93708 14546" at bounding box center [173, 371] width 69 height 13
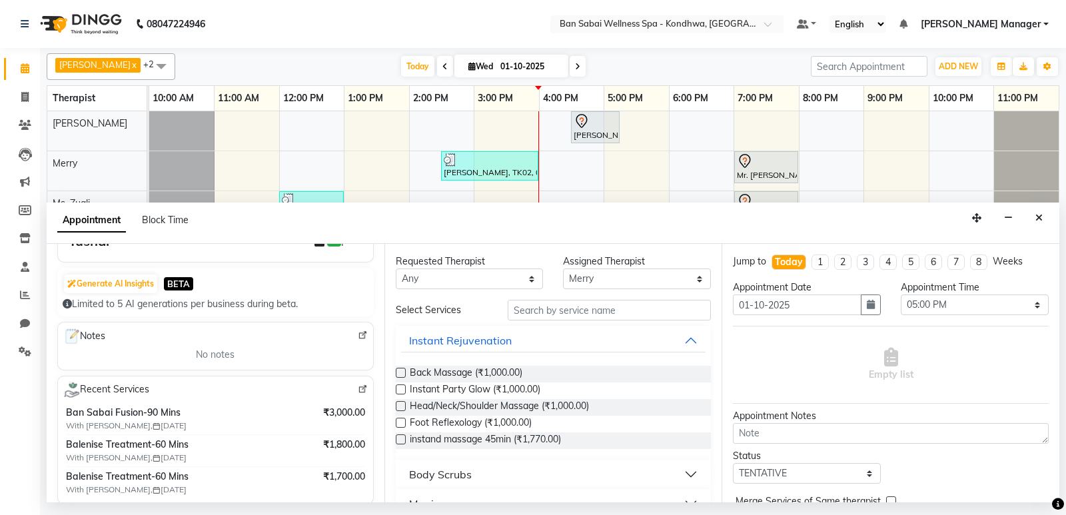
scroll to position [133, 0]
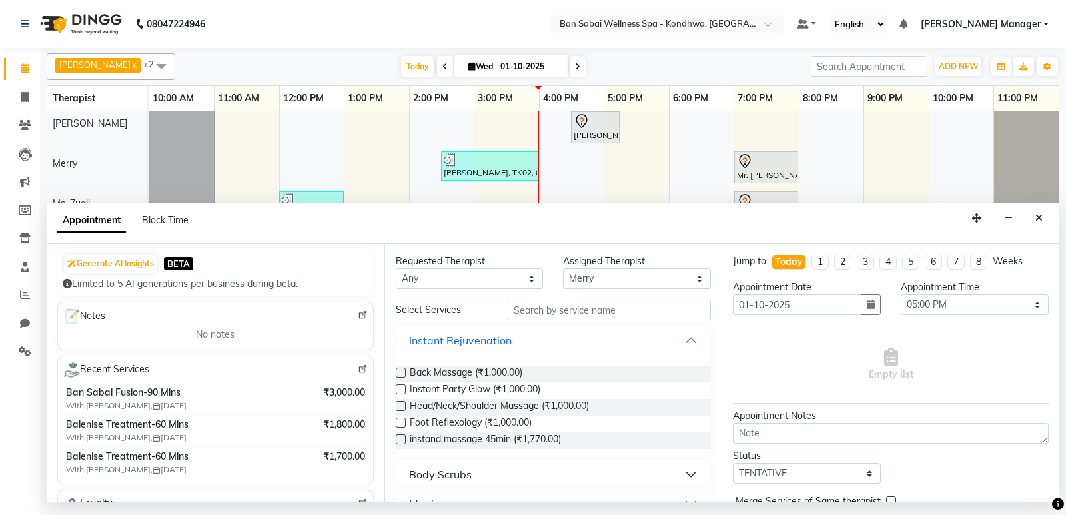
type input "9370814546"
click at [631, 313] on input "text" at bounding box center [610, 310] width 204 height 21
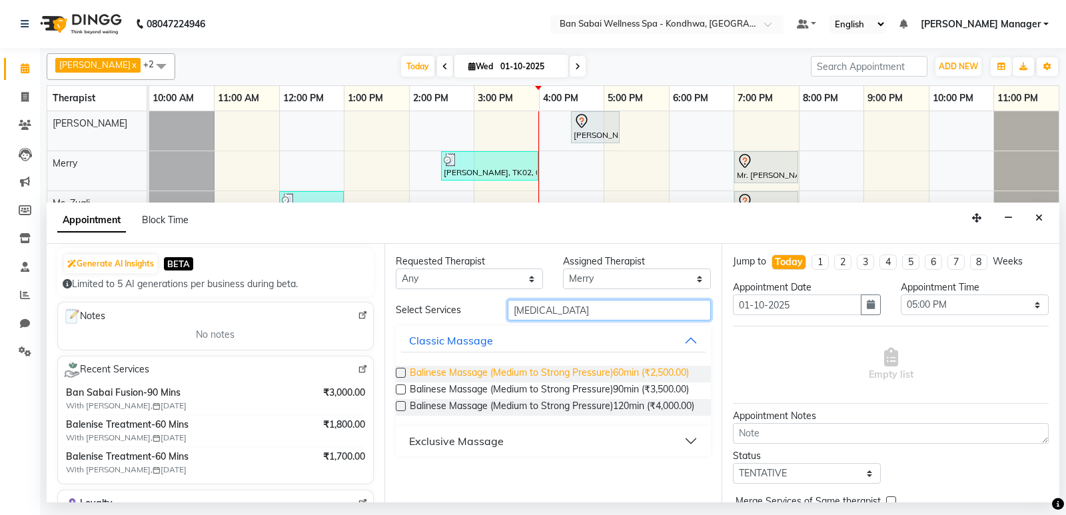
type input "bal"
click at [487, 375] on span "Balinese Massage (Medium to Strong Pressure)60min (₹2,500.00)" at bounding box center [549, 374] width 279 height 17
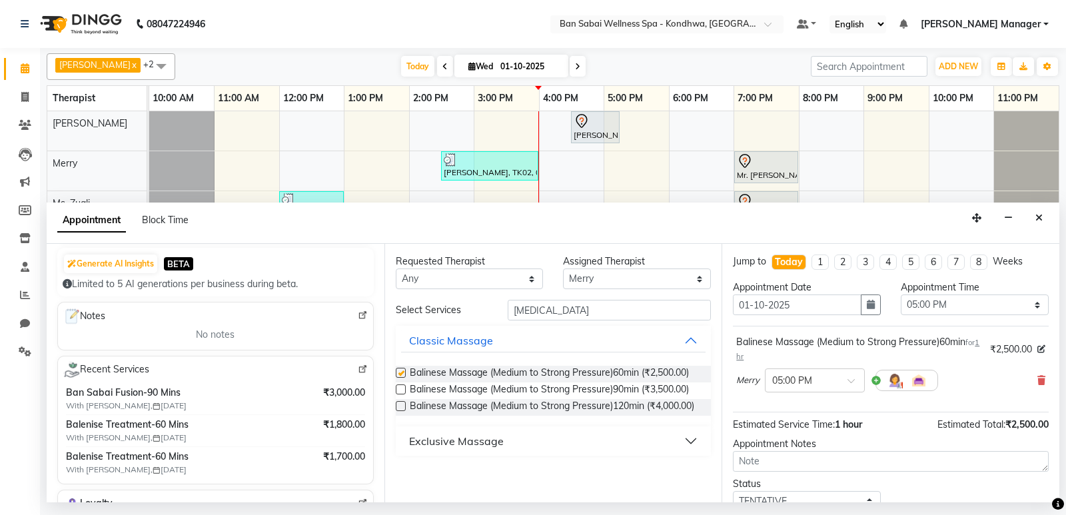
checkbox input "false"
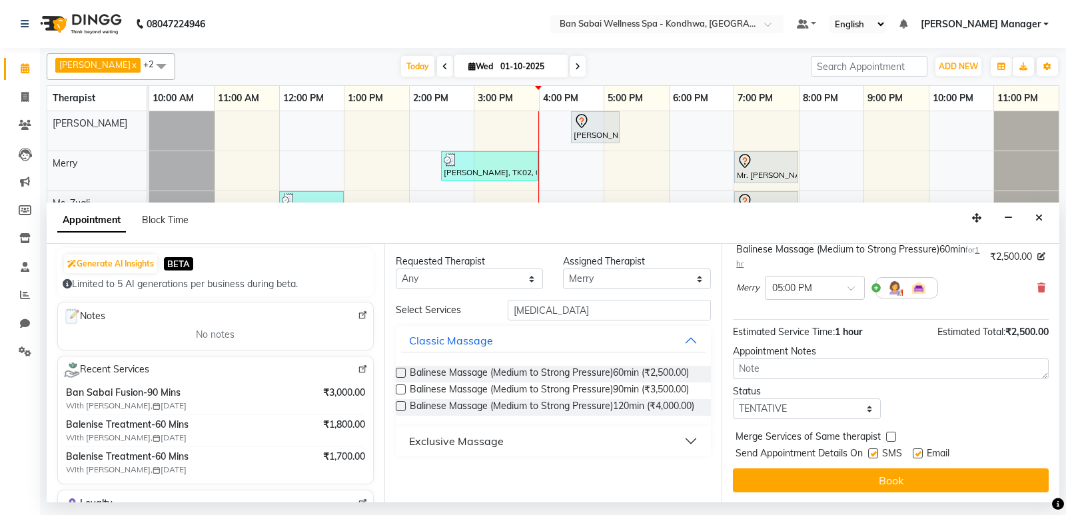
scroll to position [93, 0]
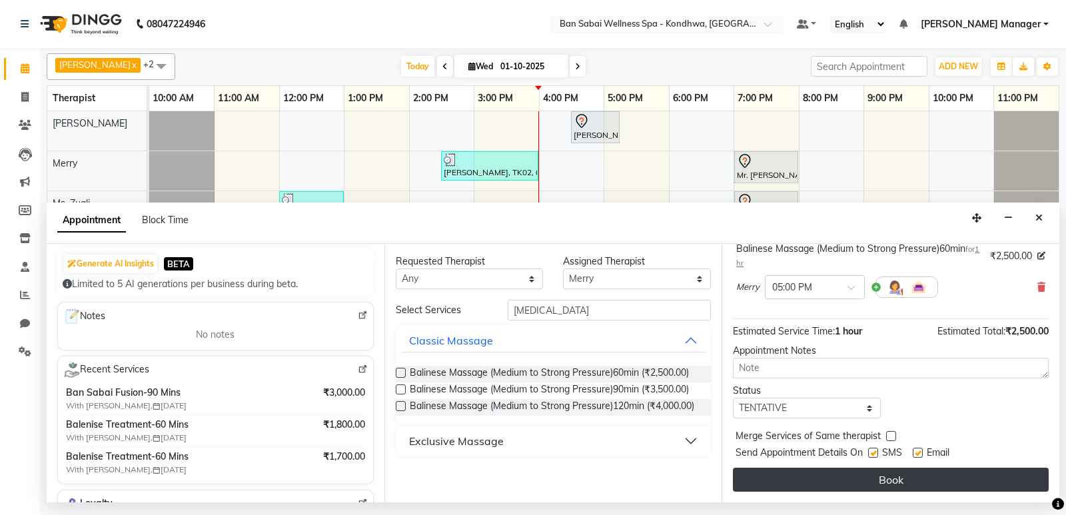
click at [924, 482] on button "Book" at bounding box center [891, 480] width 316 height 24
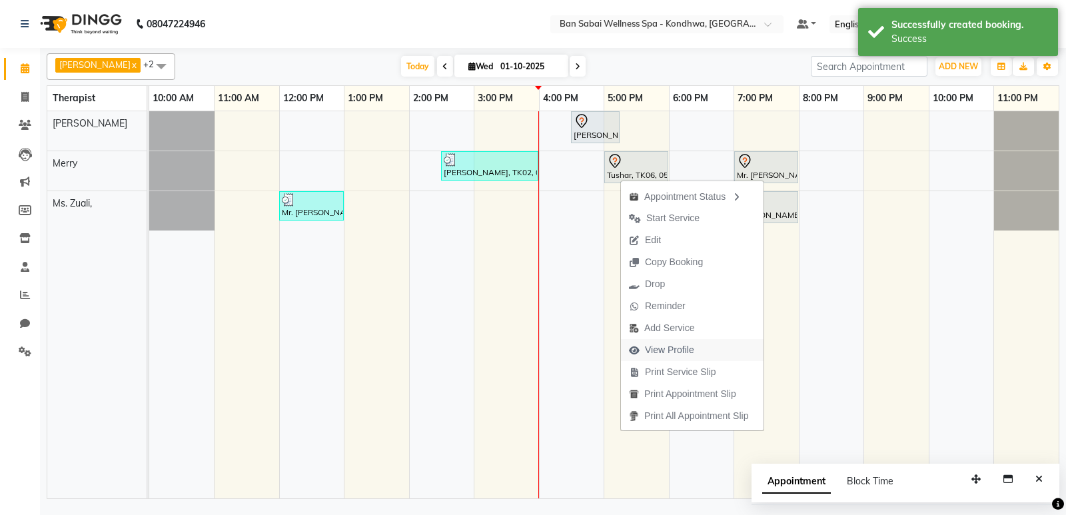
click at [649, 351] on span "View Profile" at bounding box center [669, 350] width 49 height 14
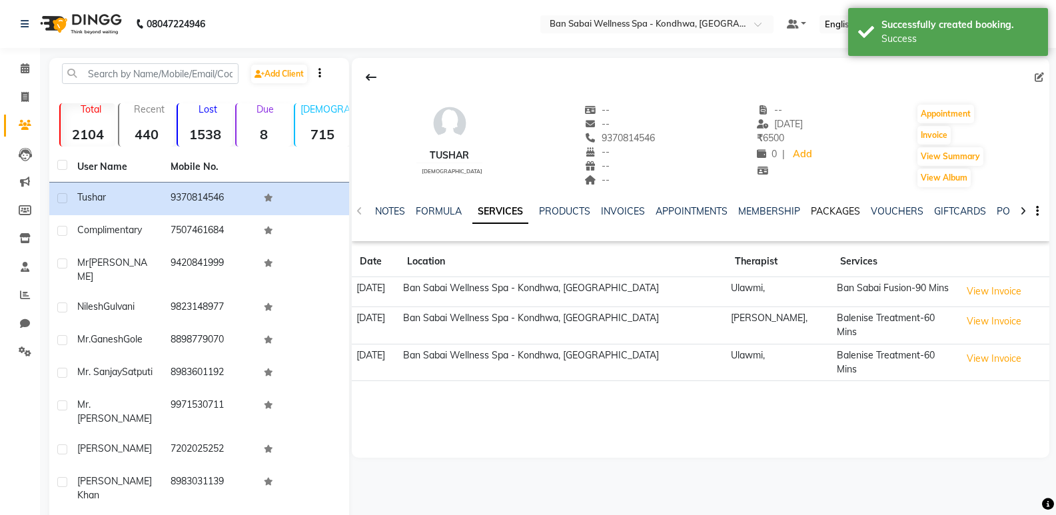
click at [823, 215] on link "PACKAGES" at bounding box center [835, 211] width 49 height 12
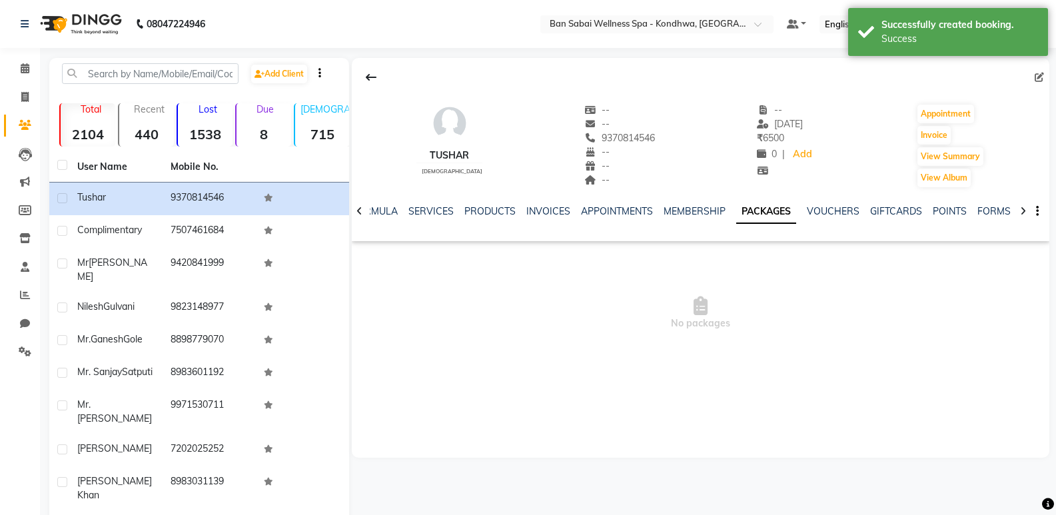
click at [400, 209] on ul "NOTES FORMULA SERVICES PRODUCTS INVOICES APPOINTMENTS MEMBERSHIP PACKAGES VOUCH…" at bounding box center [733, 212] width 845 height 14
click at [426, 211] on link "SERVICES" at bounding box center [431, 211] width 45 height 12
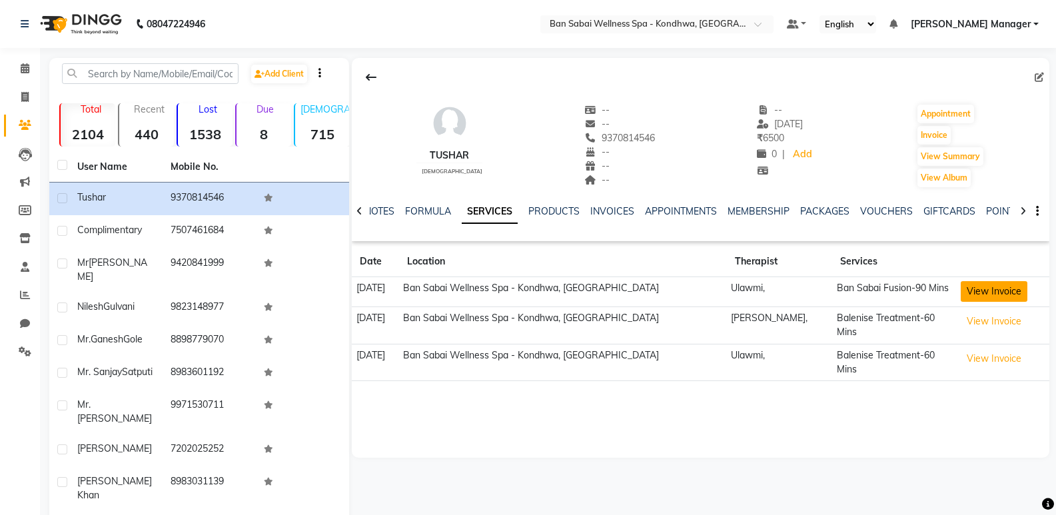
click at [989, 291] on button "View Invoice" at bounding box center [994, 291] width 67 height 21
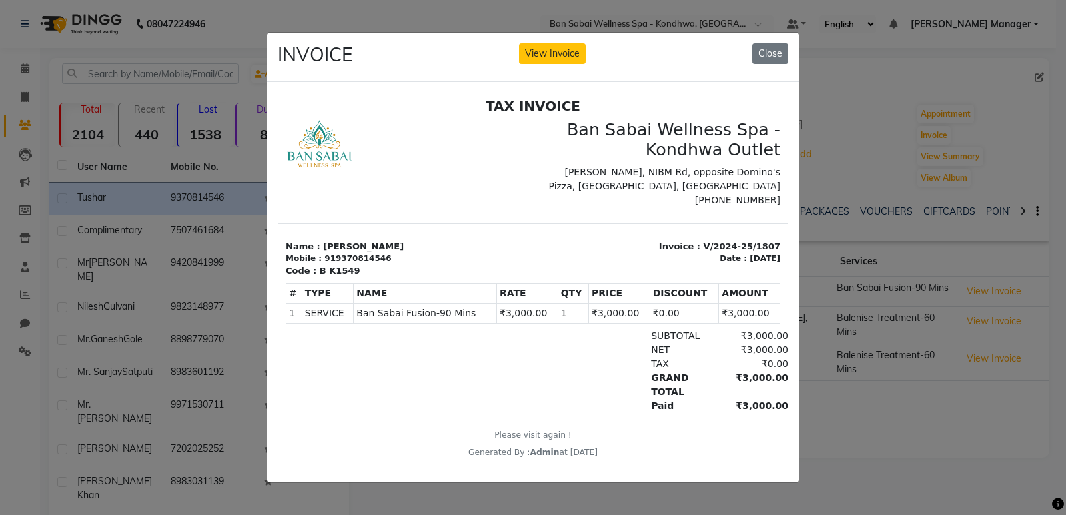
scroll to position [11, 0]
click at [777, 48] on button "Close" at bounding box center [771, 53] width 36 height 21
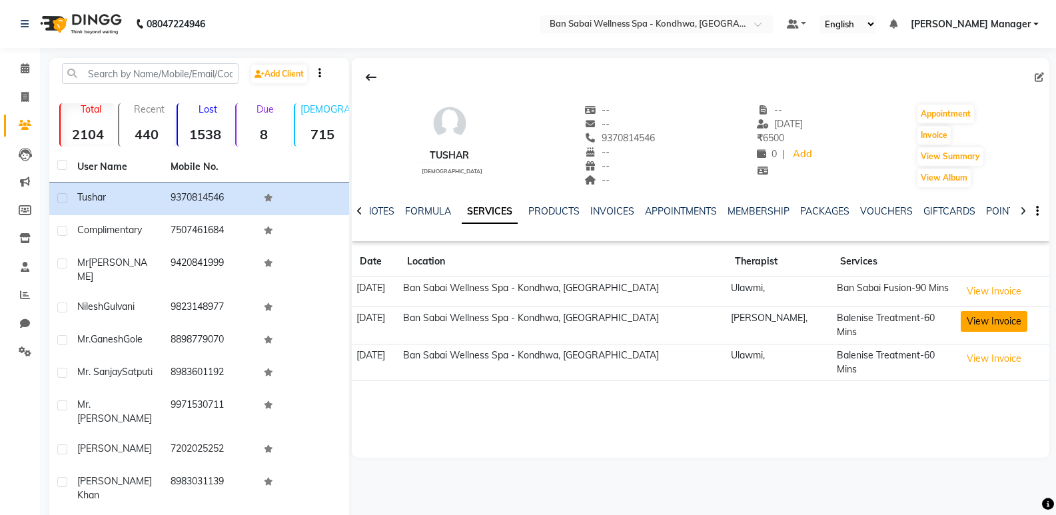
click at [996, 317] on button "View Invoice" at bounding box center [994, 321] width 67 height 21
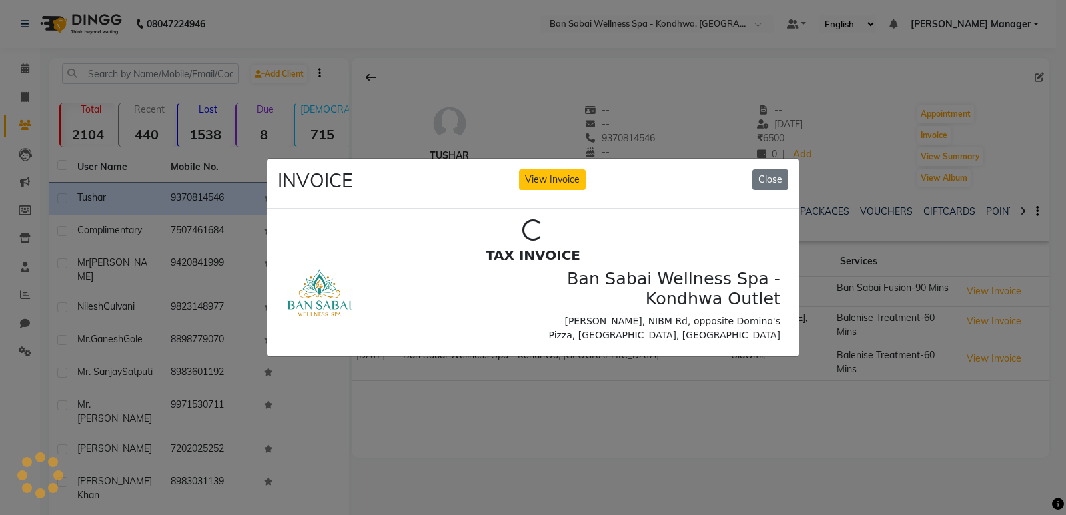
scroll to position [0, 0]
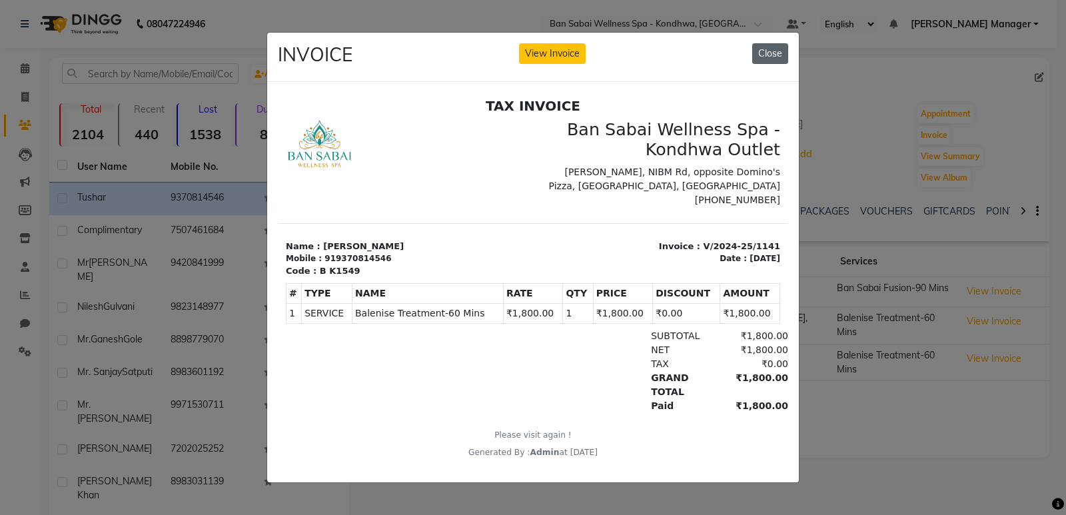
click at [771, 49] on button "Close" at bounding box center [771, 53] width 36 height 21
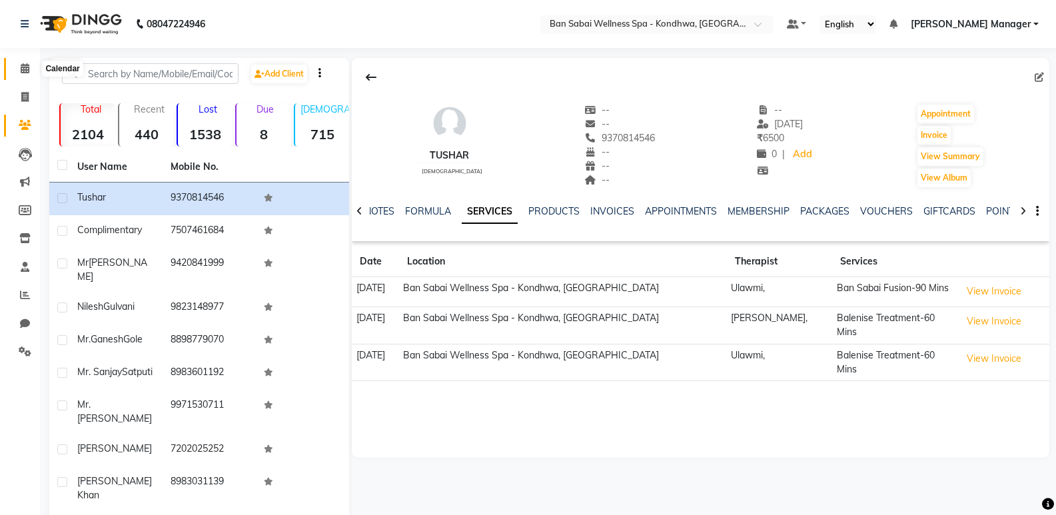
click at [31, 67] on span at bounding box center [24, 68] width 23 height 15
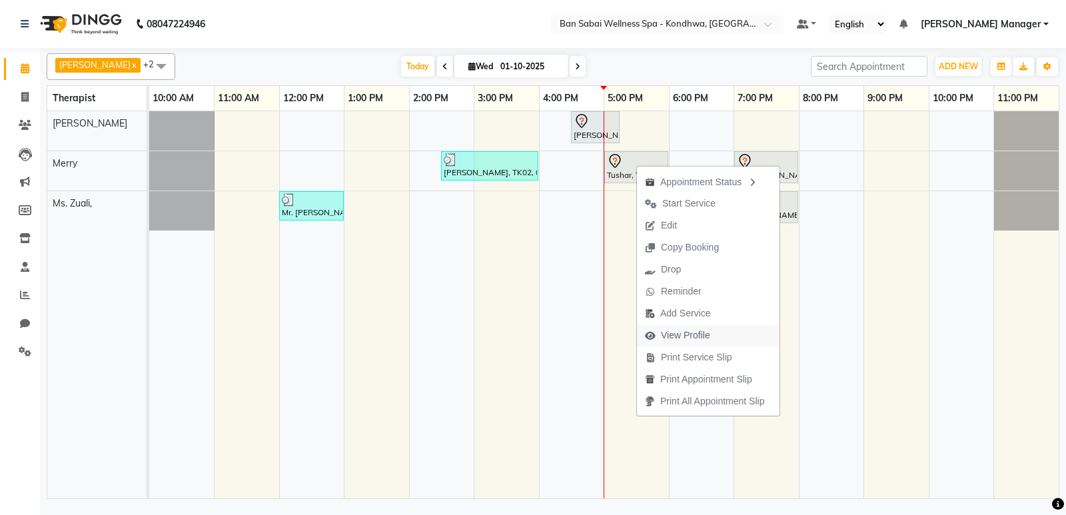
click at [691, 334] on span "View Profile" at bounding box center [685, 336] width 49 height 14
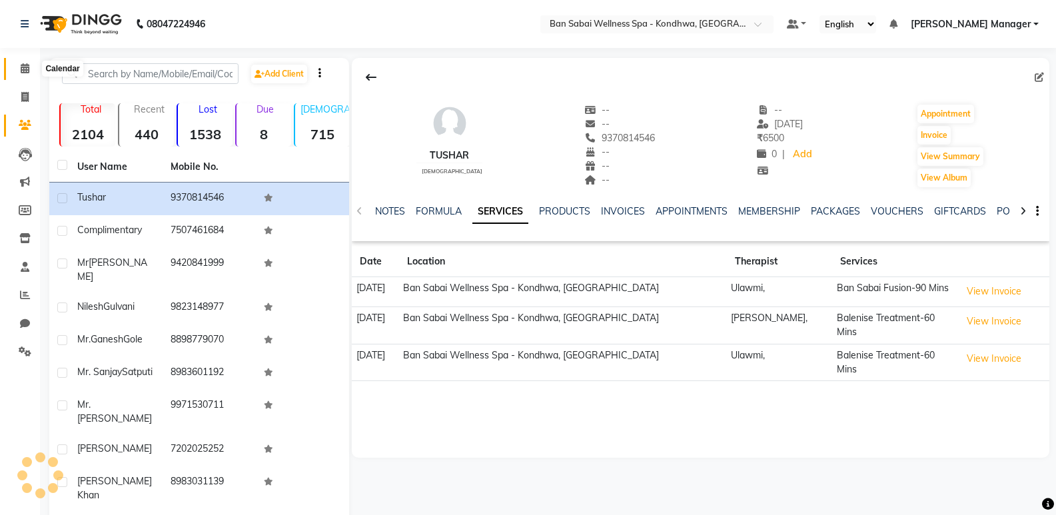
click at [19, 73] on span at bounding box center [24, 68] width 23 height 15
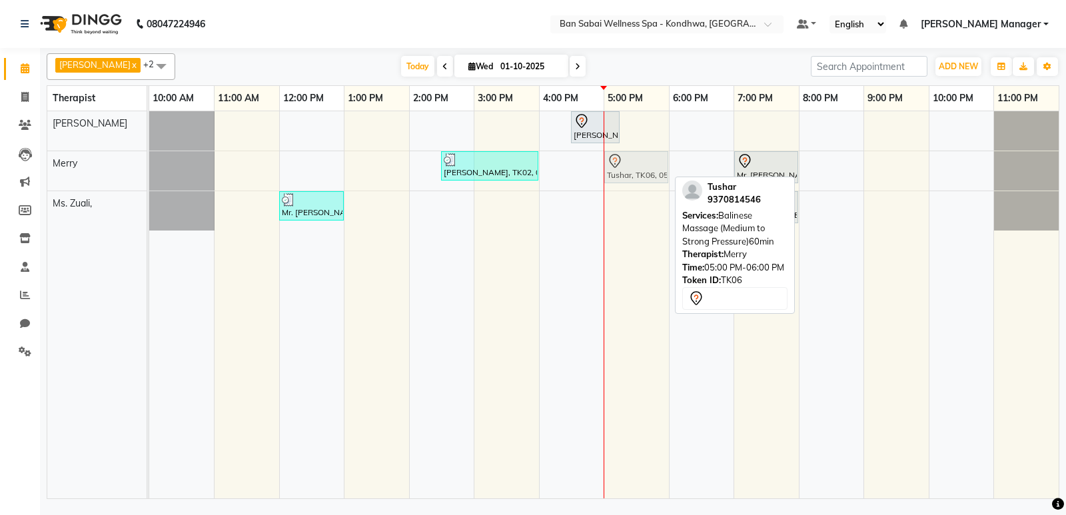
drag, startPoint x: 636, startPoint y: 162, endPoint x: 659, endPoint y: 148, distance: 27.2
click at [659, 148] on div "Mr.Ganesh Gole, TK04, 04:30 PM-05:15 PM, Orange Fruit Facial Nilesh Gulvani, TK…" at bounding box center [604, 304] width 910 height 387
drag, startPoint x: 648, startPoint y: 171, endPoint x: 647, endPoint y: 153, distance: 18.7
click at [647, 153] on div "Mr.Ganesh Gole, TK04, 04:30 PM-05:15 PM, Orange Fruit Facial Tushar, TK06, 05:0…" at bounding box center [604, 304] width 910 height 387
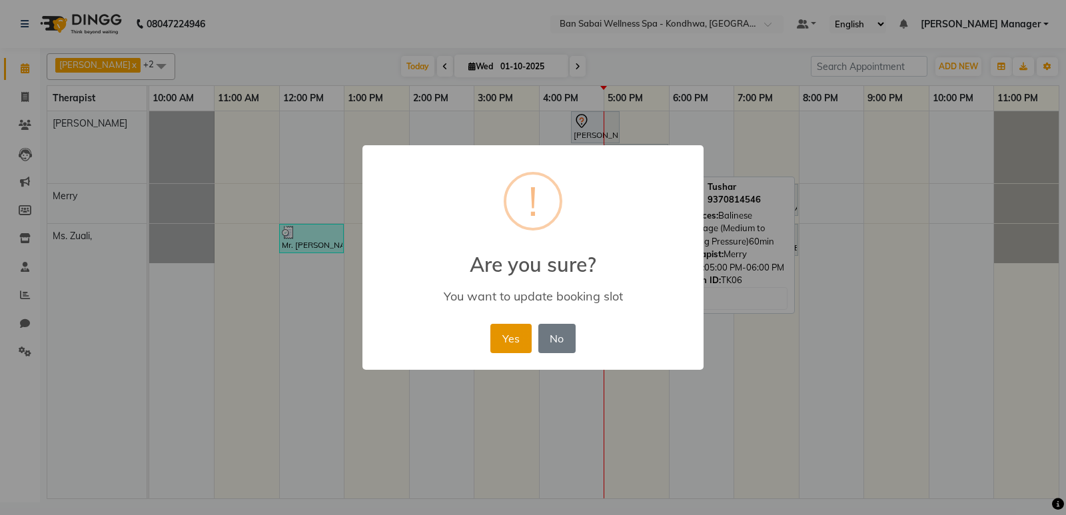
click at [515, 339] on button "Yes" at bounding box center [511, 338] width 41 height 29
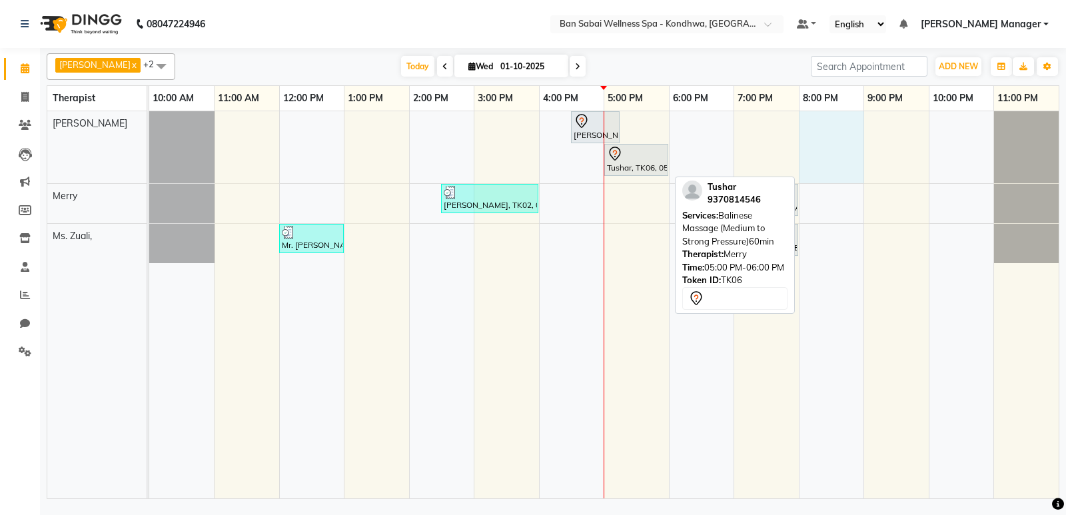
click at [850, 167] on div "Mr.Ganesh Gole, TK04, 04:30 PM-05:15 PM, Orange Fruit Facial Tushar, TK06, 05:0…" at bounding box center [604, 304] width 910 height 387
select select "78604"
select select "tentative"
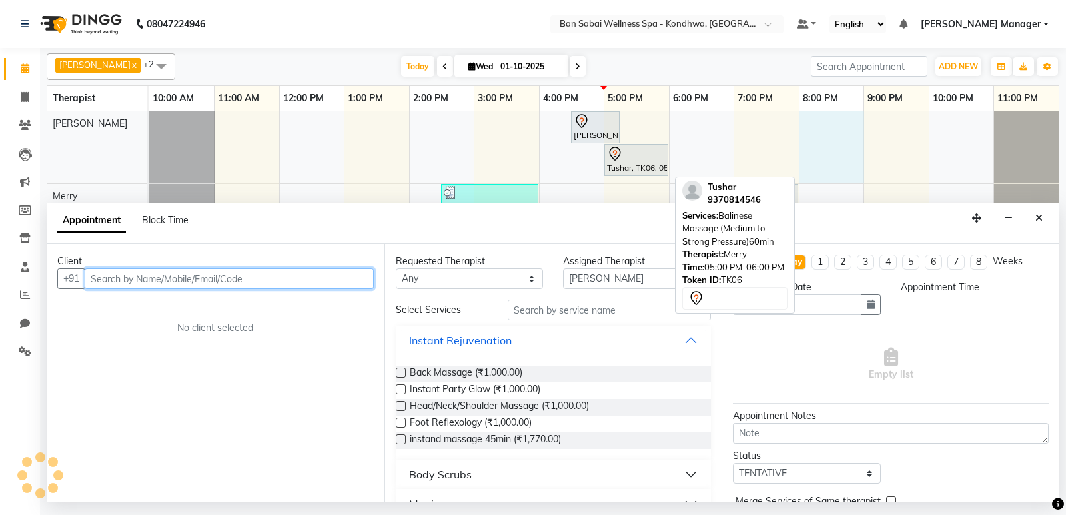
select select "1200"
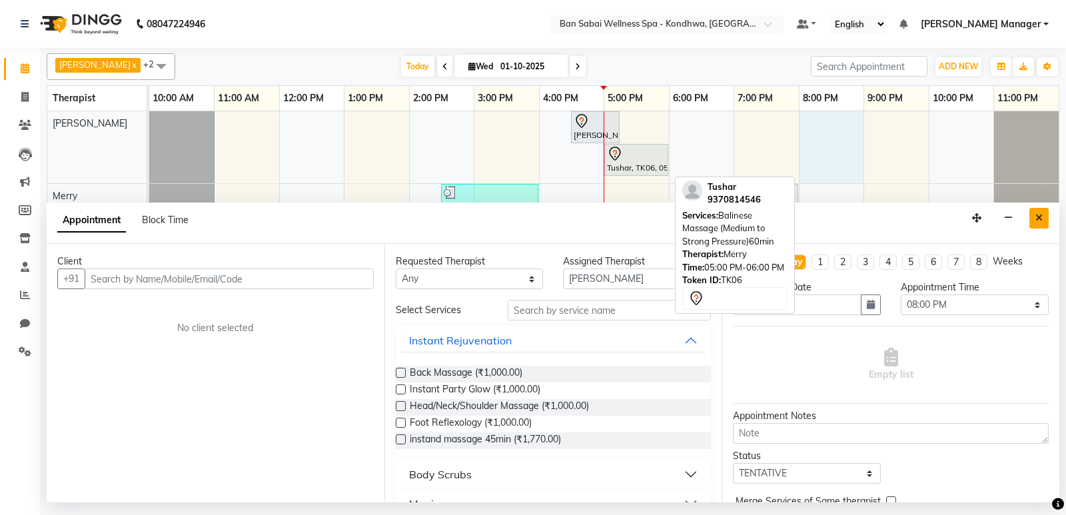
click at [1040, 220] on icon "Close" at bounding box center [1039, 217] width 7 height 9
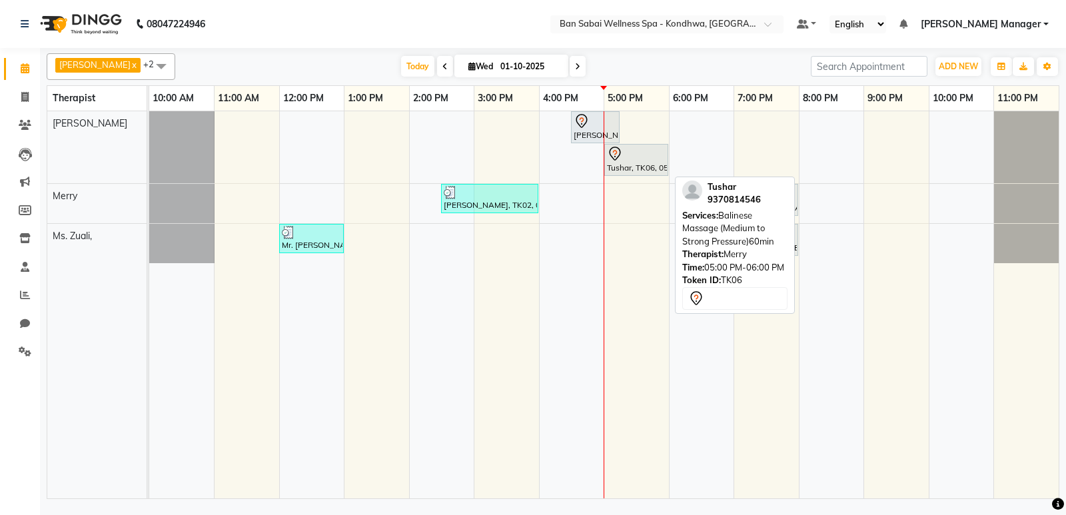
click at [463, 25] on nav "08047224946 Select Location × [GEOGRAPHIC_DATA] Wellness Spa - Kondhwa, Kondhwa…" at bounding box center [533, 24] width 1066 height 48
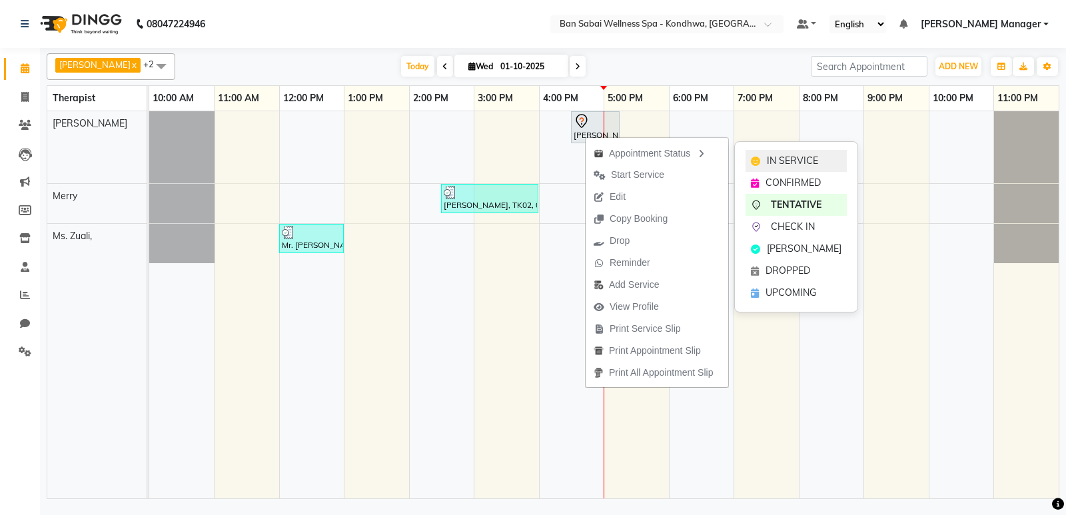
click at [807, 157] on span "IN SERVICE" at bounding box center [792, 161] width 51 height 14
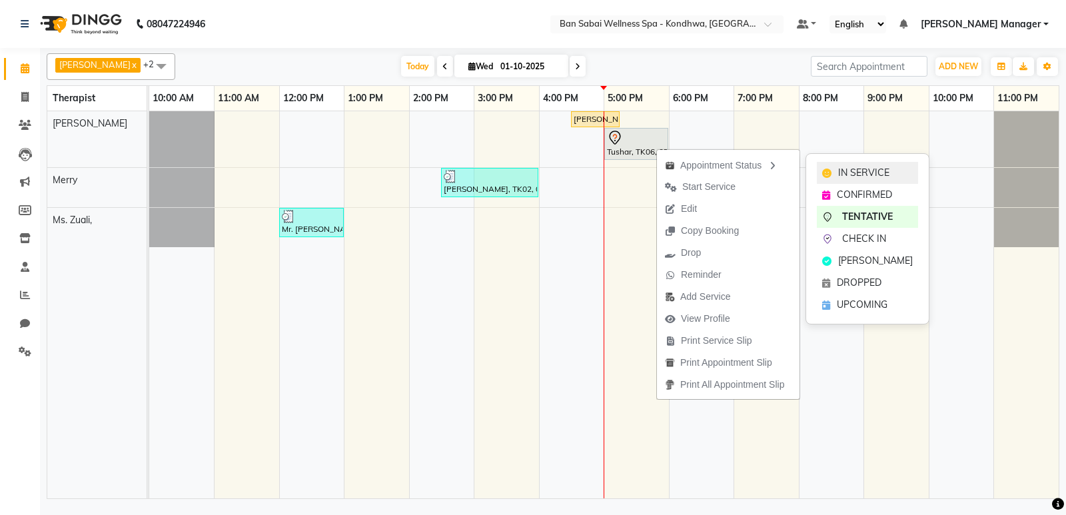
click at [841, 173] on span "IN SERVICE" at bounding box center [864, 173] width 51 height 14
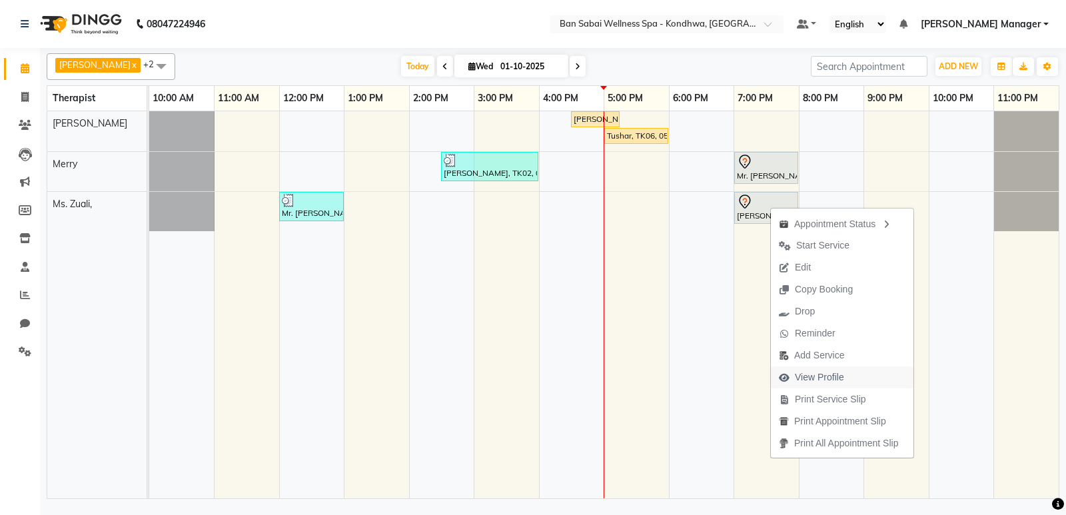
click at [831, 375] on span "View Profile" at bounding box center [819, 378] width 49 height 14
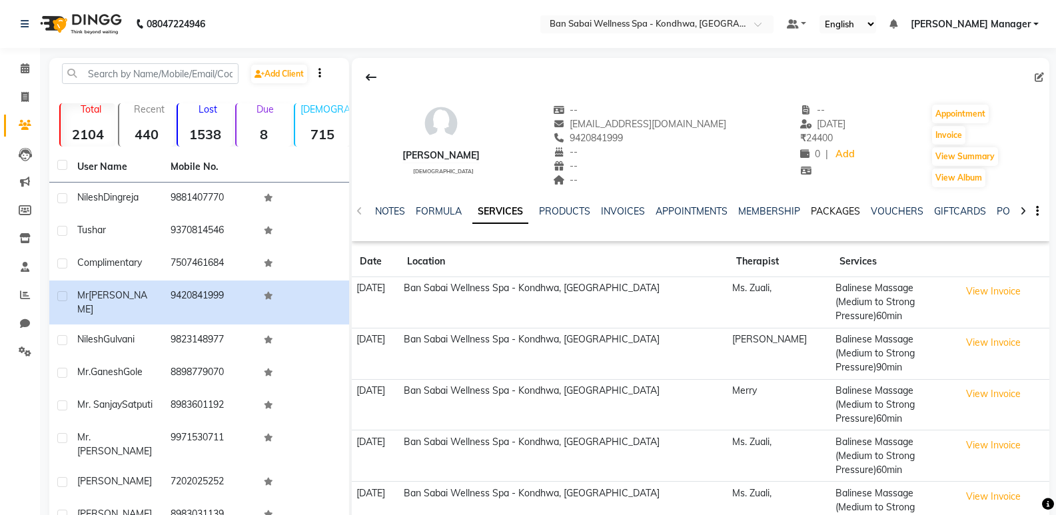
click at [824, 213] on link "PACKAGES" at bounding box center [835, 211] width 49 height 12
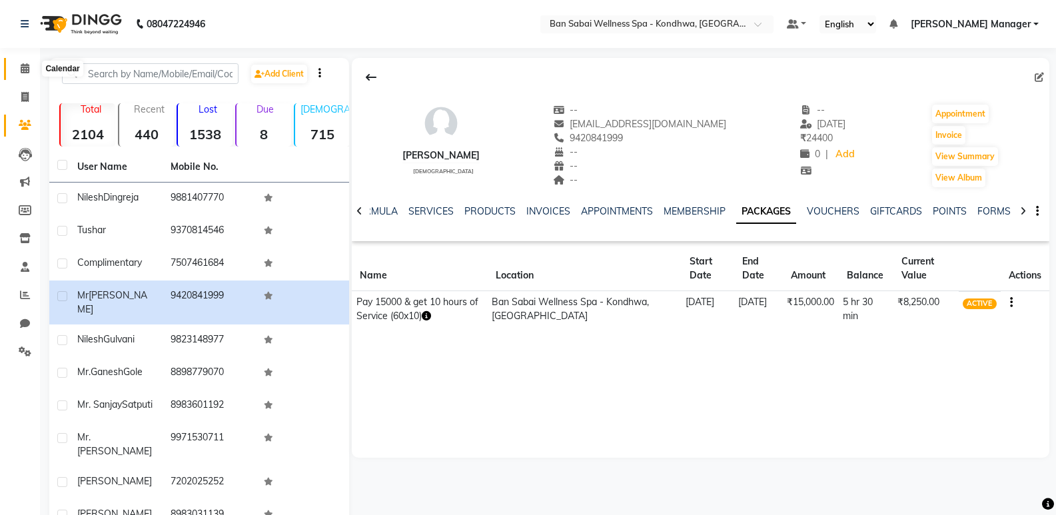
click at [23, 76] on span at bounding box center [24, 68] width 23 height 15
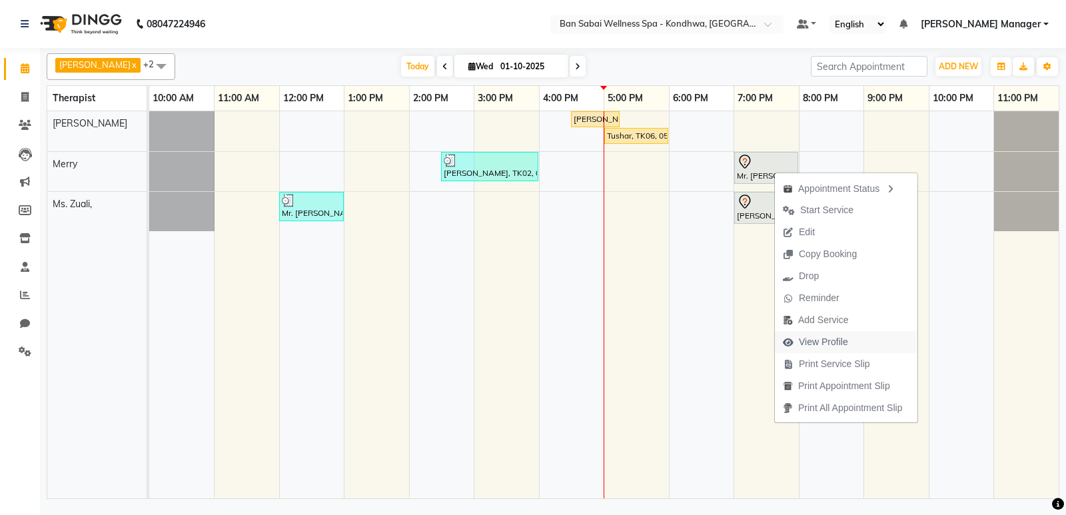
click at [837, 348] on span "View Profile" at bounding box center [823, 342] width 49 height 14
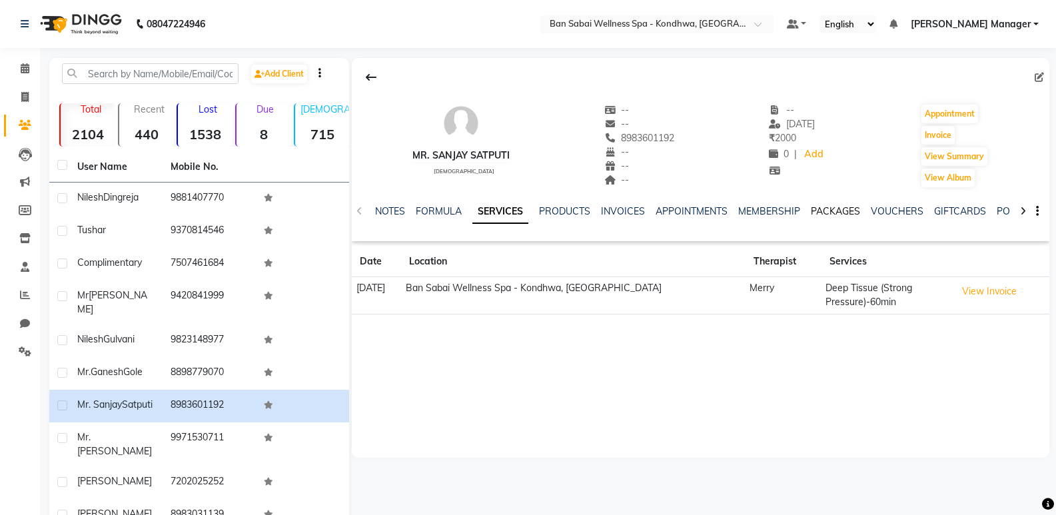
click at [826, 208] on link "PACKAGES" at bounding box center [835, 211] width 49 height 12
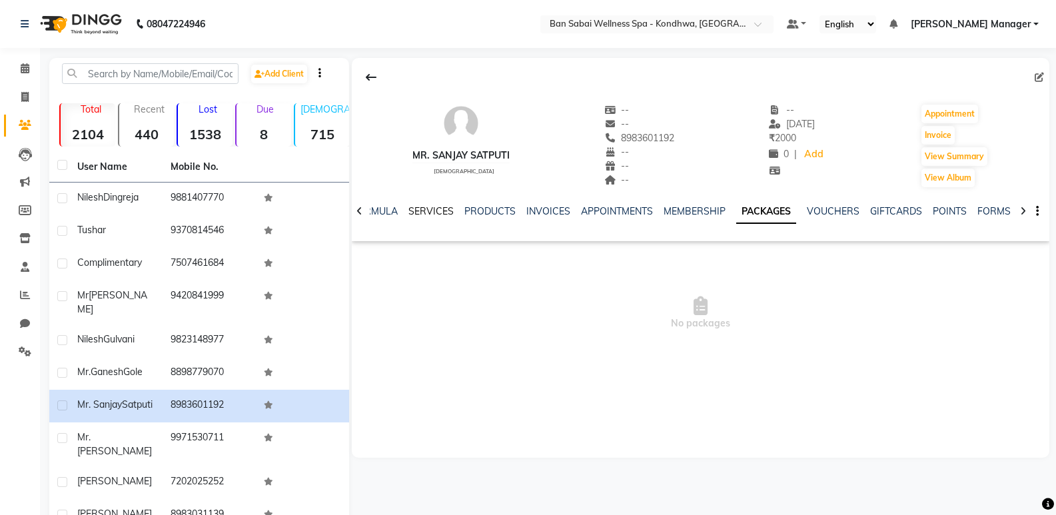
click at [419, 214] on link "SERVICES" at bounding box center [431, 211] width 45 height 12
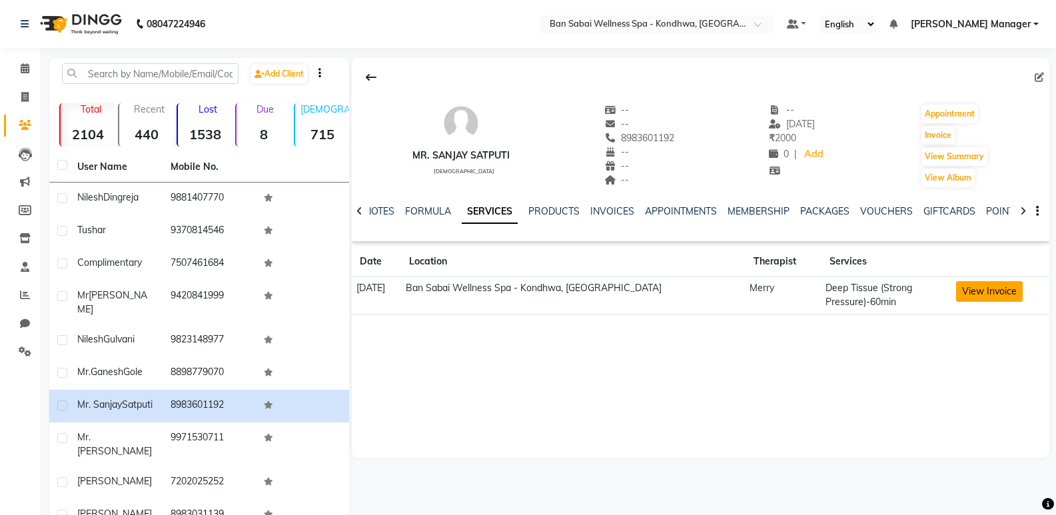
click at [987, 283] on button "View Invoice" at bounding box center [989, 291] width 67 height 21
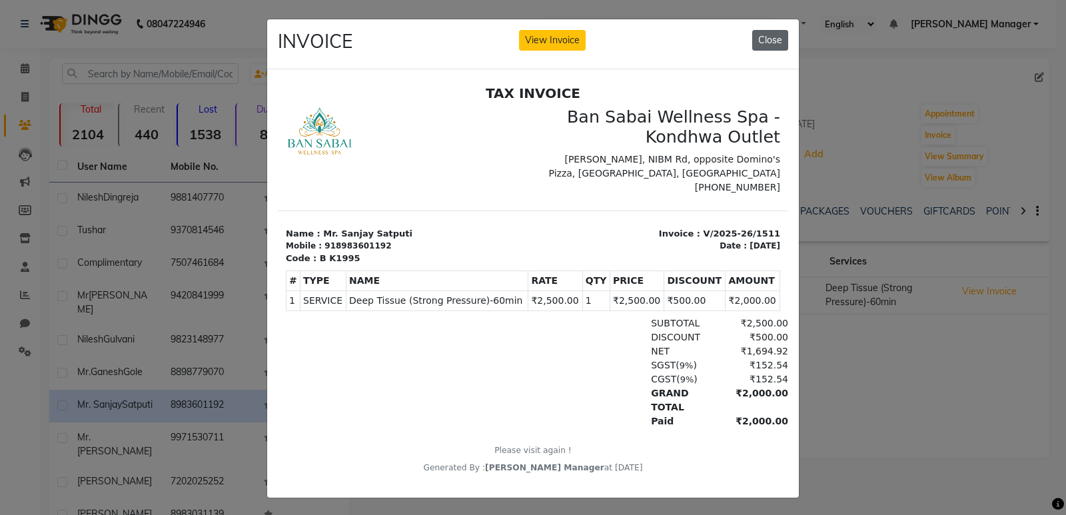
click at [771, 41] on button "Close" at bounding box center [771, 40] width 36 height 21
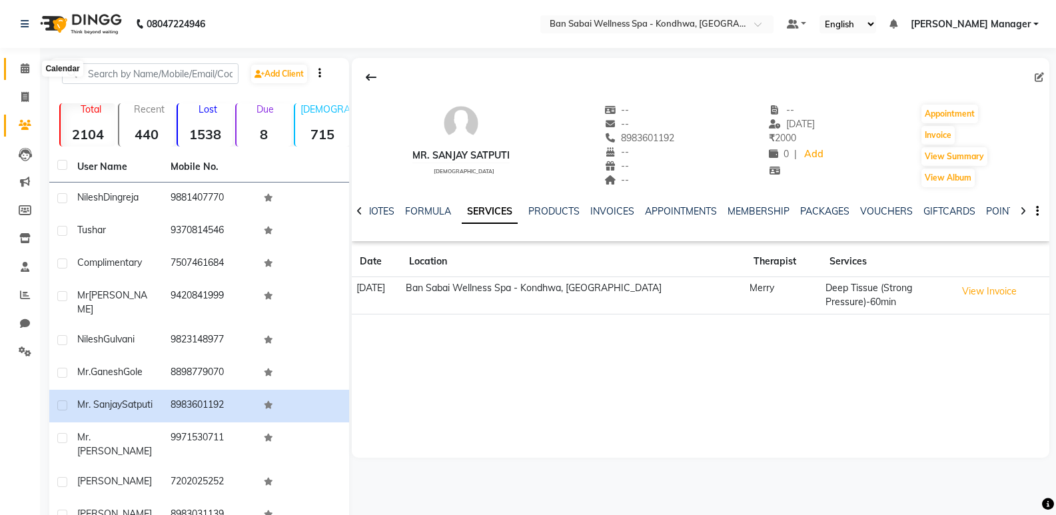
click at [26, 73] on span at bounding box center [24, 68] width 23 height 15
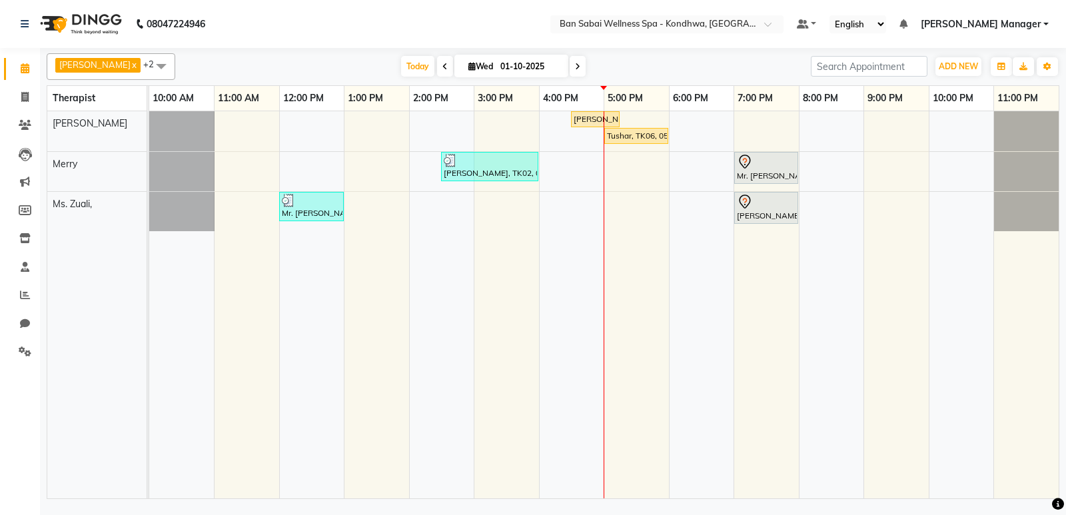
click at [1040, 23] on span "[PERSON_NAME] Manager" at bounding box center [981, 24] width 120 height 14
click at [555, 13] on nav "08047224946 Select Location × [GEOGRAPHIC_DATA] Wellness Spa - Kondhwa, Kondhwa…" at bounding box center [533, 24] width 1066 height 48
